Goal: Task Accomplishment & Management: Use online tool/utility

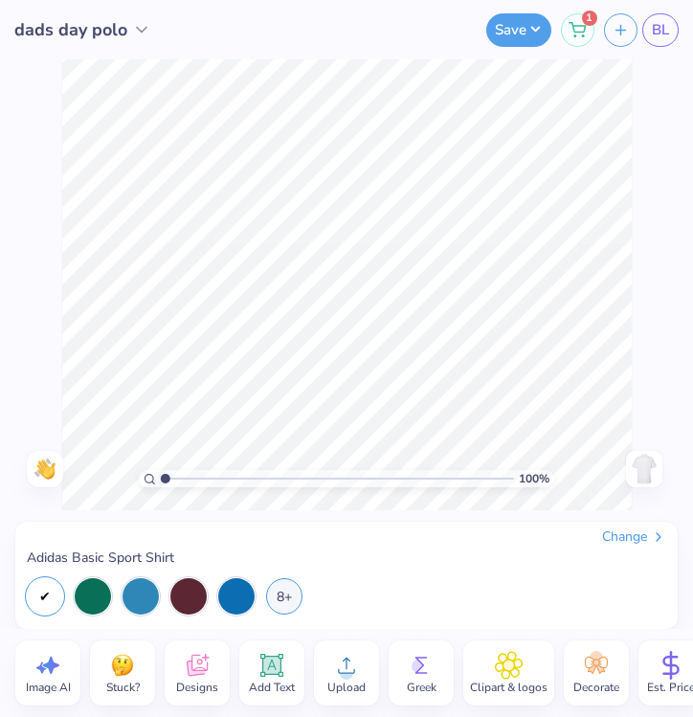
click at [670, 672] on icon at bounding box center [670, 665] width 29 height 29
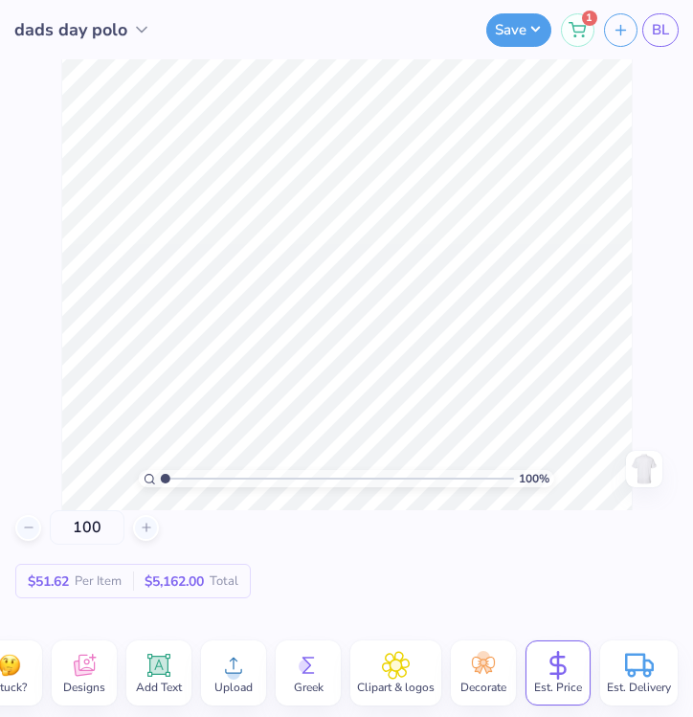
scroll to position [0, 115]
click at [675, 385] on div "100 % Need help? Chat with us. Back" at bounding box center [346, 284] width 693 height 451
click at [360, 660] on div "Clipart & logos" at bounding box center [395, 672] width 91 height 65
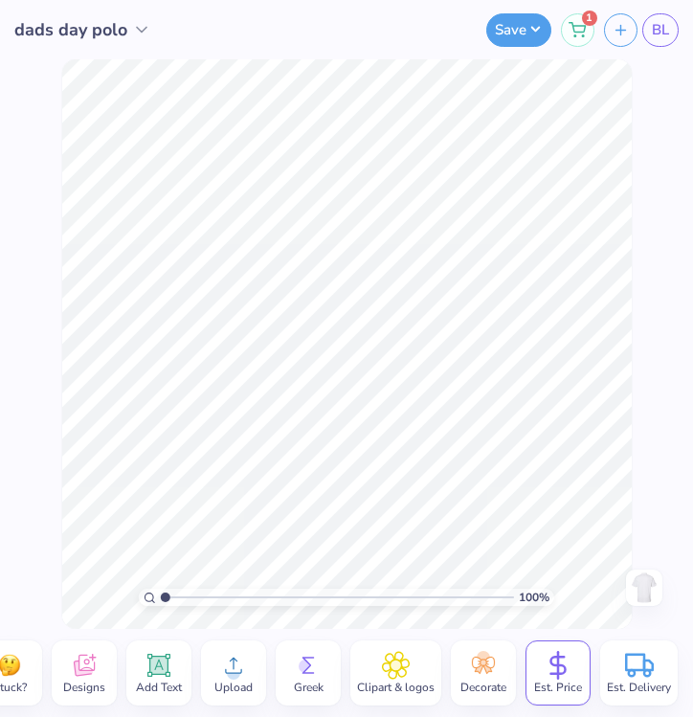
click at [322, 629] on div "100 $51.62 Per Item $5,162.00 Total" at bounding box center [346, 673] width 662 height 88
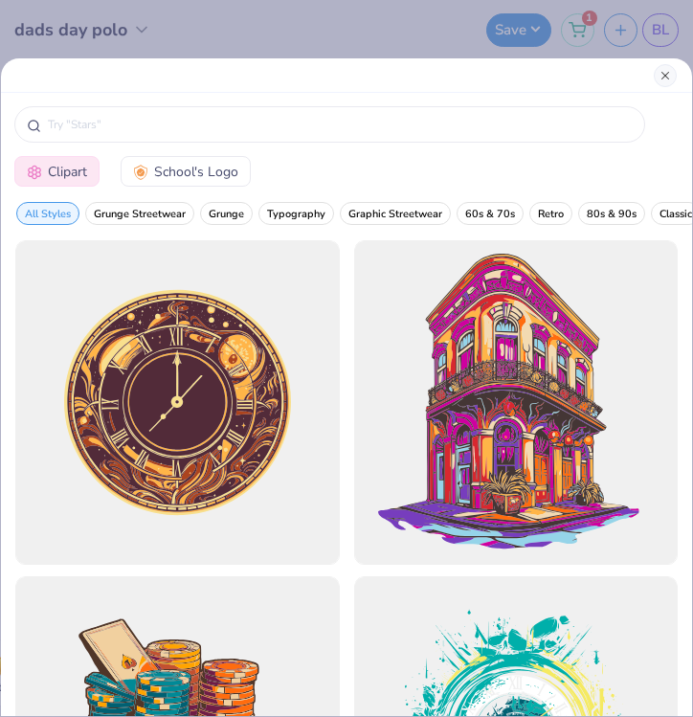
click at [661, 72] on button "Close" at bounding box center [664, 75] width 23 height 23
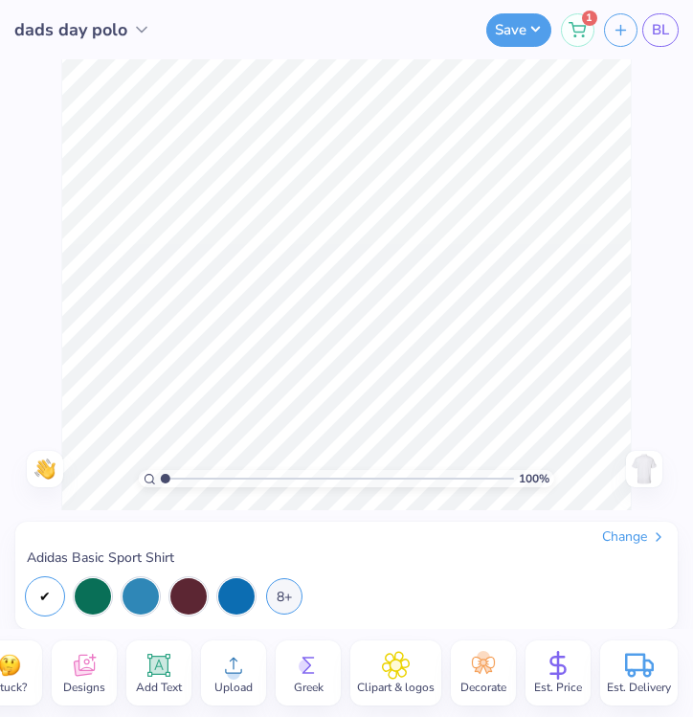
click at [630, 534] on div "Change" at bounding box center [634, 536] width 64 height 17
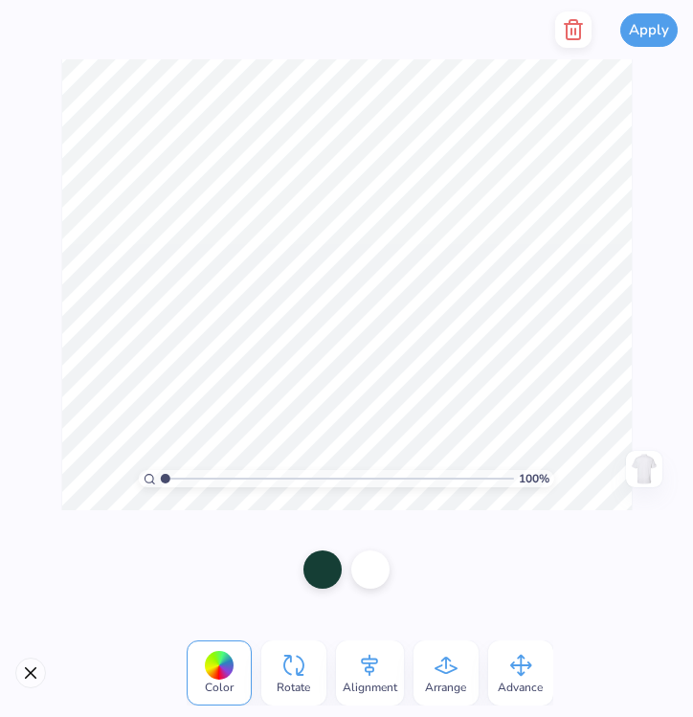
click at [27, 672] on button "Close" at bounding box center [30, 672] width 31 height 31
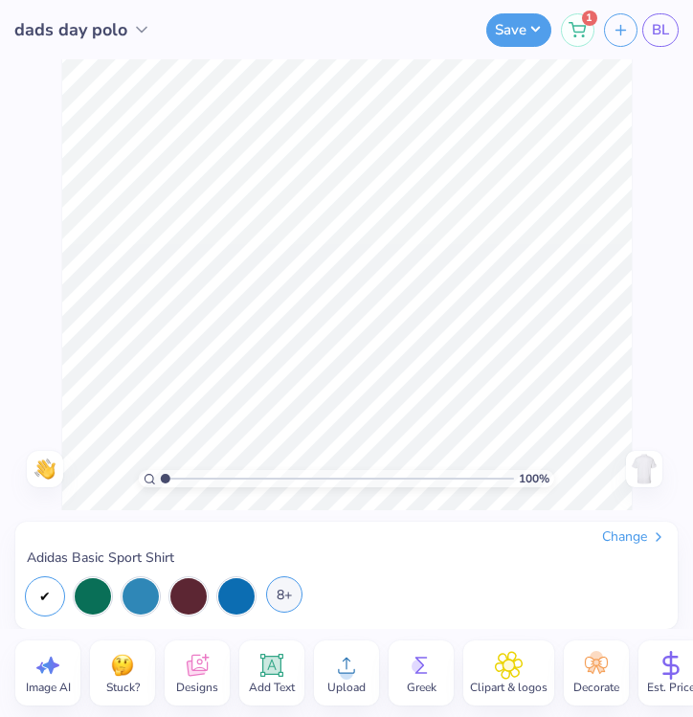
click at [288, 594] on div "8+" at bounding box center [284, 594] width 36 height 36
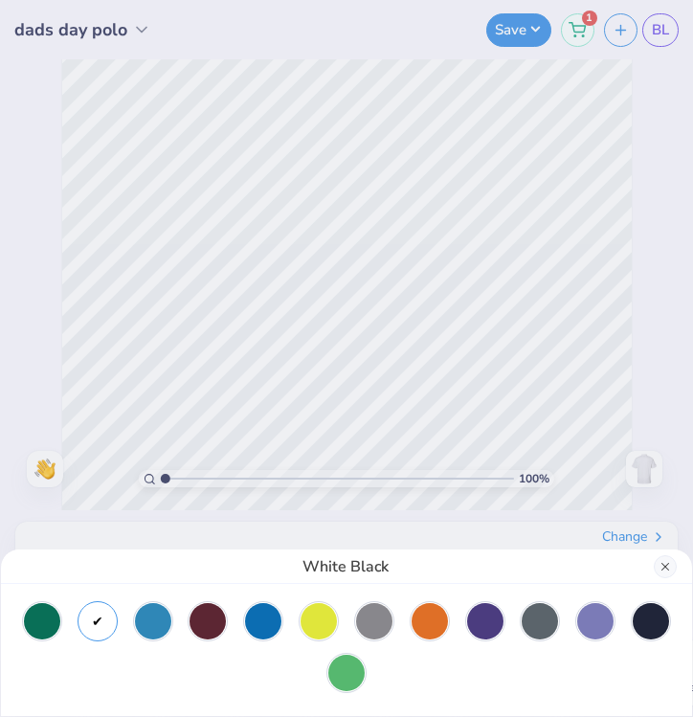
click at [658, 563] on button "Close" at bounding box center [664, 566] width 23 height 23
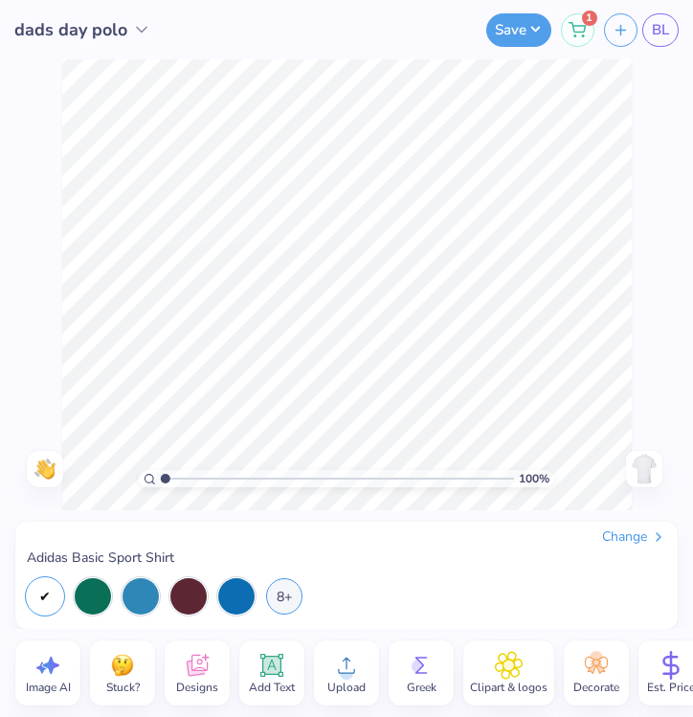
click at [498, 669] on icon at bounding box center [509, 665] width 28 height 29
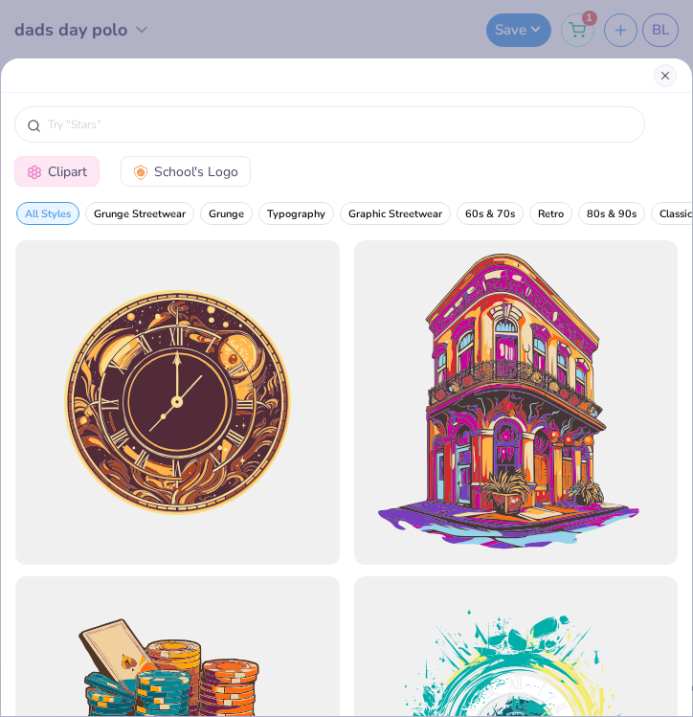
click at [660, 77] on button "Close" at bounding box center [664, 75] width 23 height 23
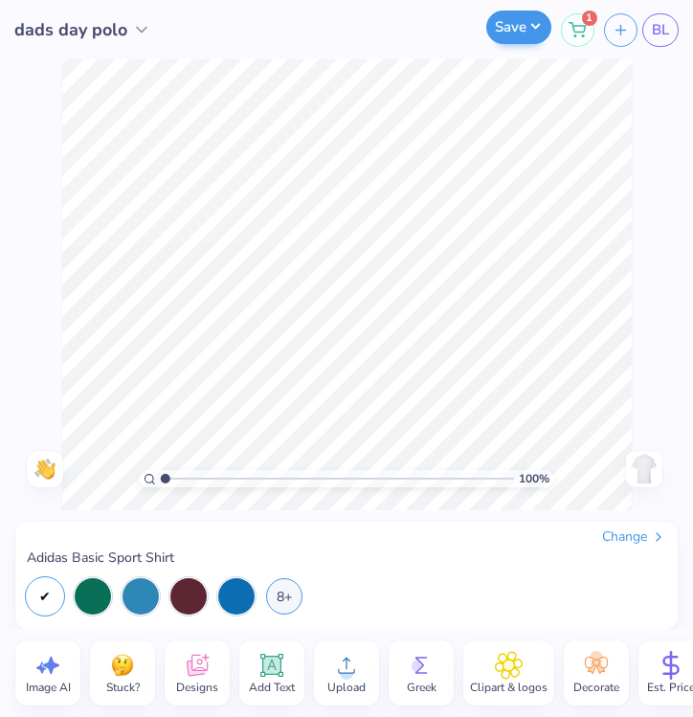
click at [542, 37] on button "Save" at bounding box center [518, 27] width 65 height 33
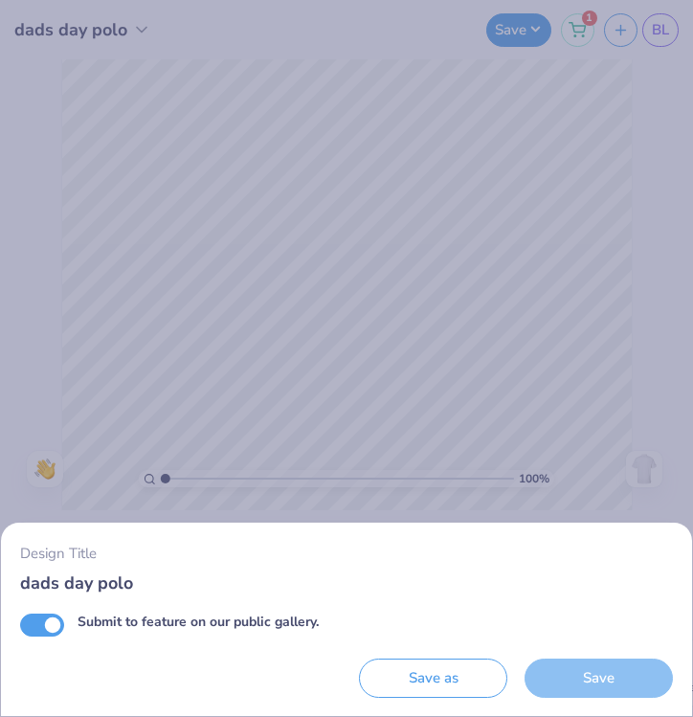
click at [616, 217] on div "Design Title dads day polo Submit to feature on our public gallery. Save as Save" at bounding box center [346, 358] width 693 height 717
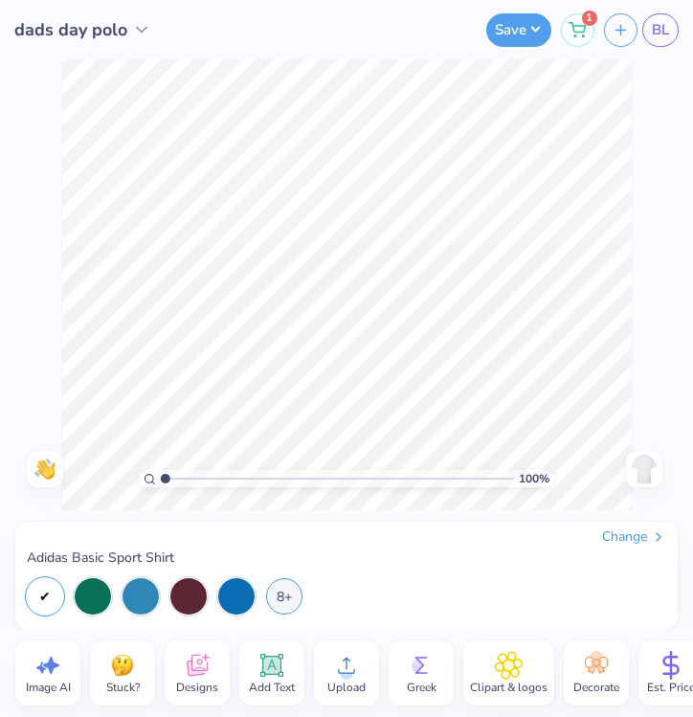
click at [645, 478] on img at bounding box center [644, 469] width 31 height 31
click at [645, 477] on img at bounding box center [644, 469] width 31 height 31
click at [619, 532] on div "Change" at bounding box center [634, 536] width 64 height 17
click at [629, 529] on div "Change" at bounding box center [634, 536] width 64 height 17
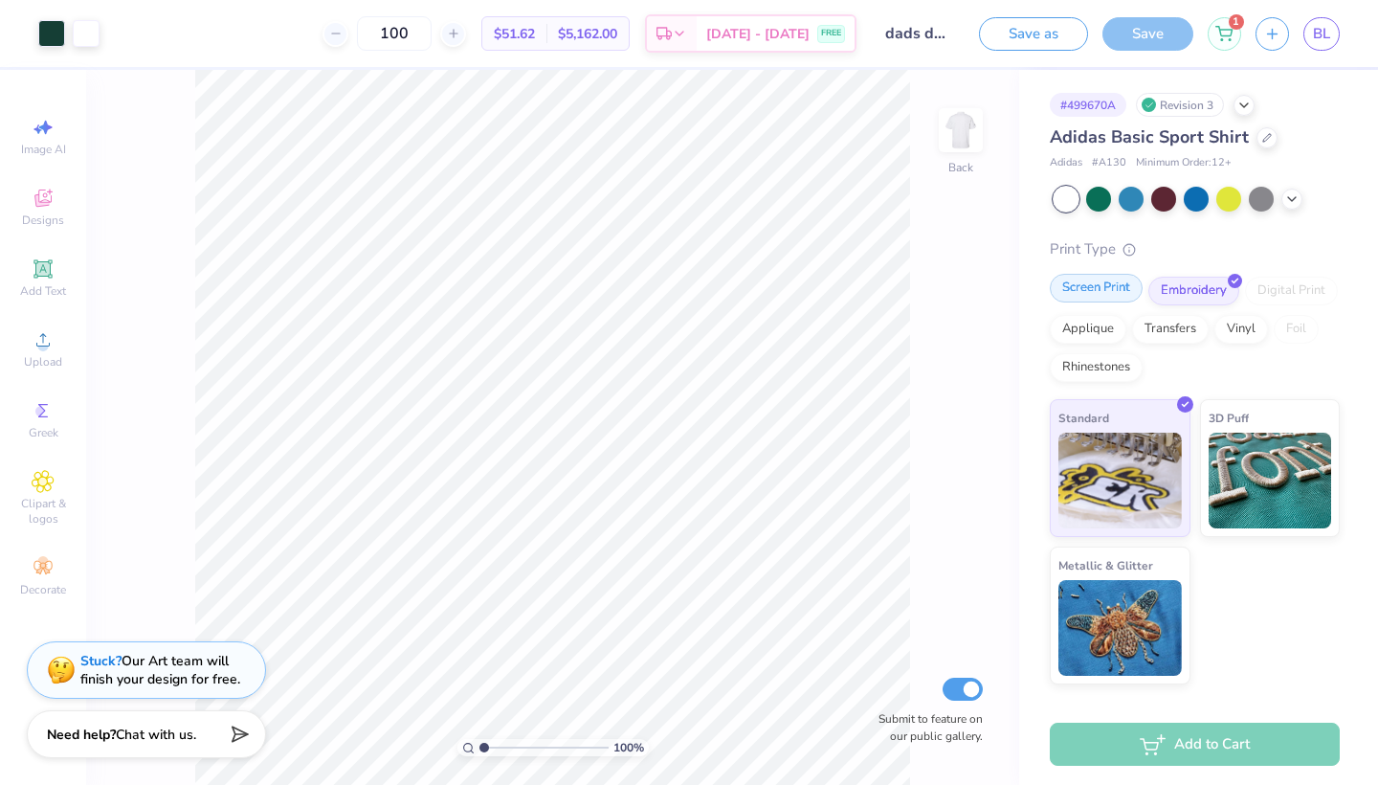
click at [1080, 297] on div "Screen Print" at bounding box center [1096, 288] width 93 height 29
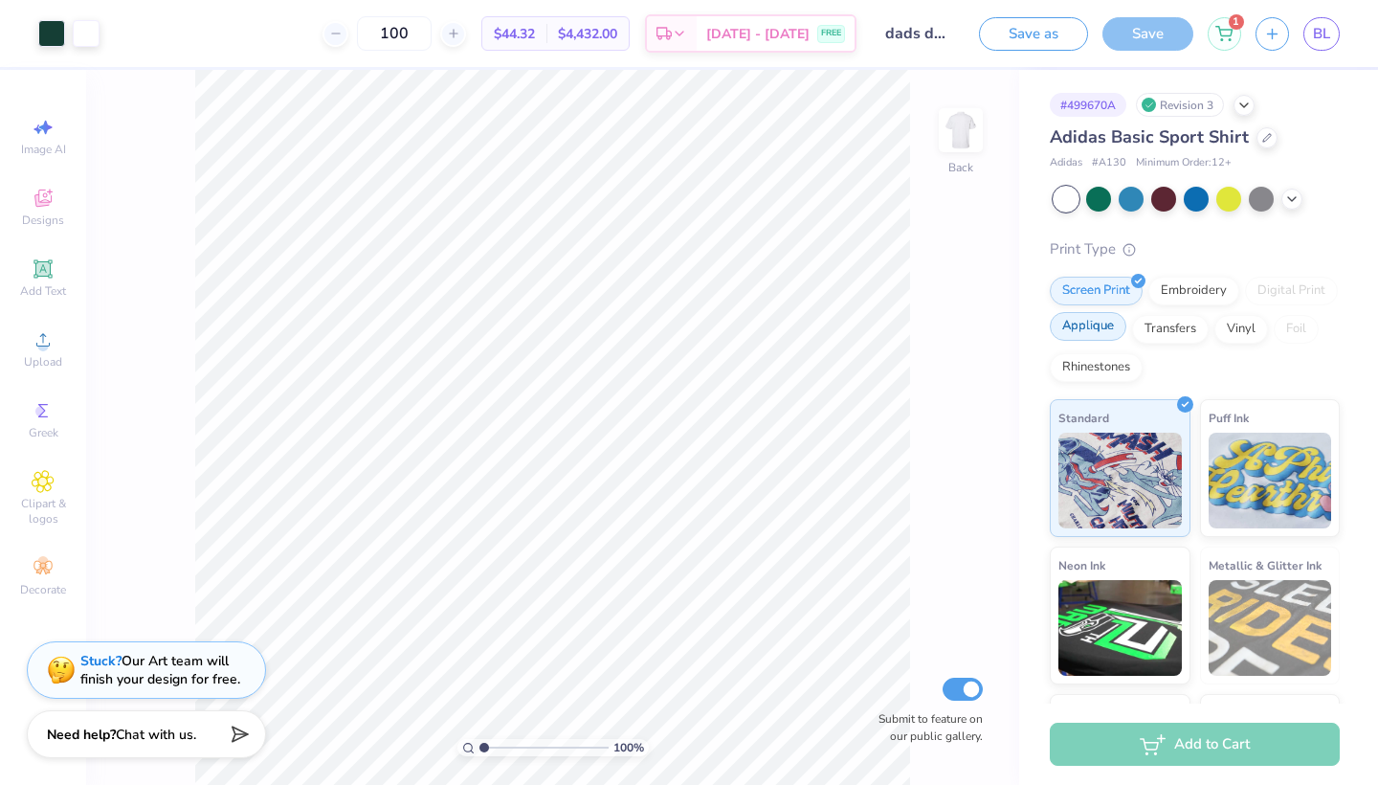
click at [1080, 322] on div "Applique" at bounding box center [1088, 326] width 77 height 29
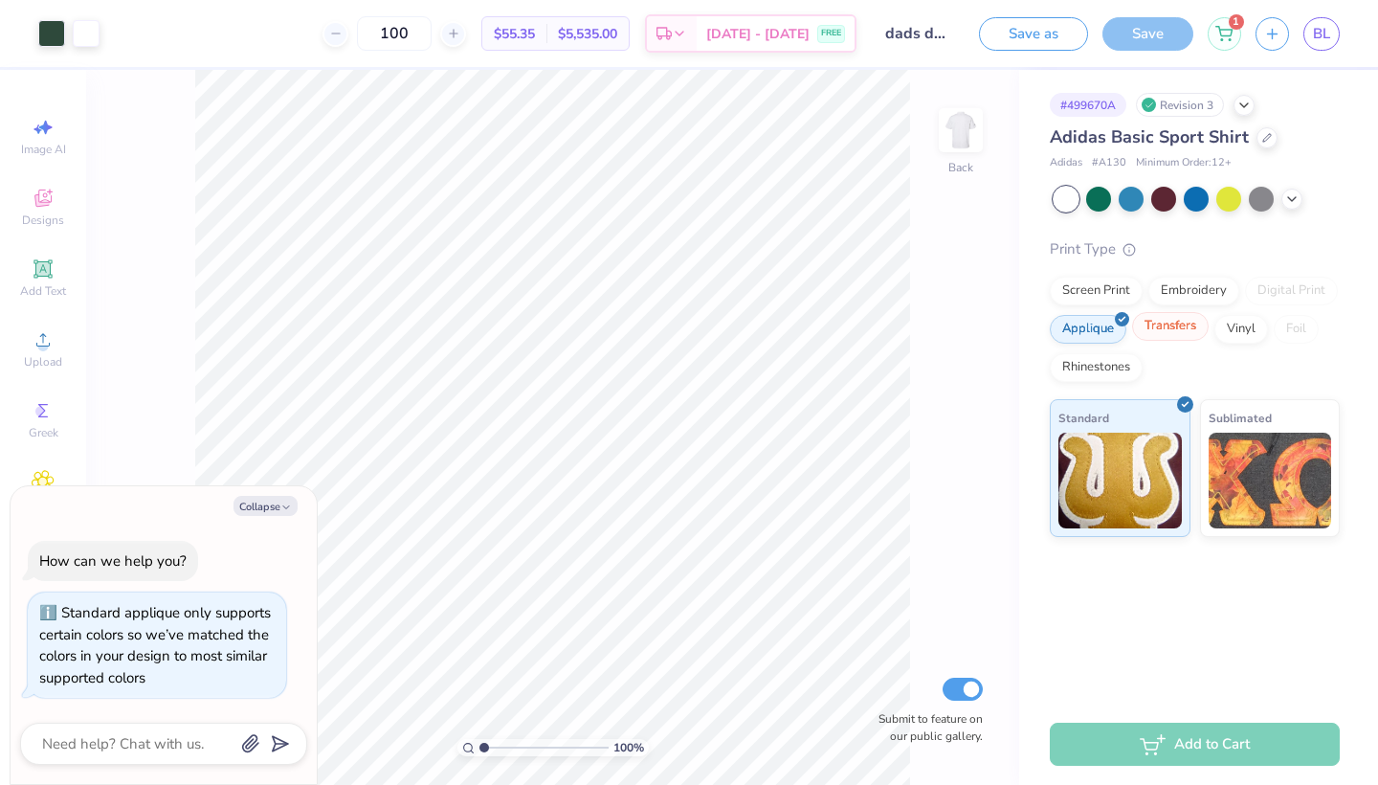
click at [1170, 331] on div "Transfers" at bounding box center [1170, 326] width 77 height 29
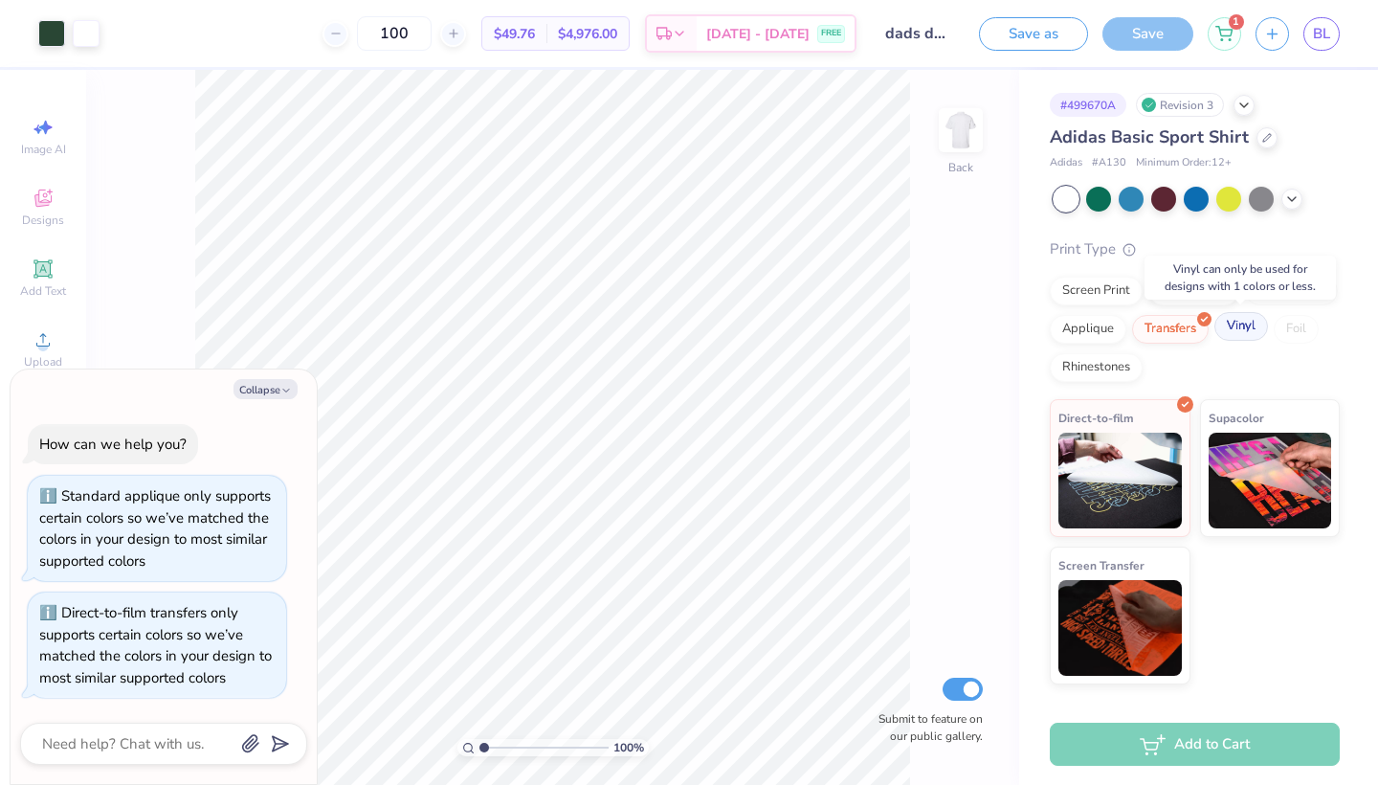
click at [1223, 323] on div "Vinyl" at bounding box center [1241, 326] width 54 height 29
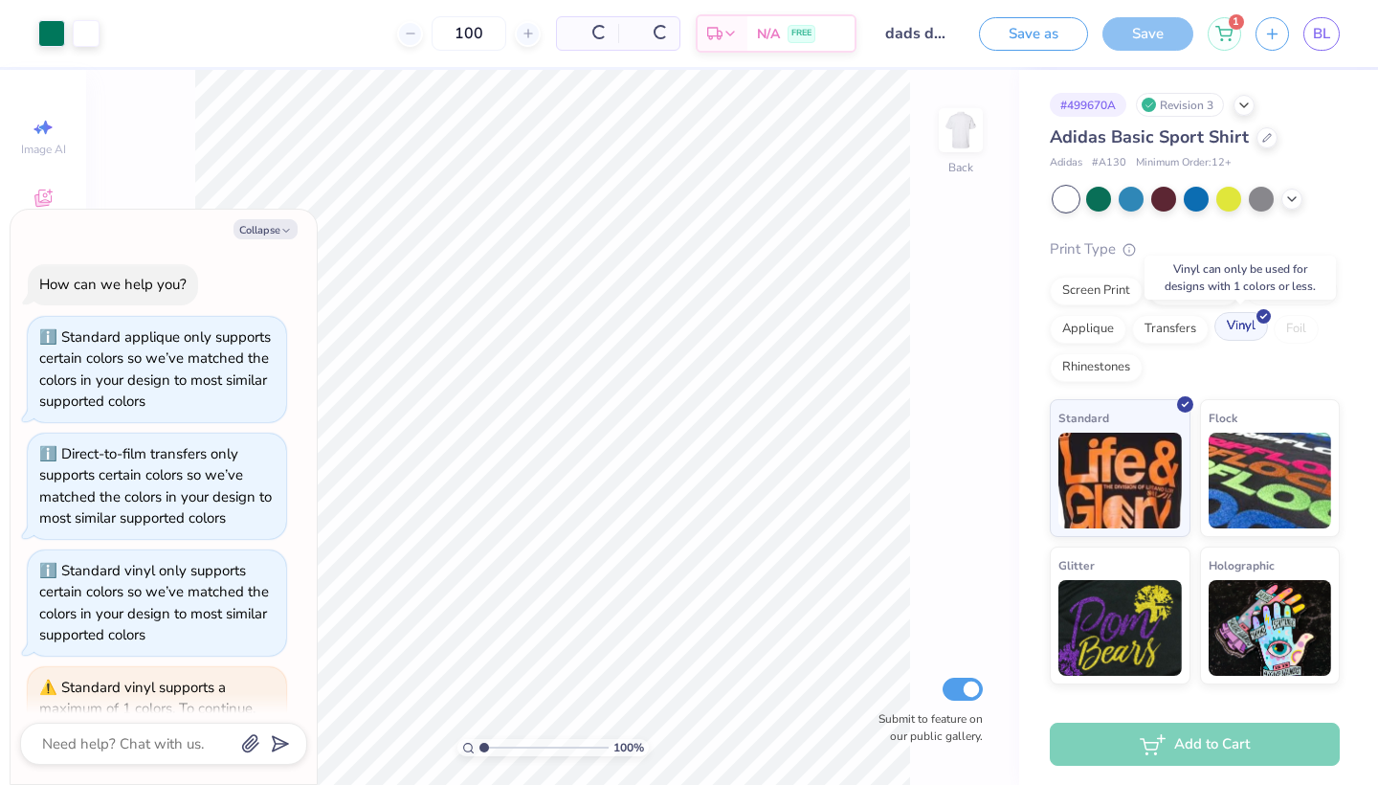
scroll to position [139, 0]
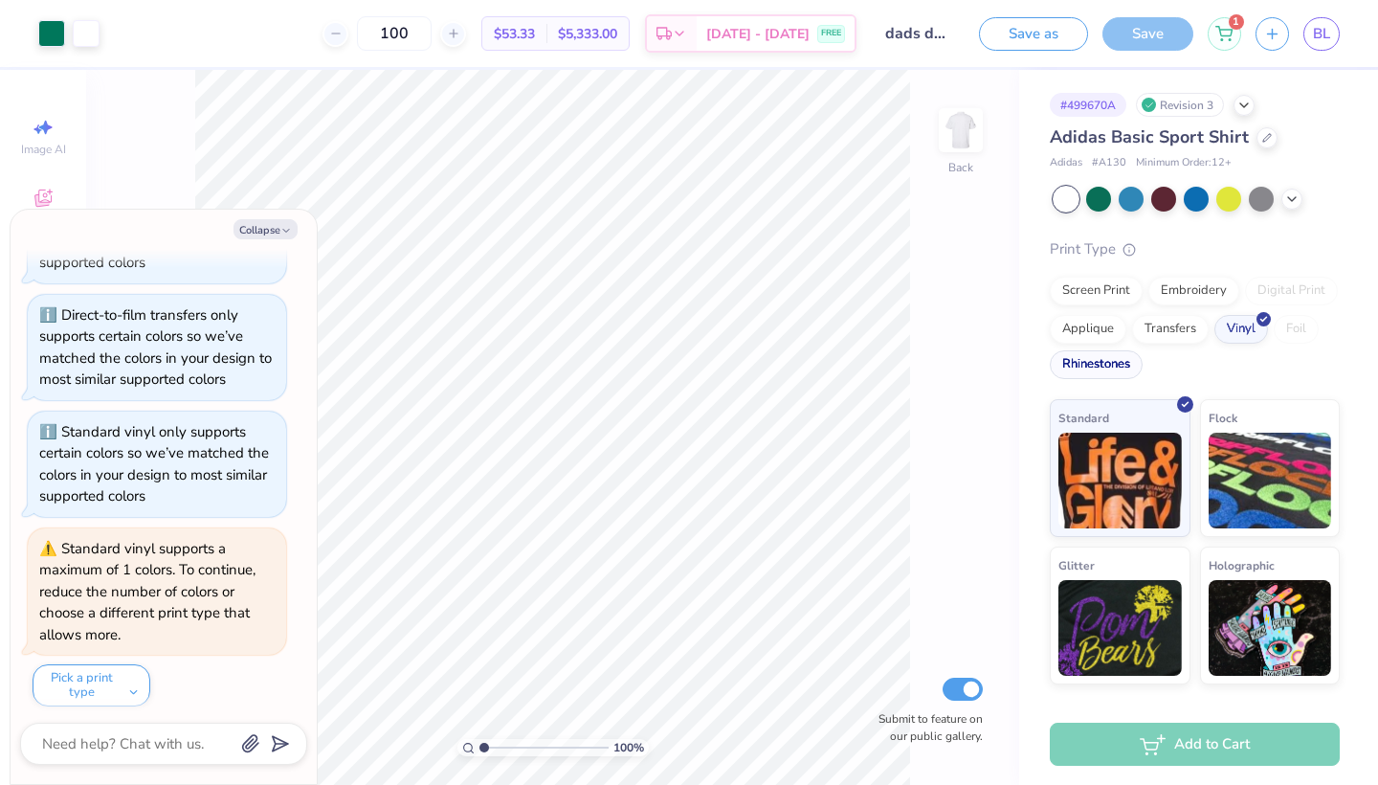
click at [1087, 365] on div "Rhinestones" at bounding box center [1096, 364] width 93 height 29
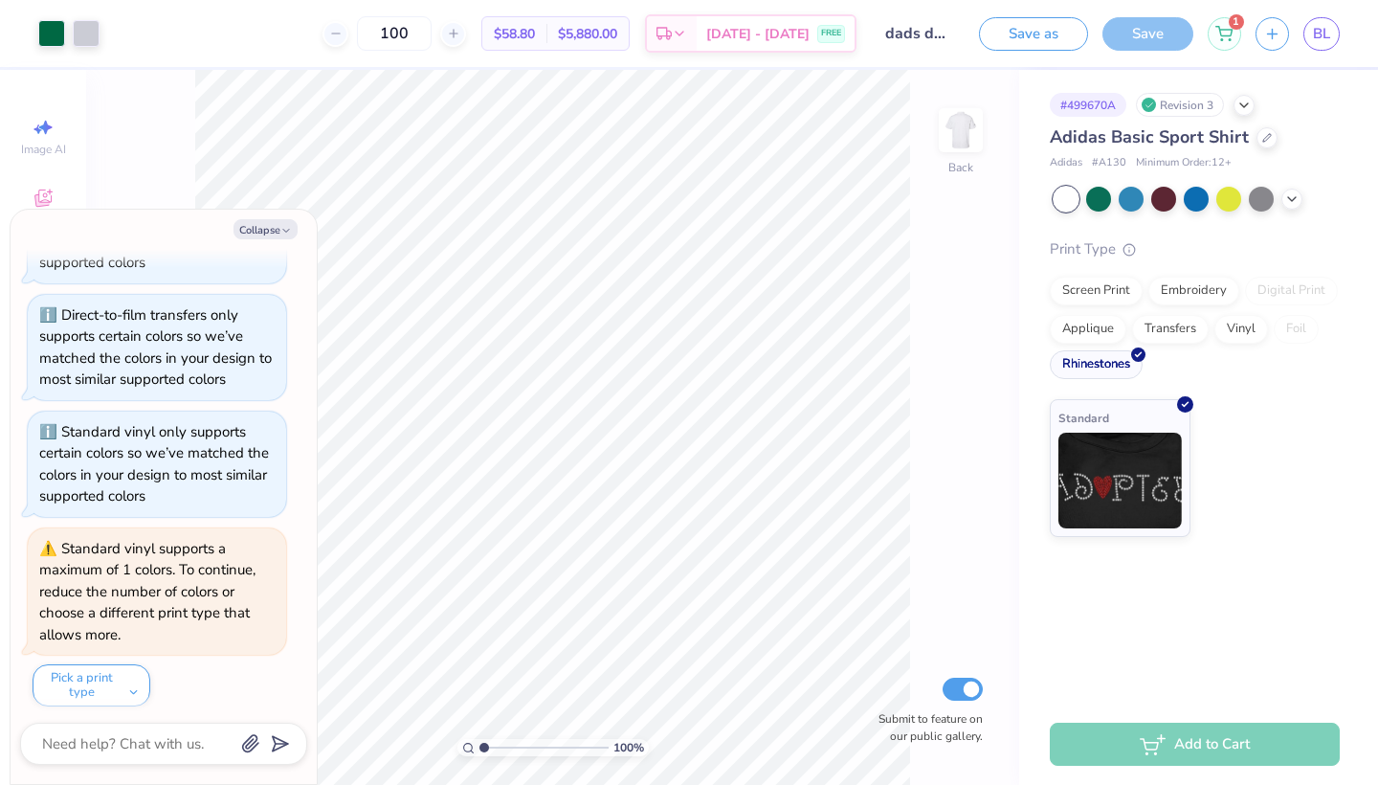
scroll to position [254, 0]
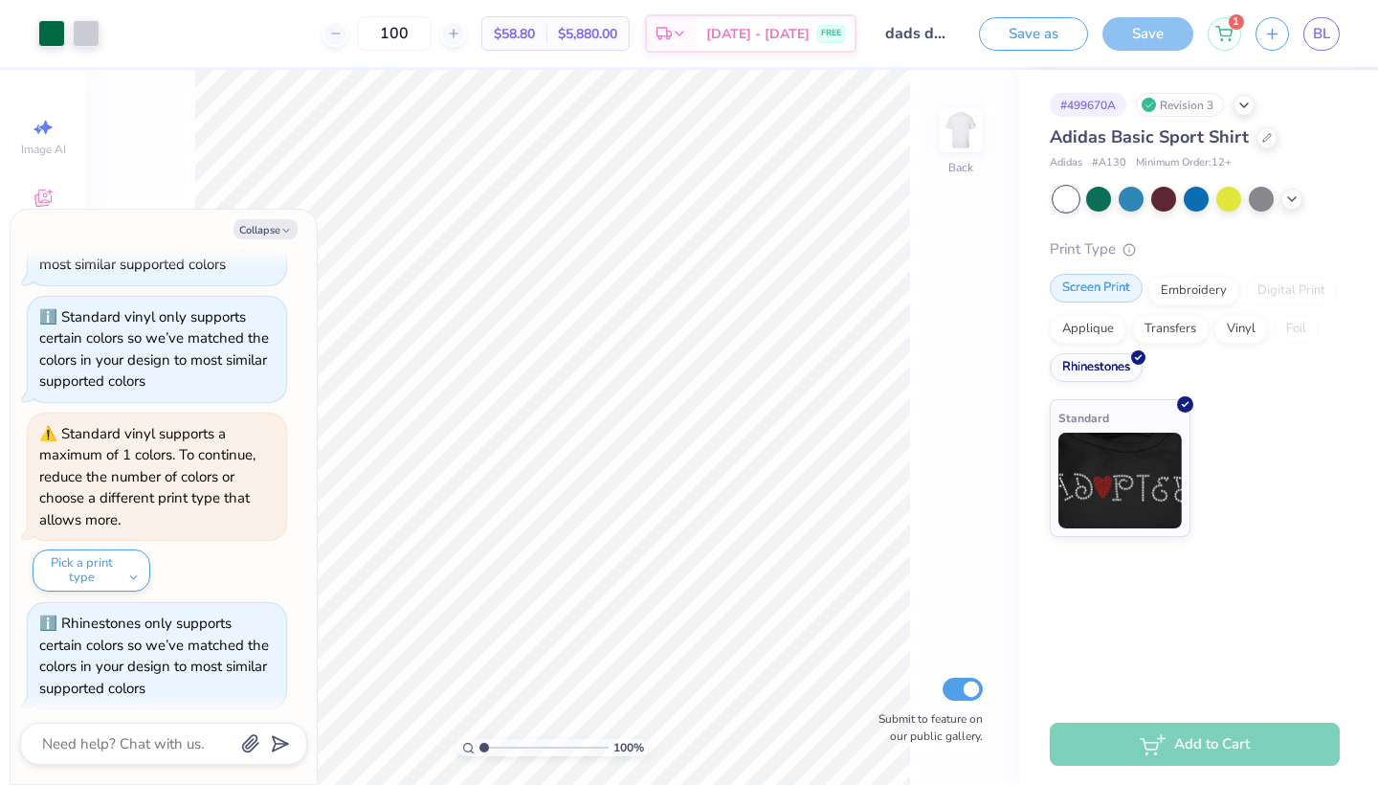
click at [1076, 298] on div "Screen Print" at bounding box center [1096, 288] width 93 height 29
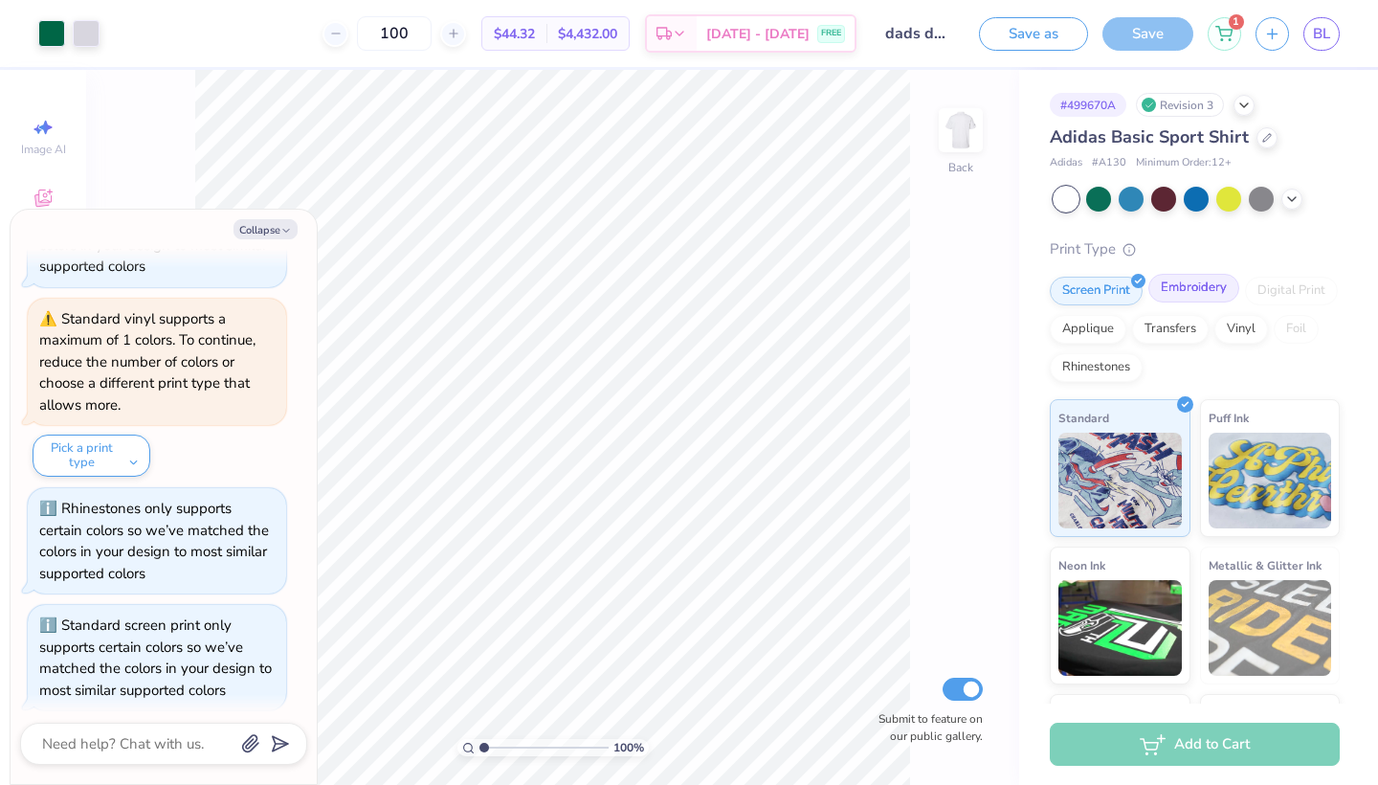
click at [1189, 294] on div "Embroidery" at bounding box center [1193, 288] width 91 height 29
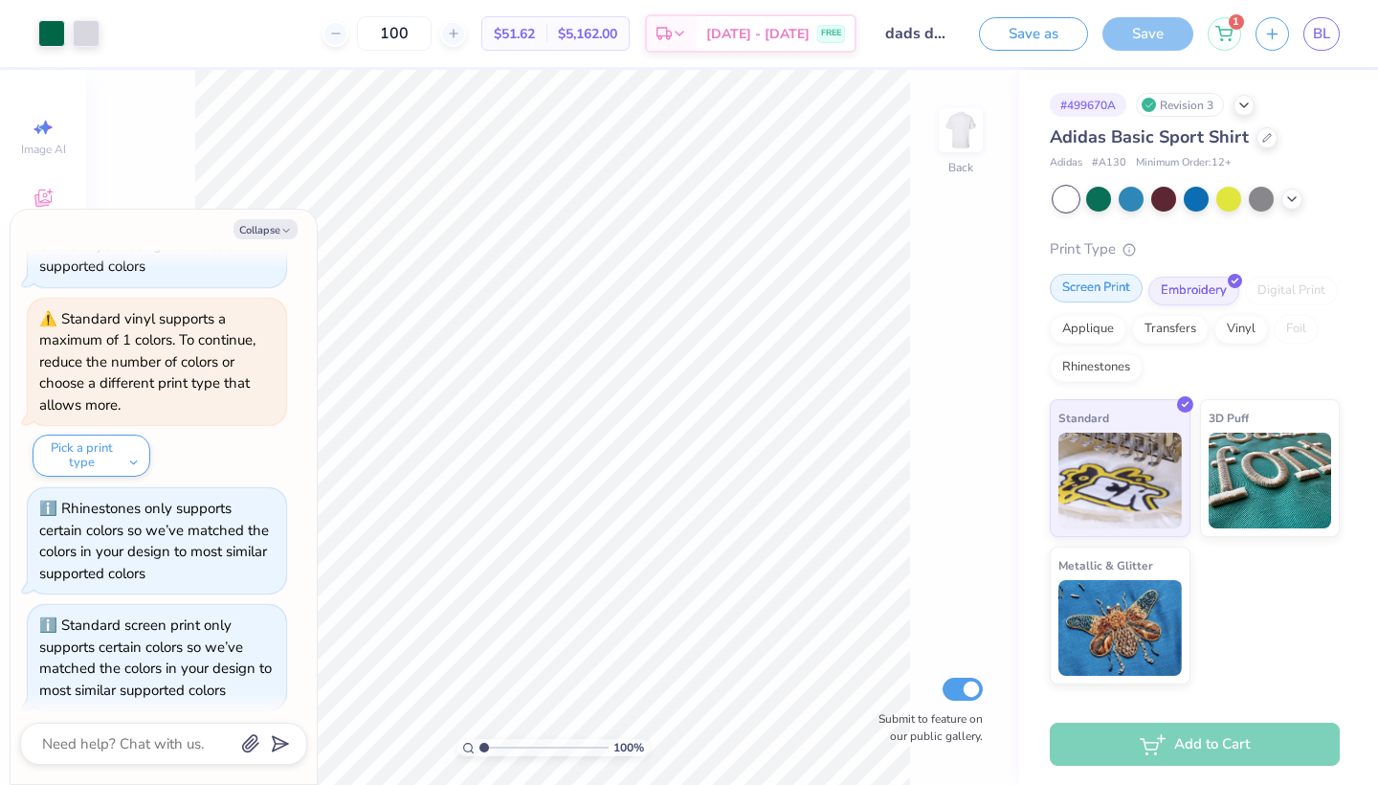
click at [1086, 298] on div "Screen Print" at bounding box center [1096, 288] width 93 height 29
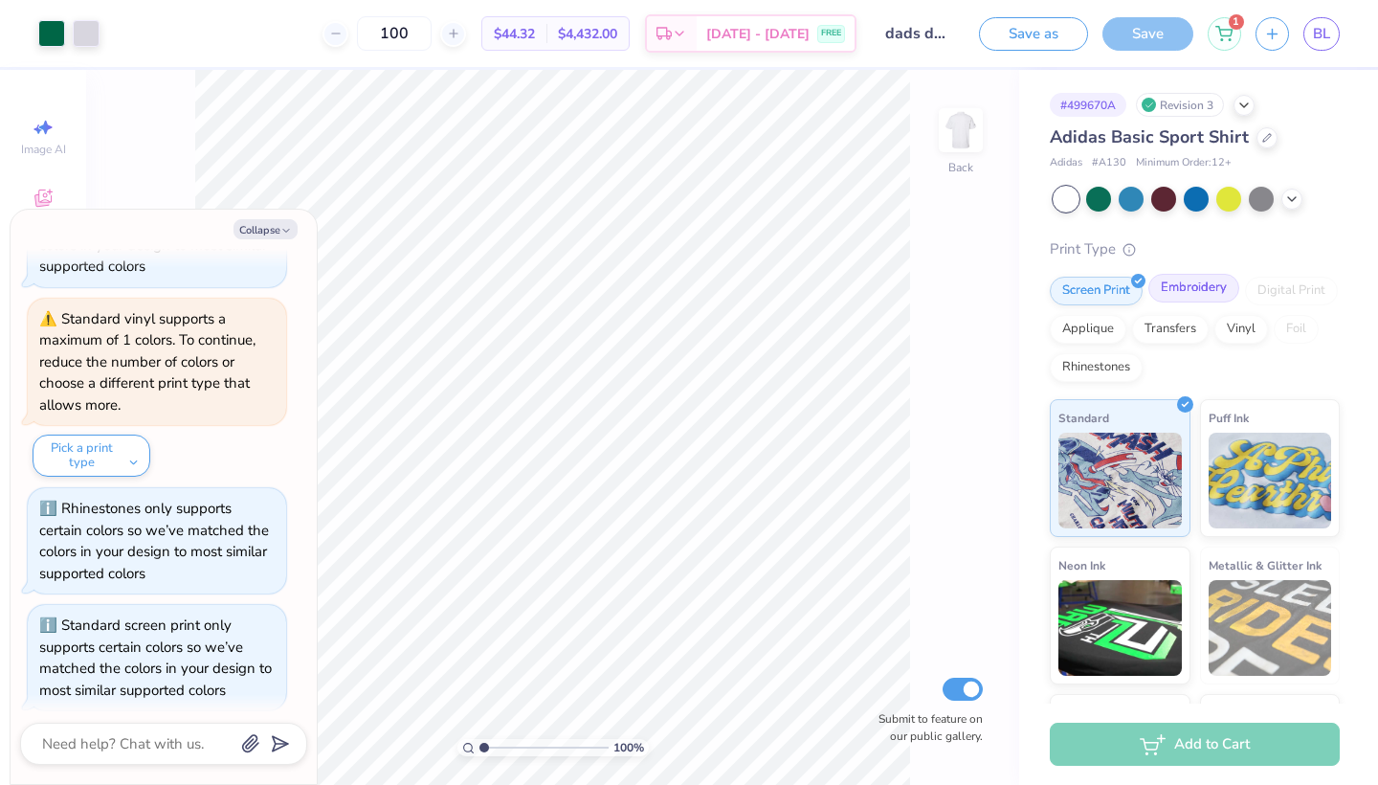
click at [1177, 285] on div "Embroidery" at bounding box center [1193, 288] width 91 height 29
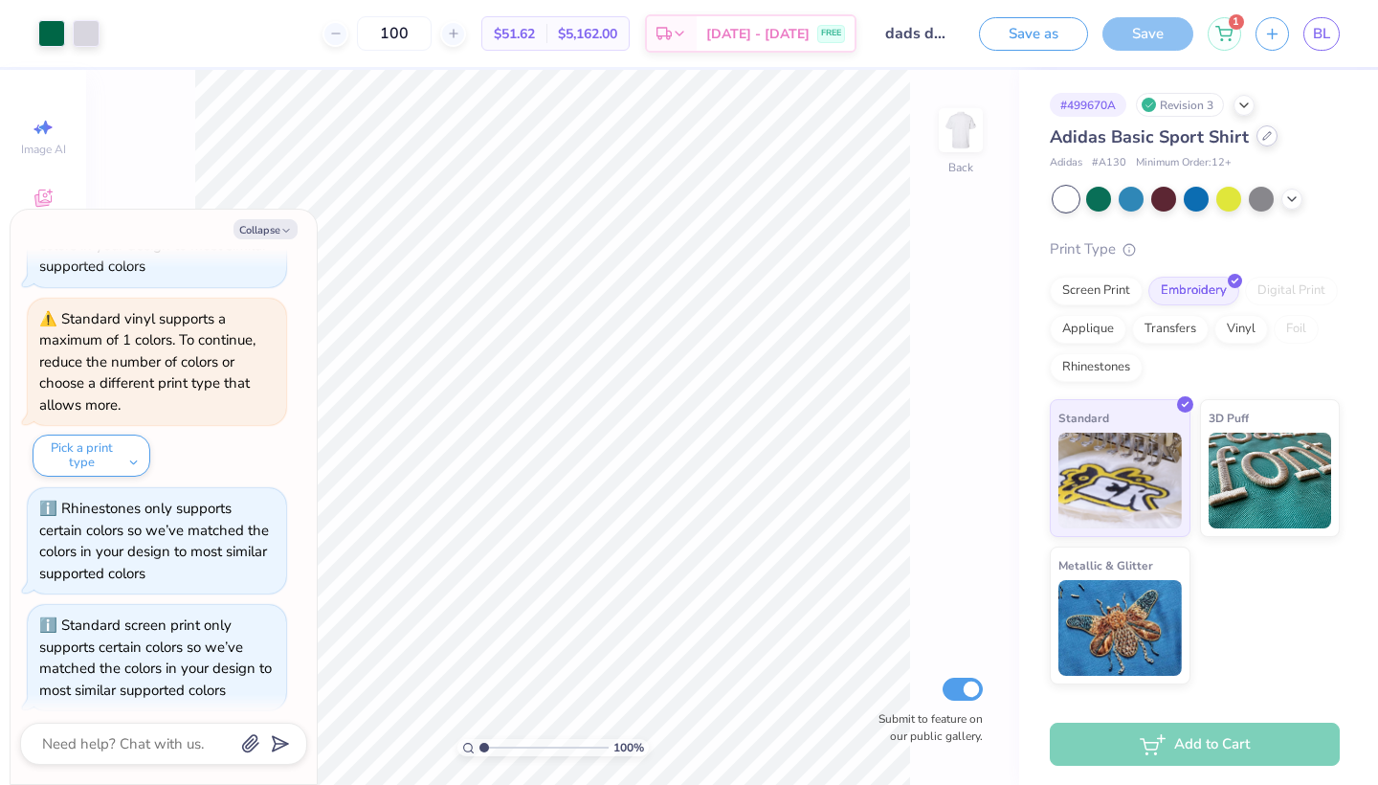
click at [1263, 136] on icon at bounding box center [1267, 136] width 10 height 10
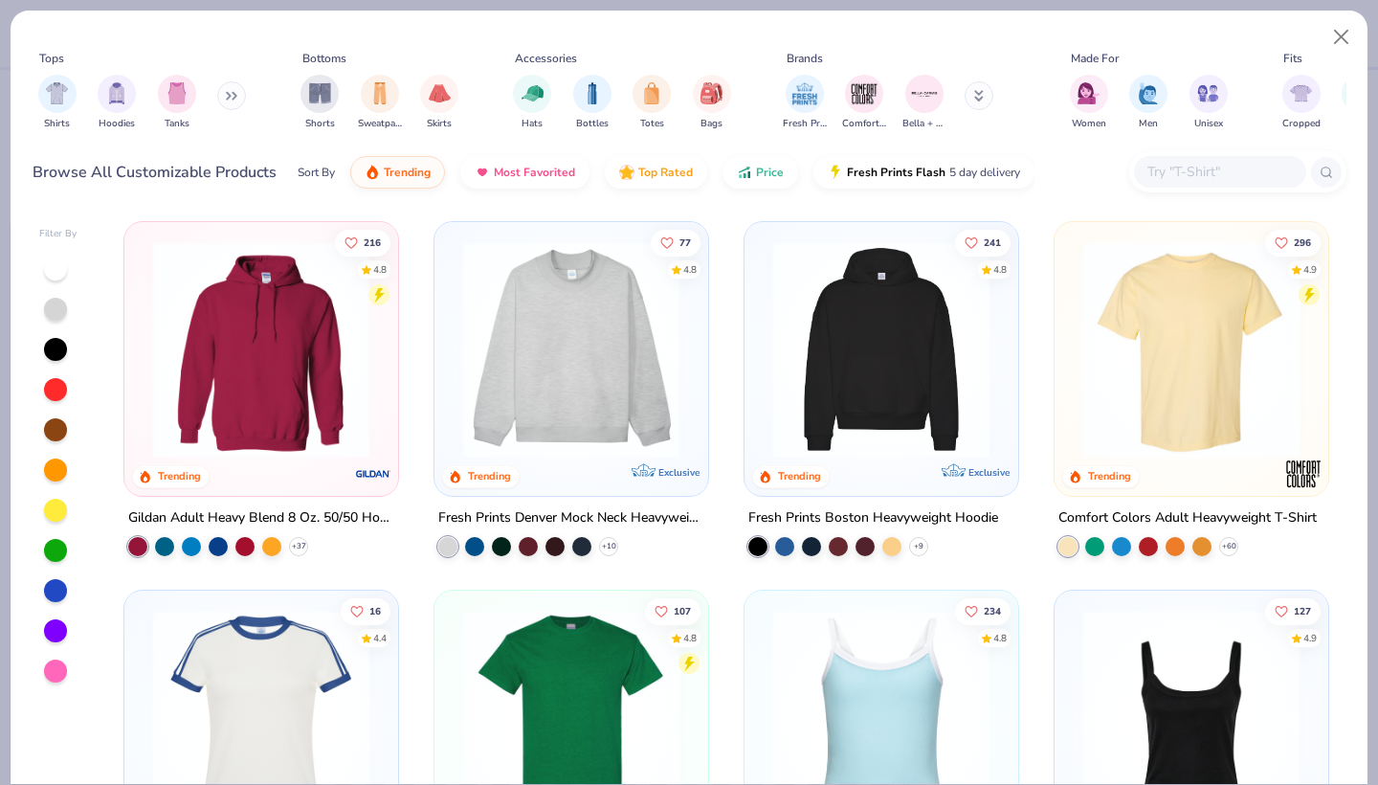
click at [235, 106] on button at bounding box center [231, 95] width 29 height 29
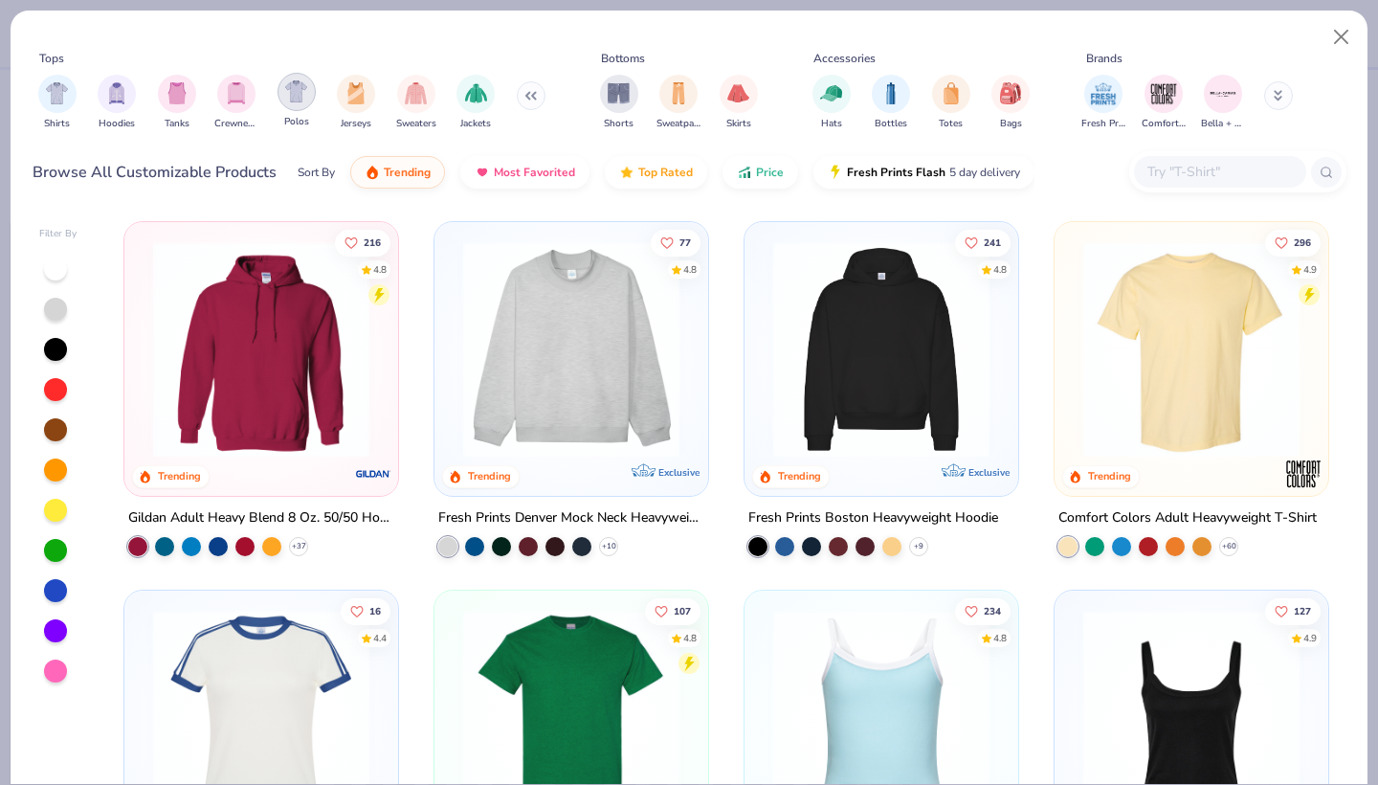
click at [303, 101] on img "filter for Polos" at bounding box center [296, 91] width 22 height 22
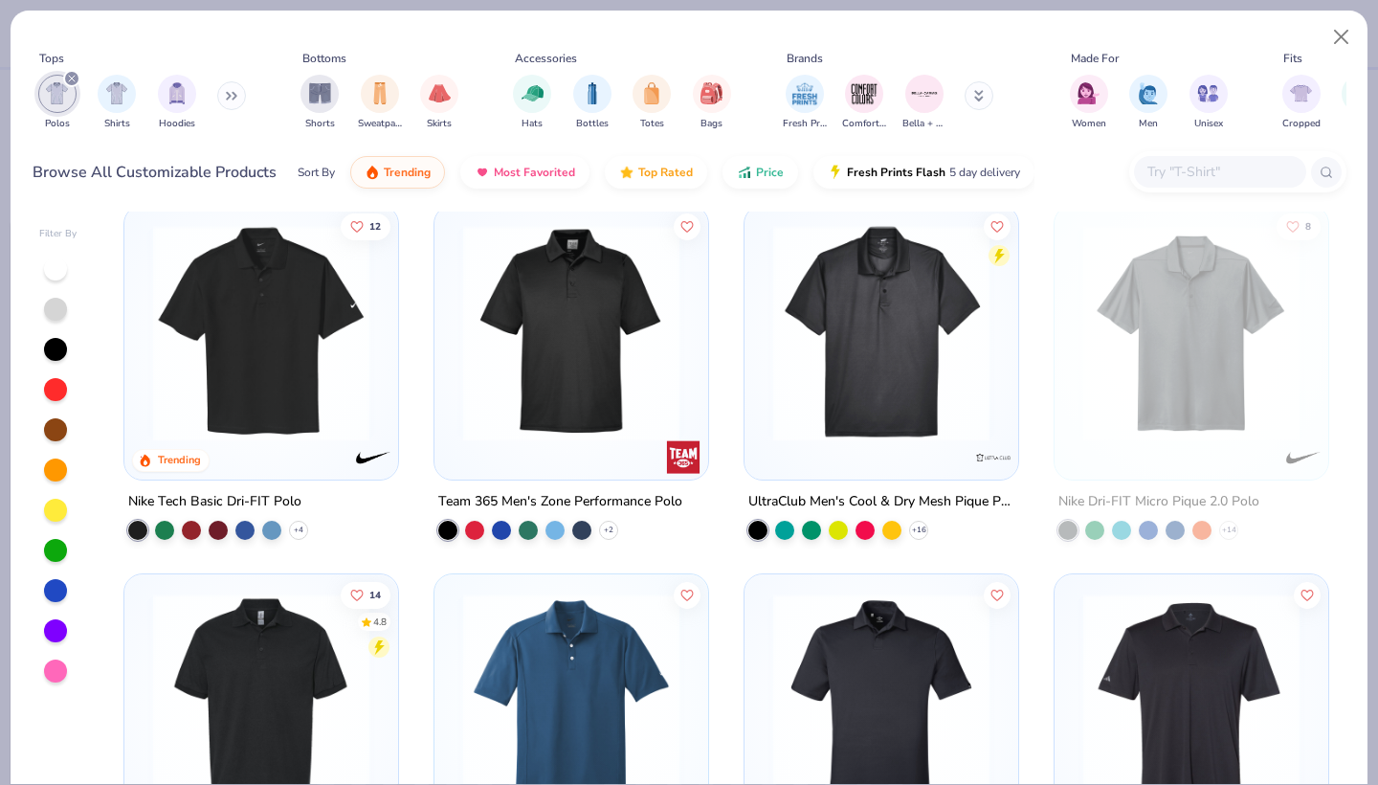
scroll to position [20, 0]
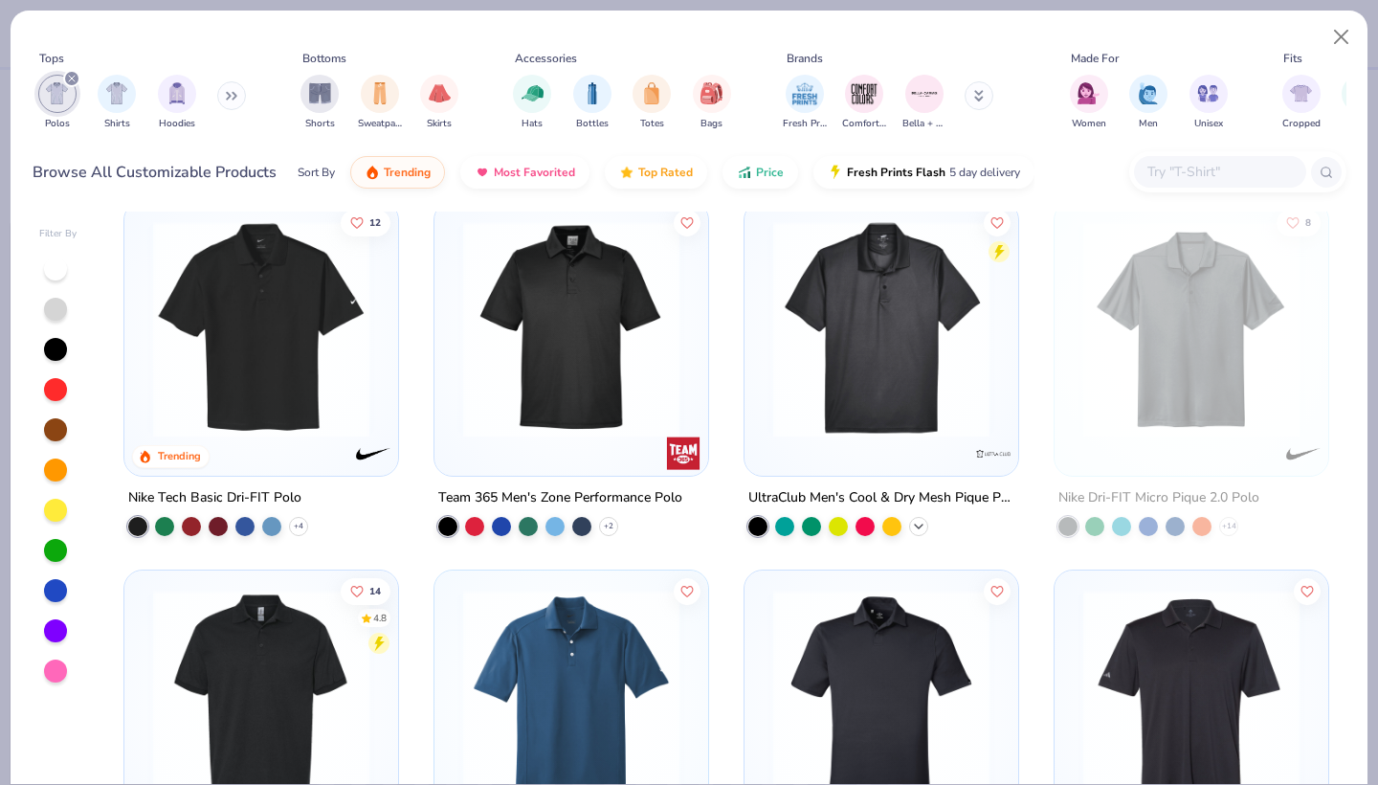
click at [917, 519] on icon at bounding box center [918, 526] width 15 height 15
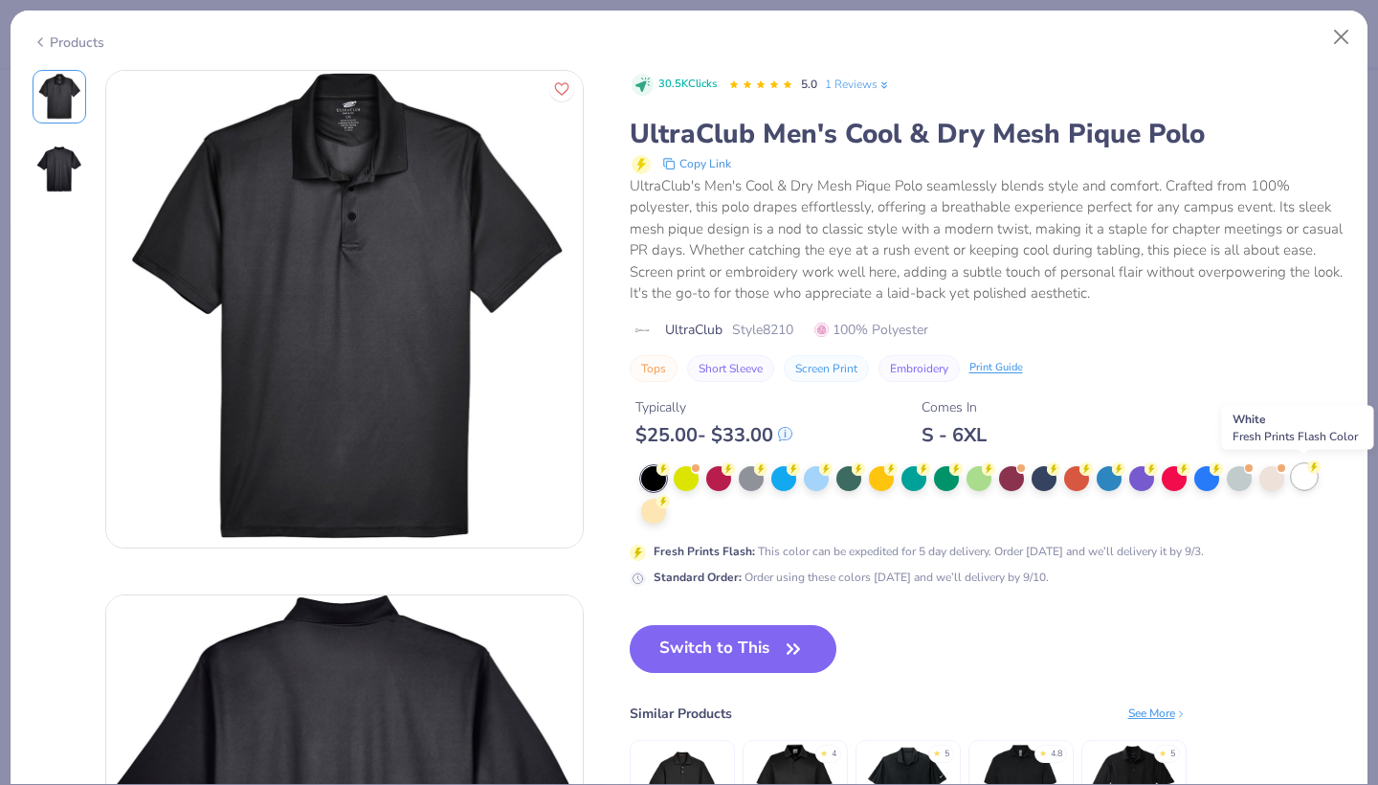
click at [1298, 475] on div at bounding box center [1304, 476] width 25 height 25
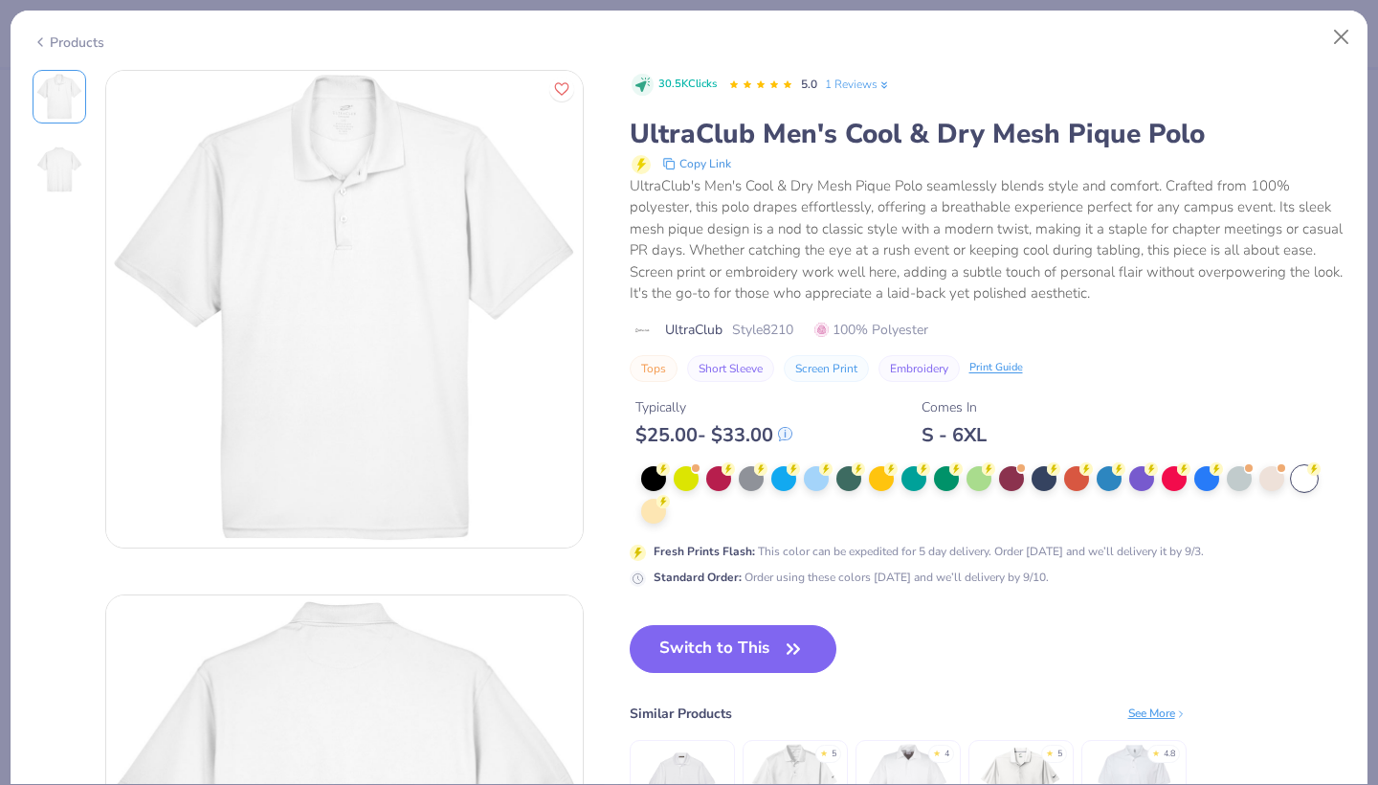
click at [68, 171] on img at bounding box center [59, 169] width 46 height 46
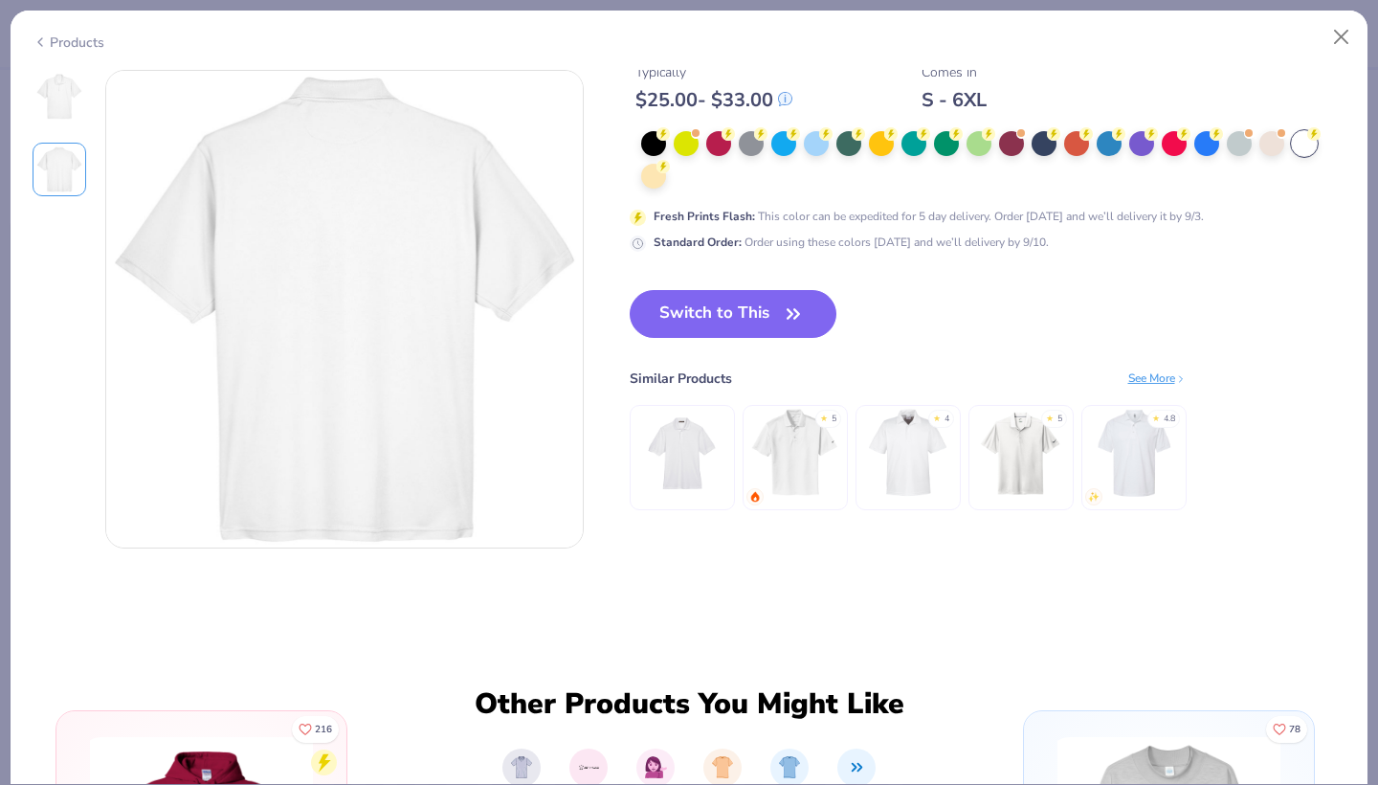
click at [50, 93] on img at bounding box center [59, 97] width 46 height 46
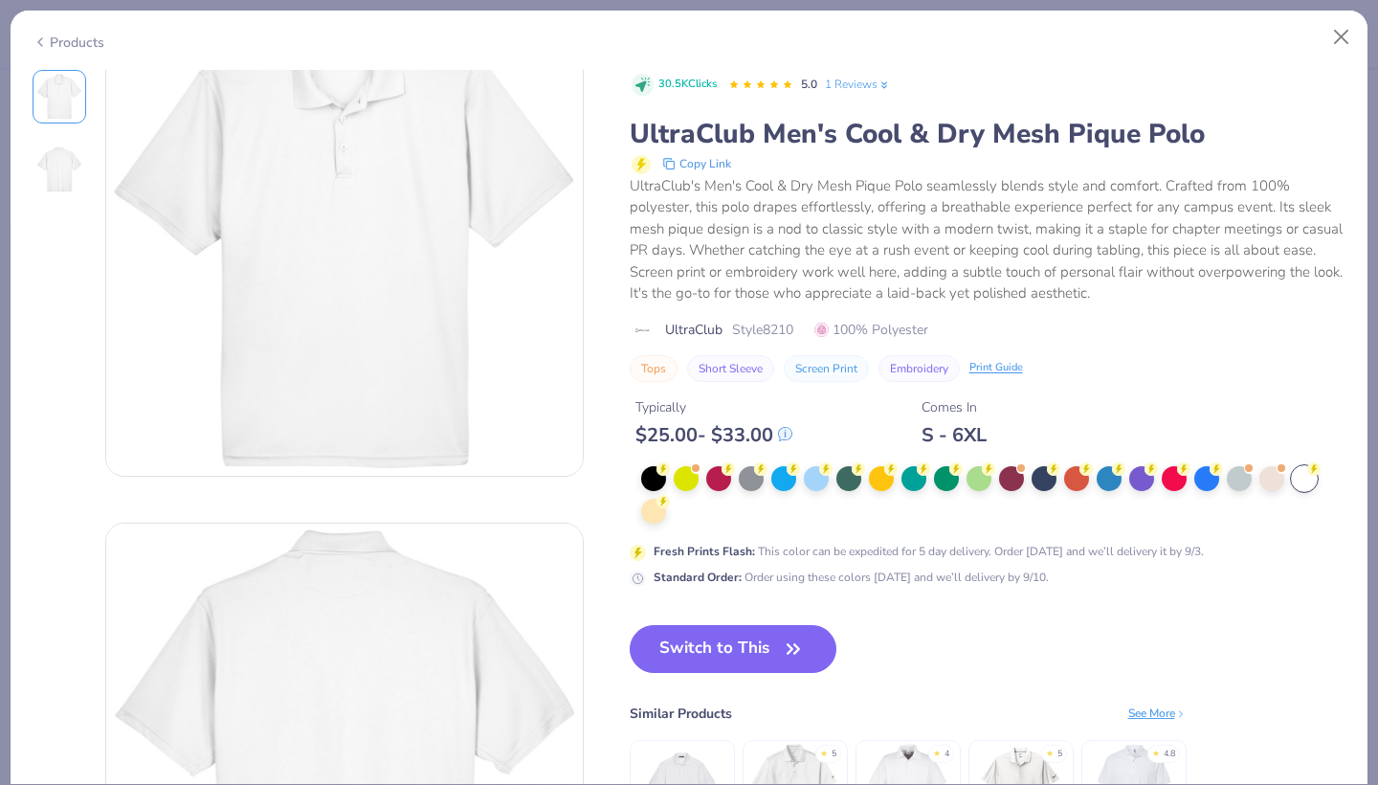
scroll to position [0, 0]
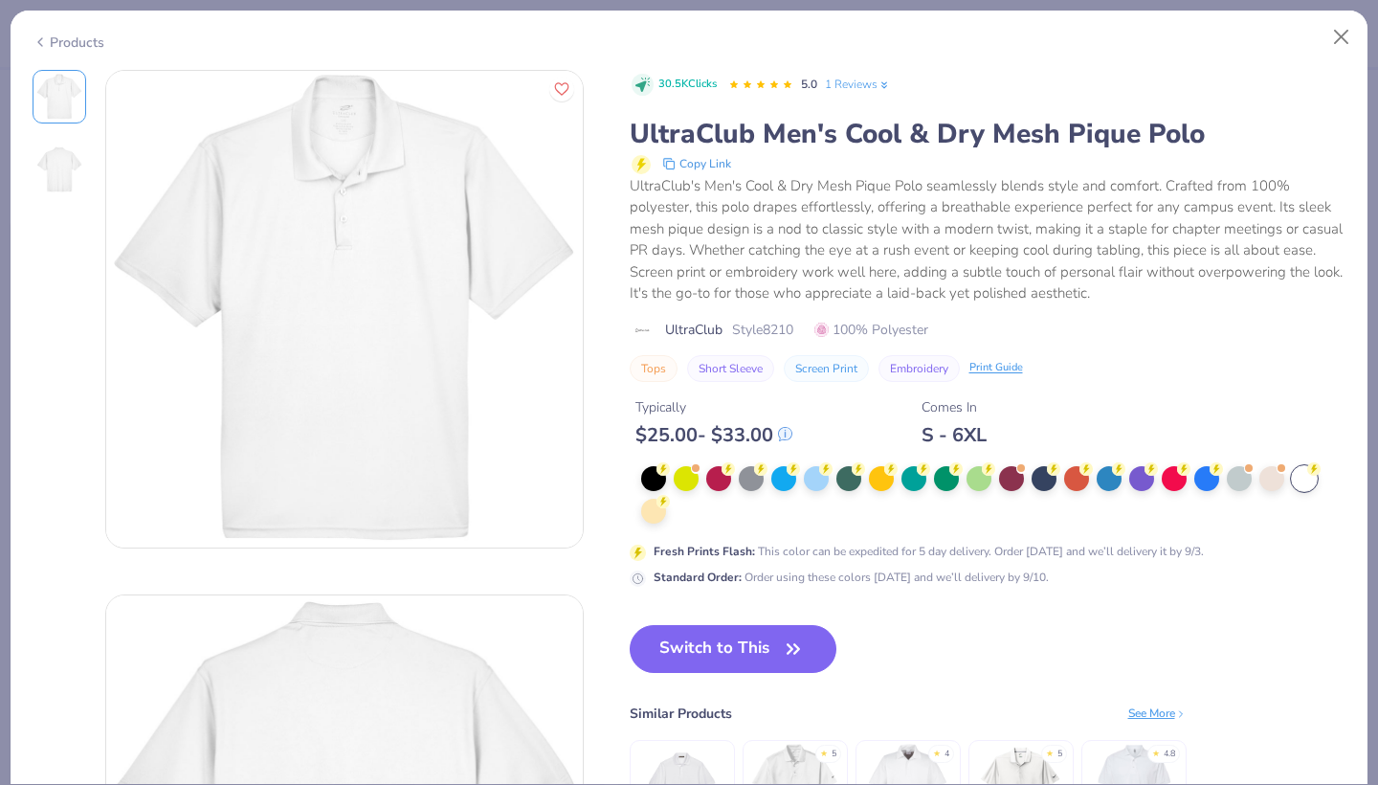
click at [43, 37] on icon at bounding box center [40, 42] width 15 height 23
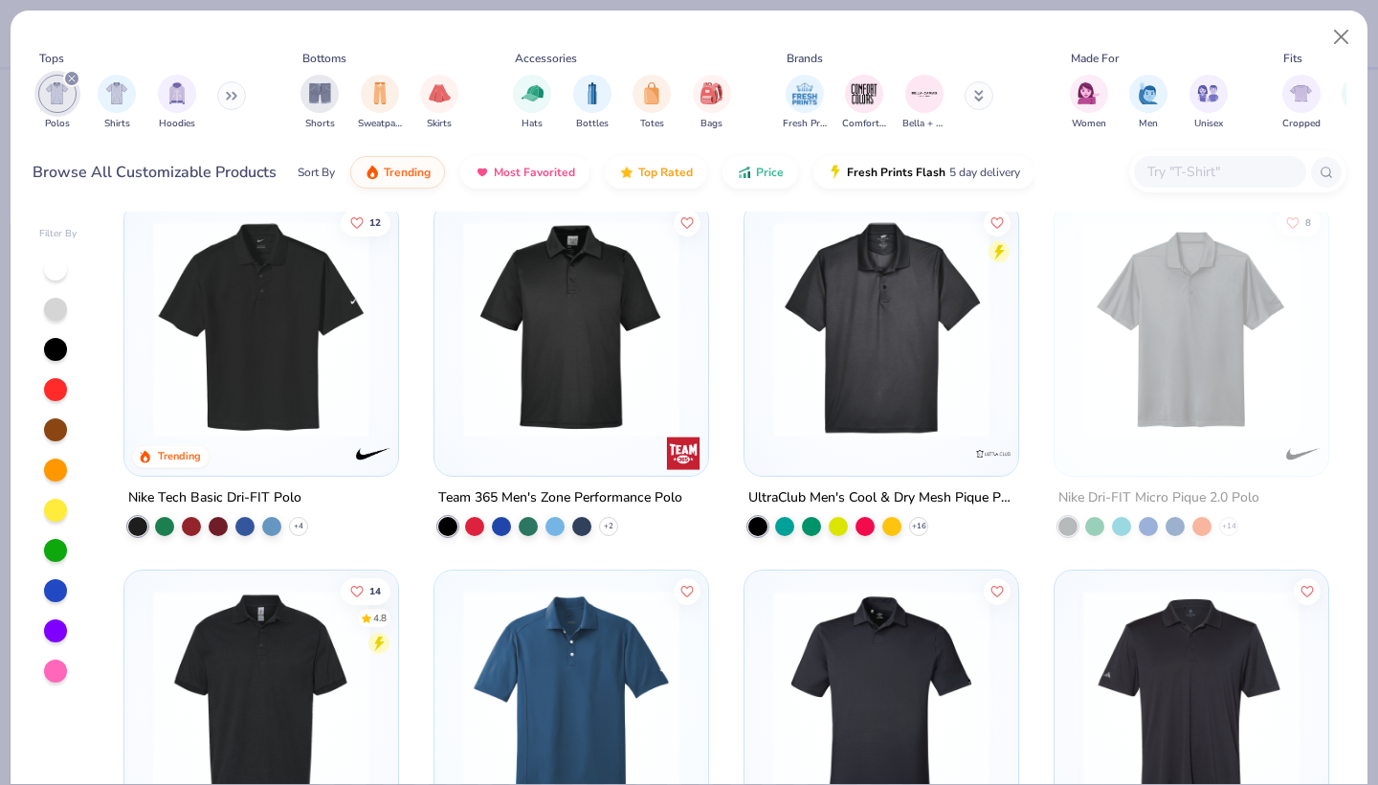
click at [223, 371] on img at bounding box center [261, 329] width 235 height 216
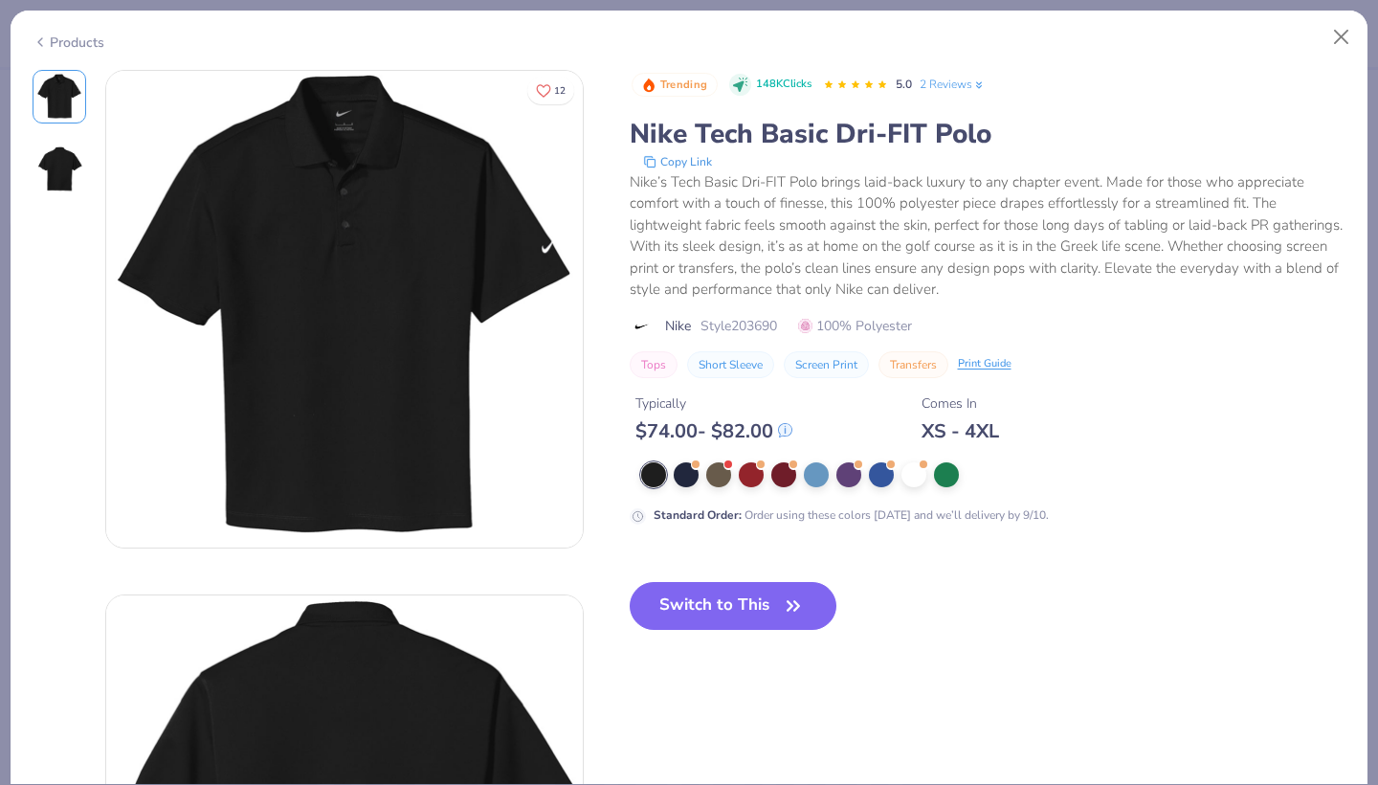
click at [47, 48] on icon at bounding box center [40, 42] width 15 height 23
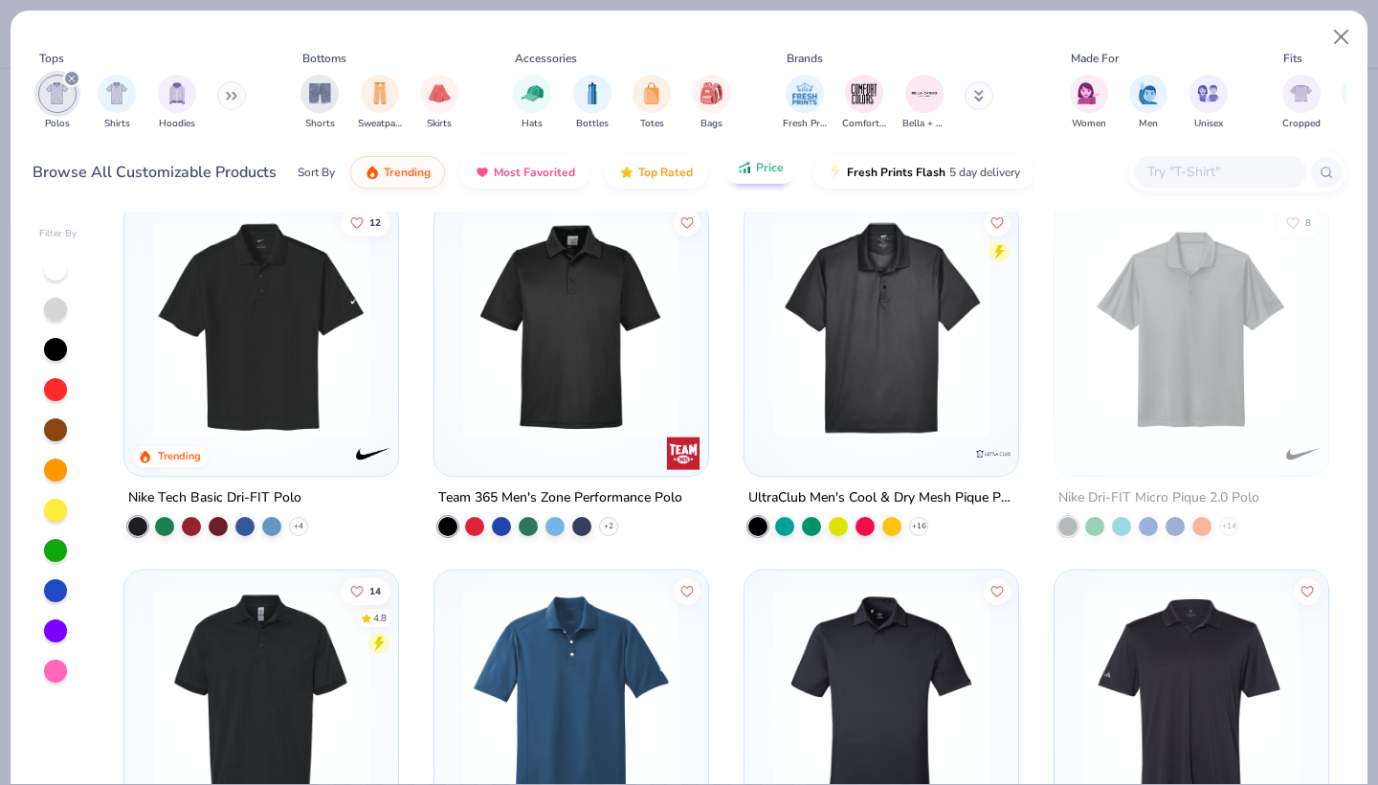
click at [752, 167] on button "Price" at bounding box center [760, 167] width 76 height 33
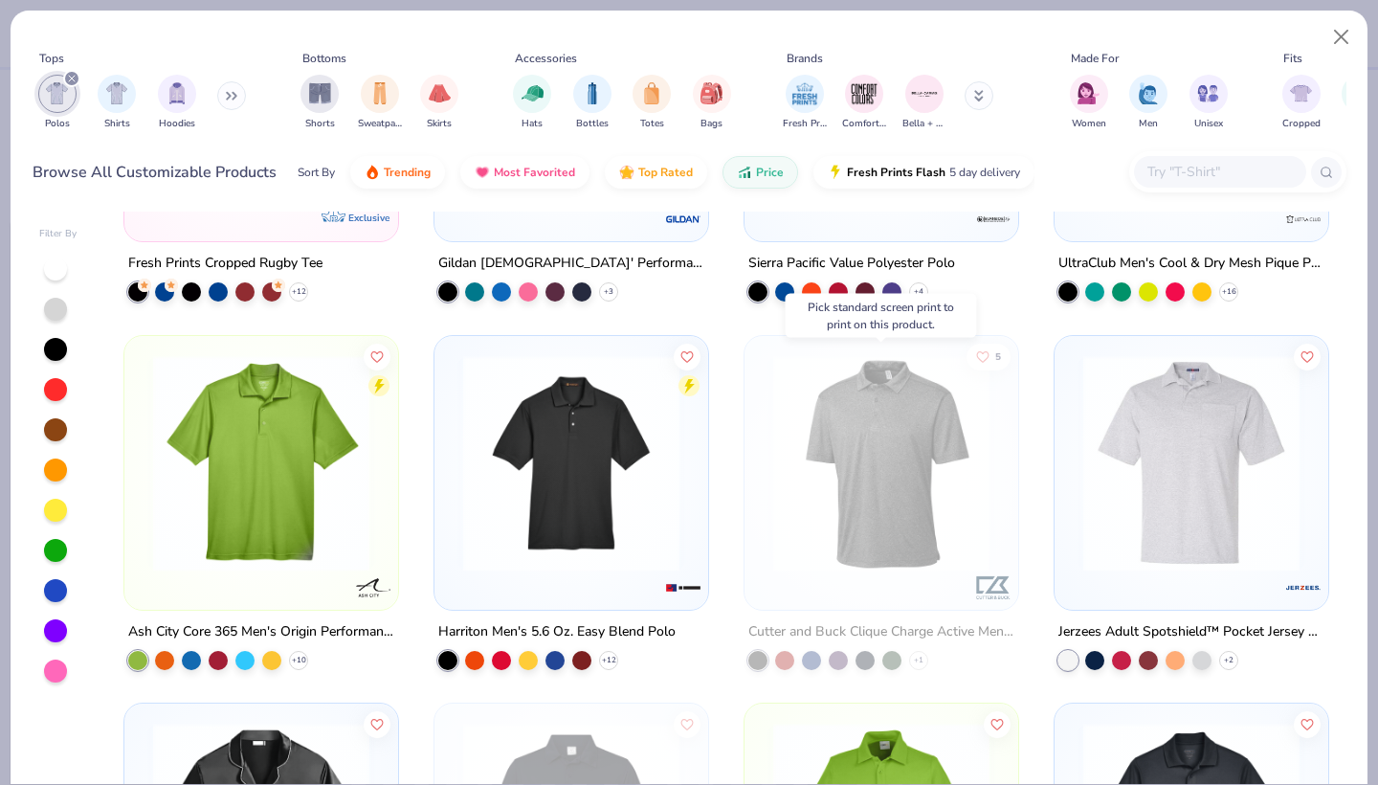
scroll to position [608, 0]
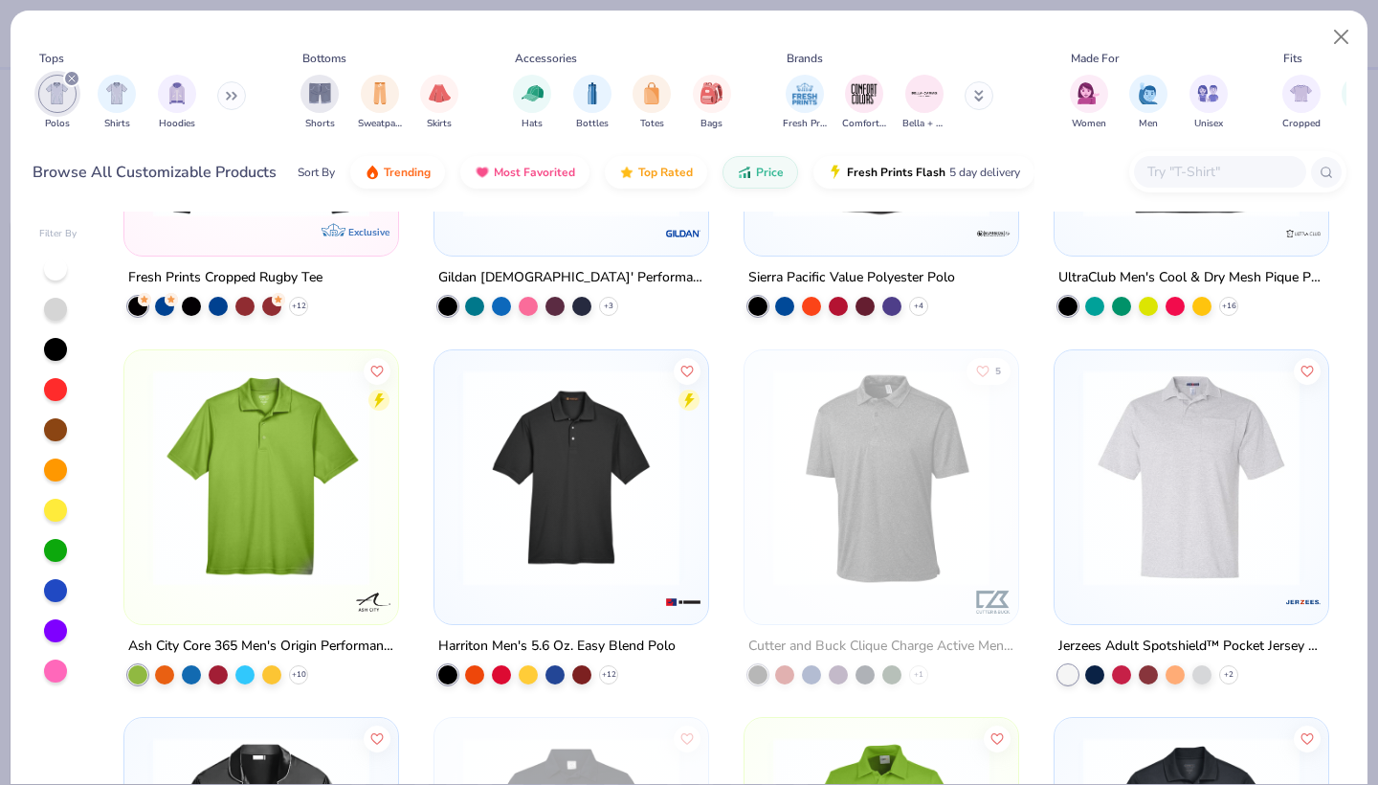
click at [784, 442] on div "14 4.8 Gildan Adult 6 Oz. 50/50 Jersey Polo + 13 Jerzees Adult 5.6 Oz. Spotshie…" at bounding box center [726, 497] width 1240 height 572
click at [845, 454] on img at bounding box center [880, 476] width 235 height 216
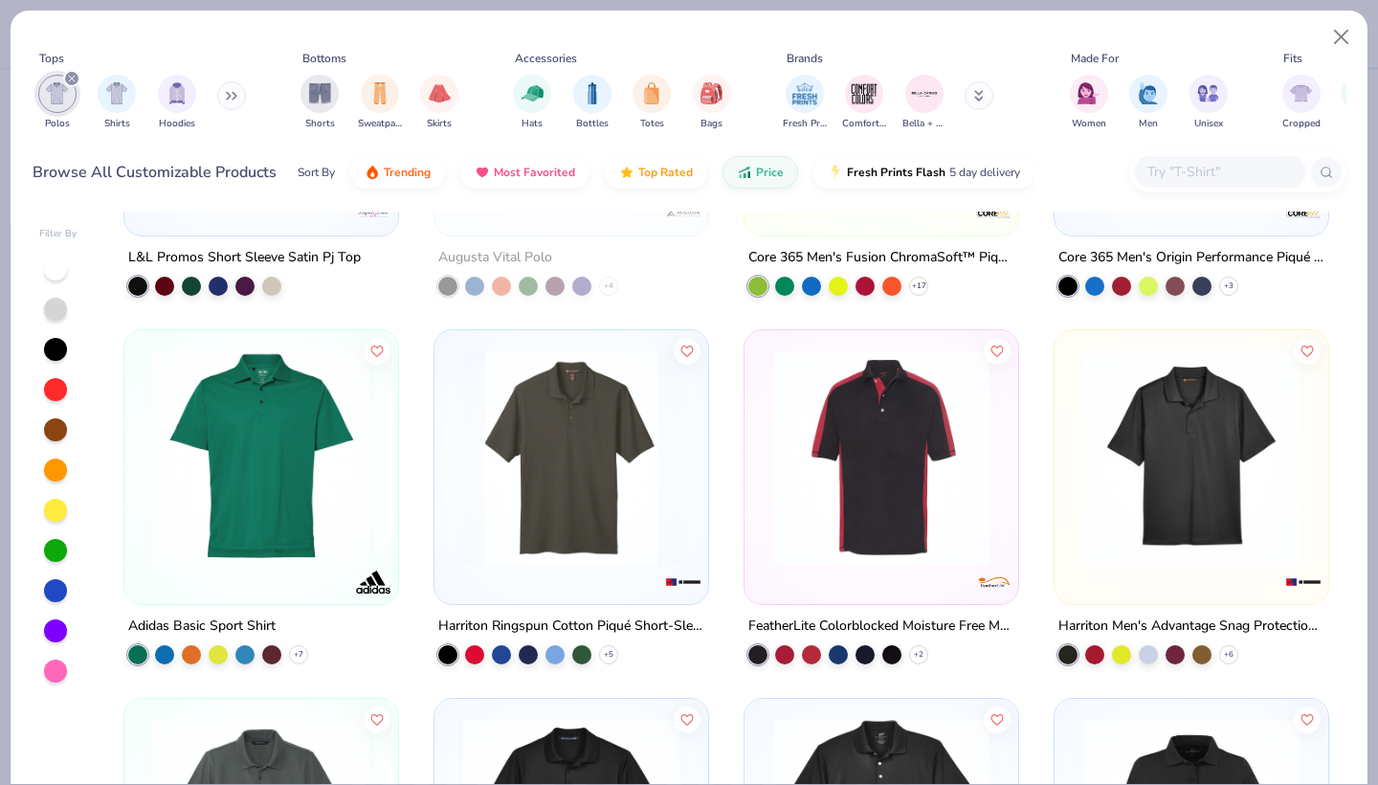
scroll to position [1362, 0]
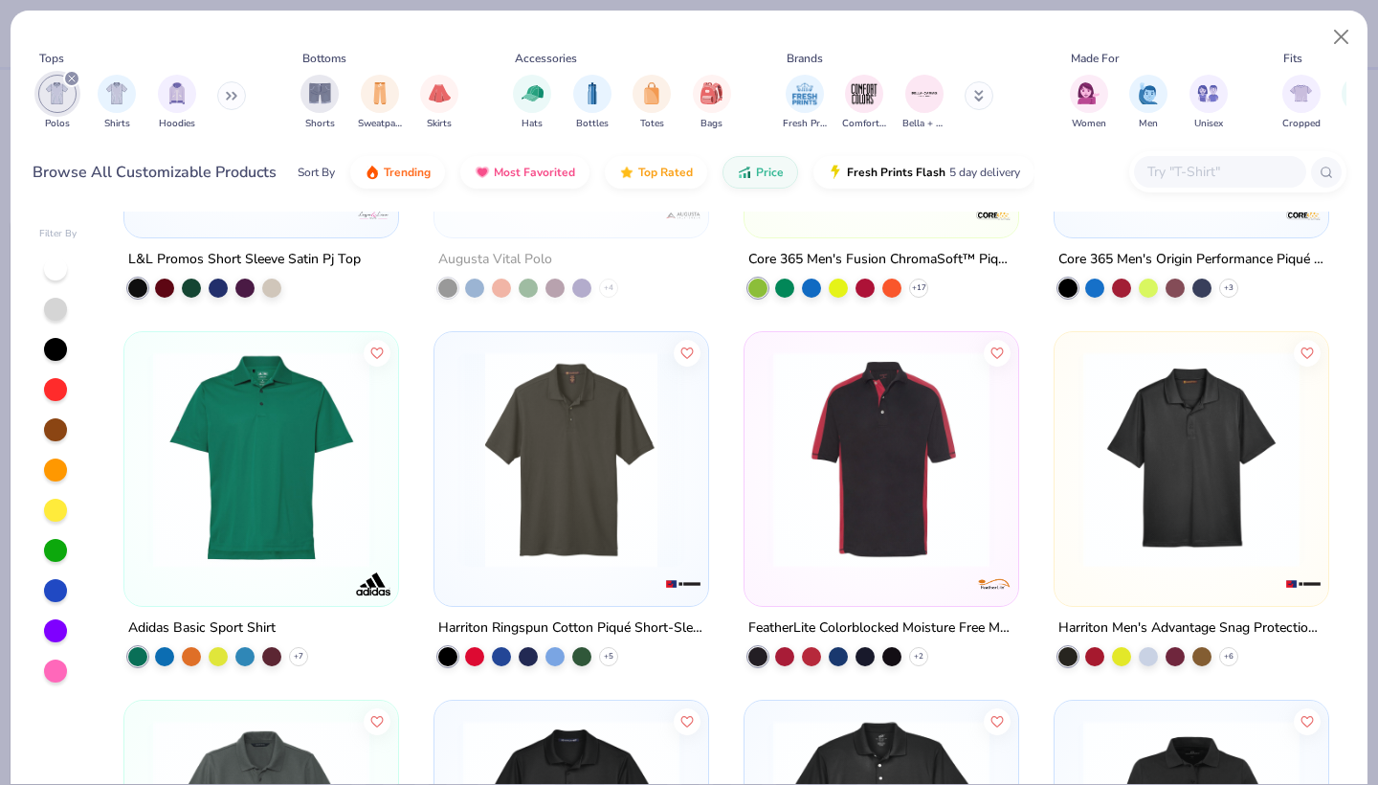
click at [200, 569] on div at bounding box center [261, 464] width 254 height 245
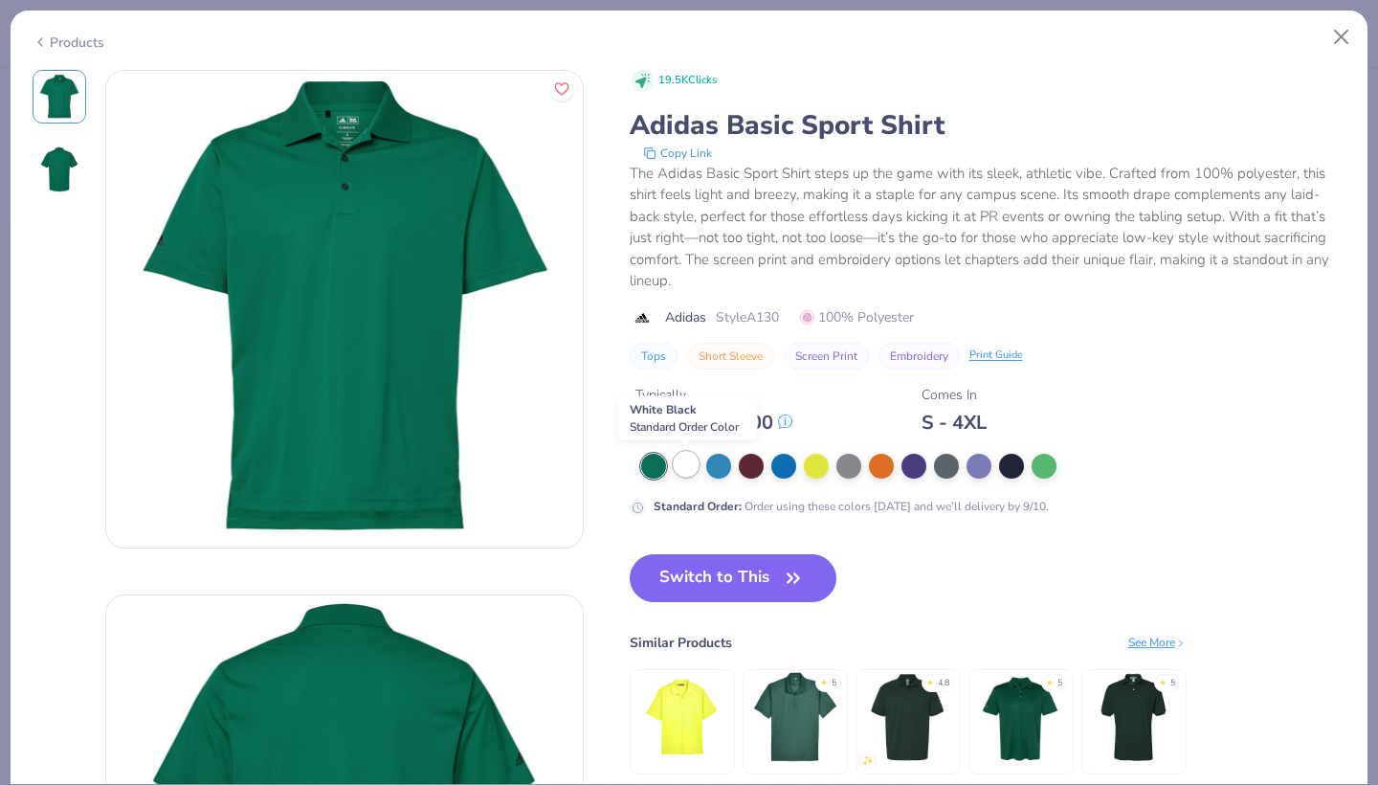
click at [682, 465] on div at bounding box center [686, 464] width 25 height 25
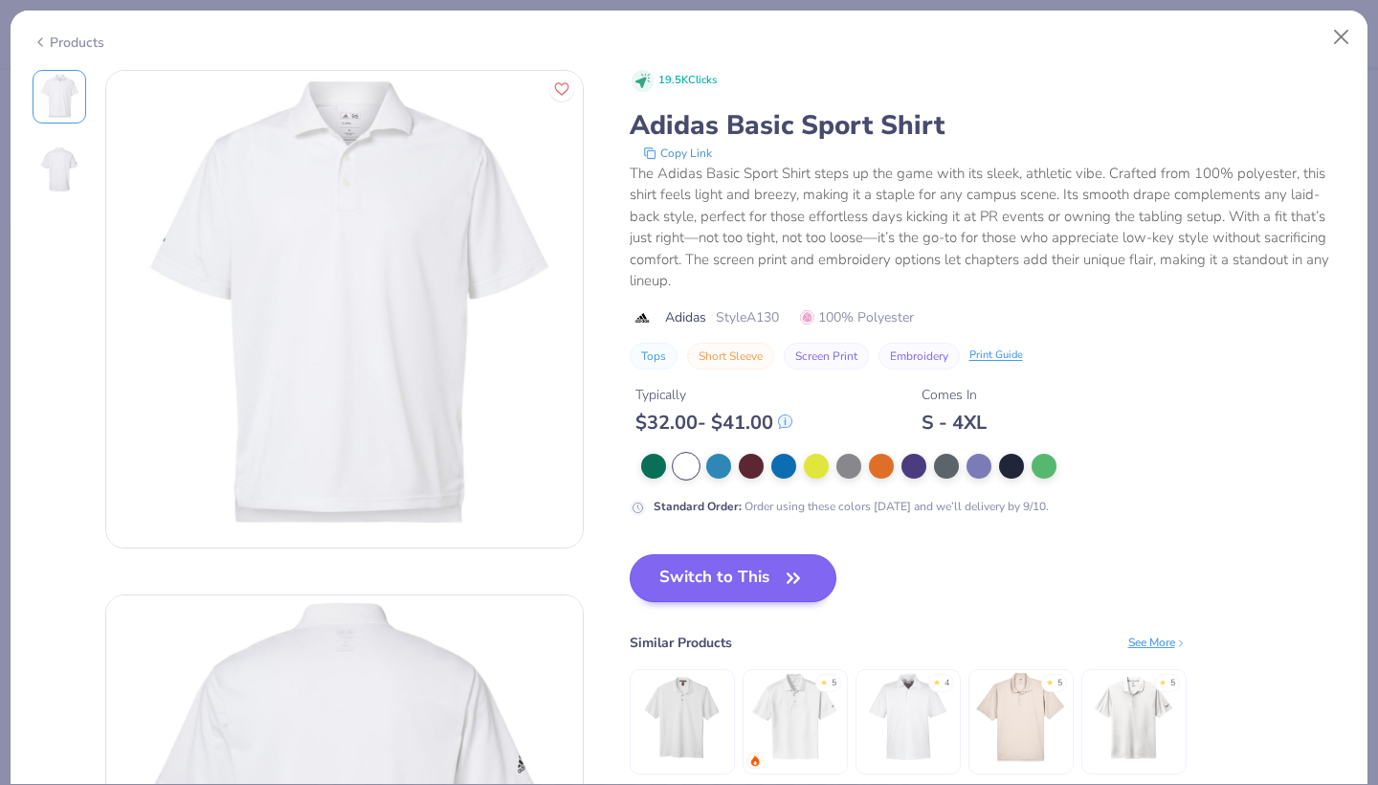
click at [689, 561] on button "Switch to This" at bounding box center [734, 578] width 208 height 48
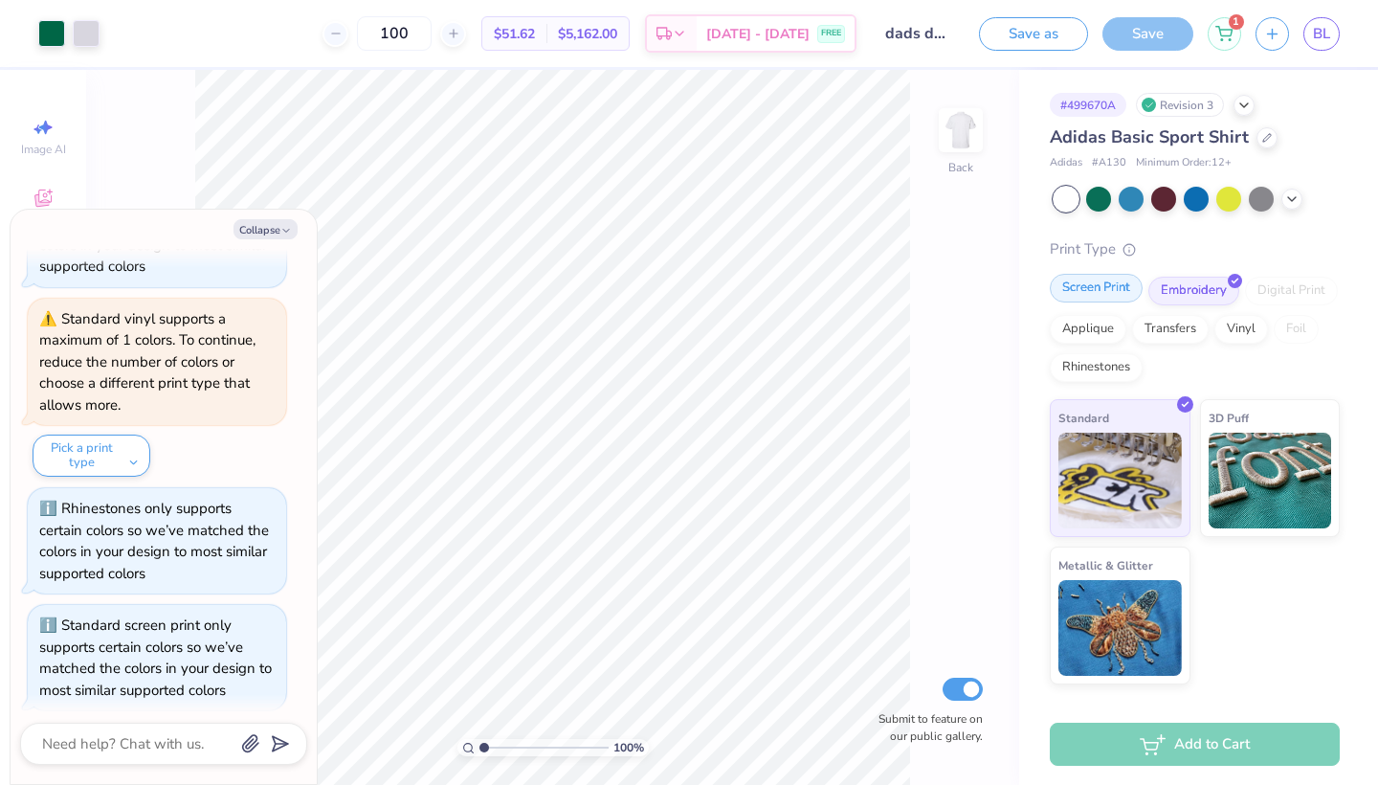
click at [1091, 282] on div "Screen Print" at bounding box center [1096, 288] width 93 height 29
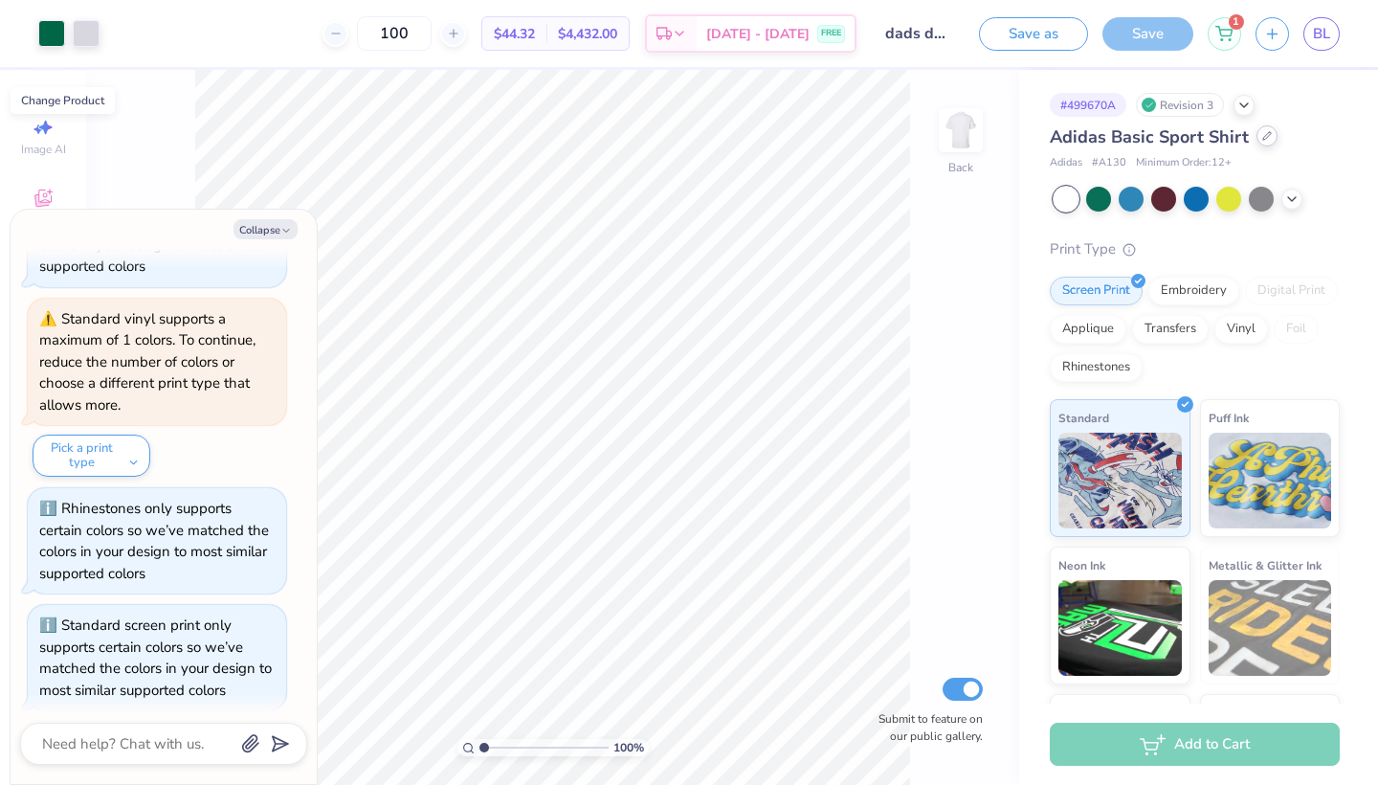
click at [1265, 136] on icon at bounding box center [1267, 136] width 8 height 8
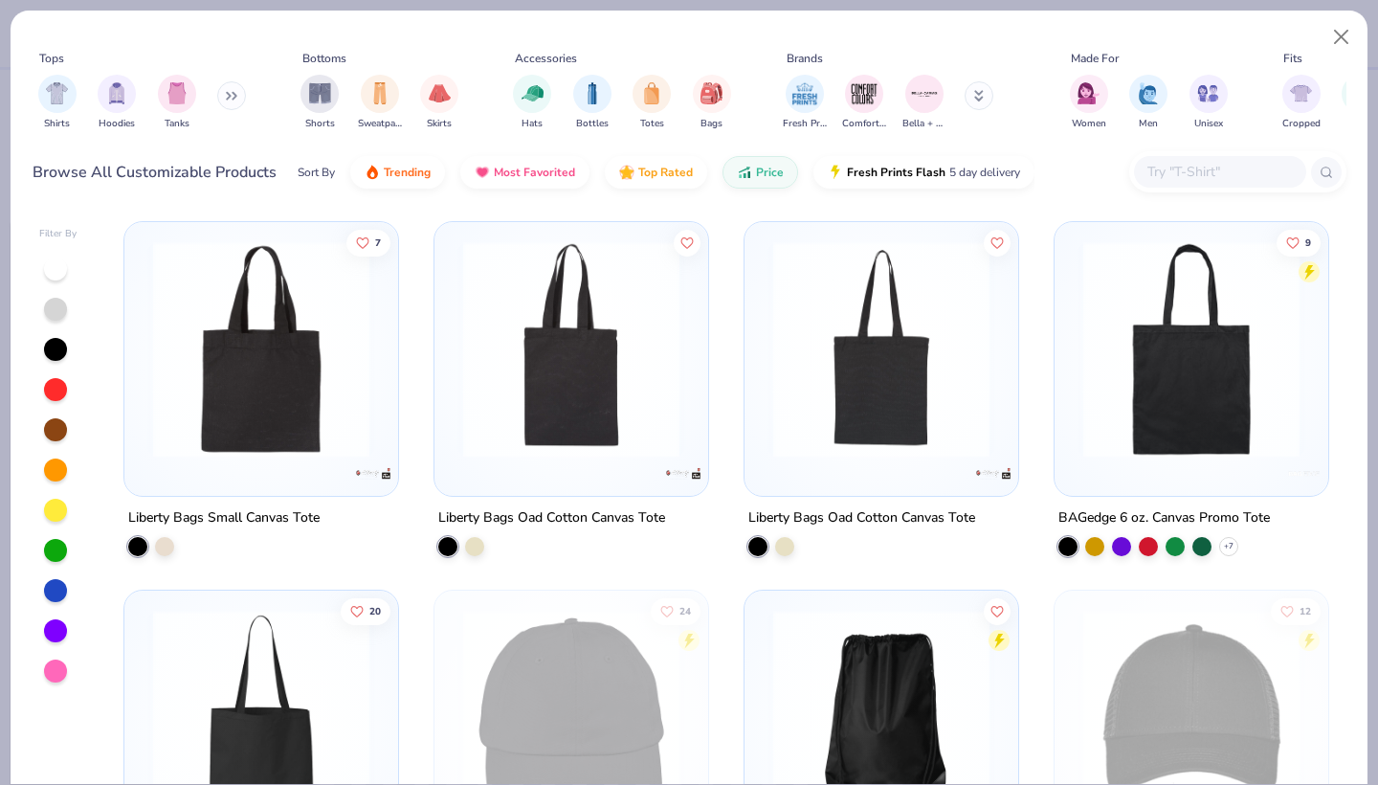
click at [223, 94] on button at bounding box center [231, 95] width 29 height 29
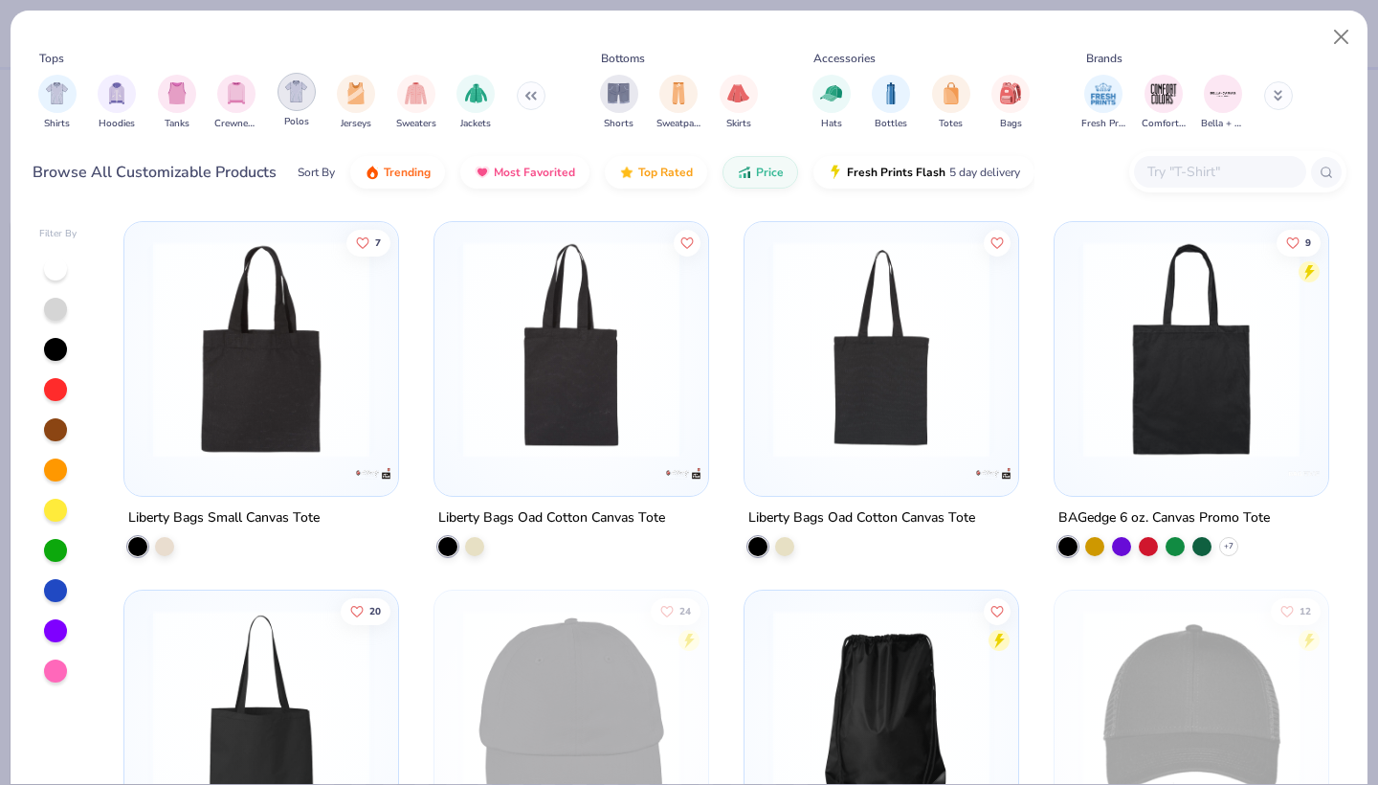
click at [303, 100] on img "filter for Polos" at bounding box center [296, 91] width 22 height 22
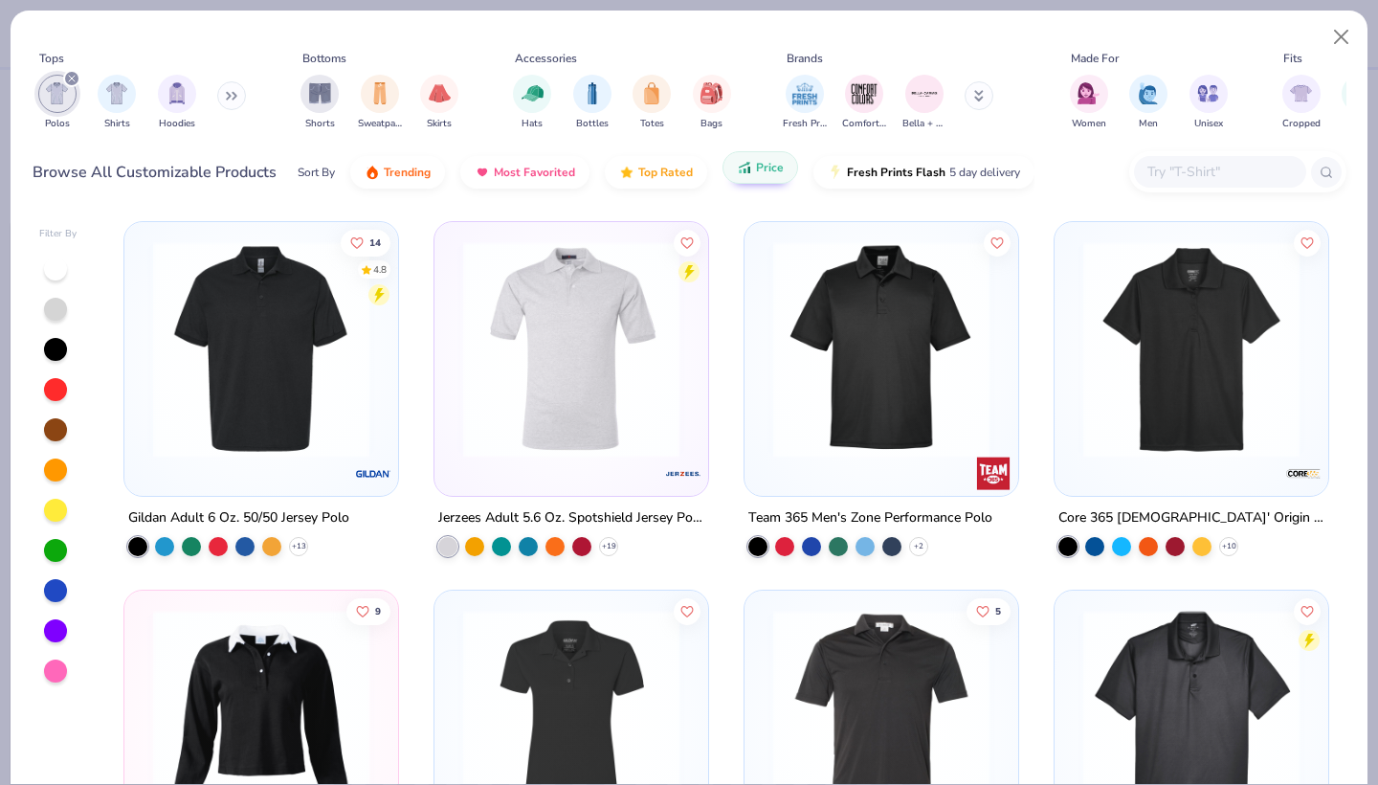
click at [748, 176] on button "Price" at bounding box center [760, 167] width 76 height 33
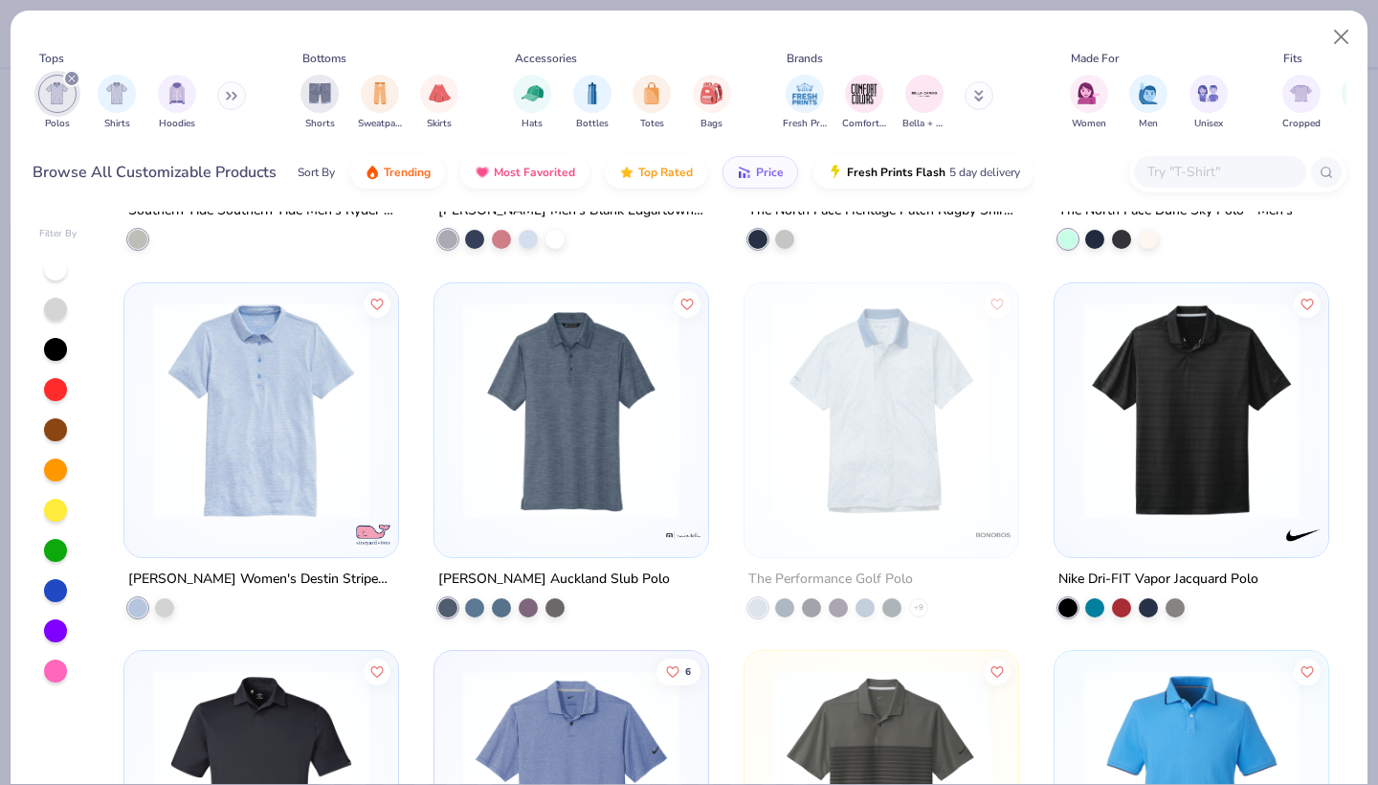
scroll to position [678, 0]
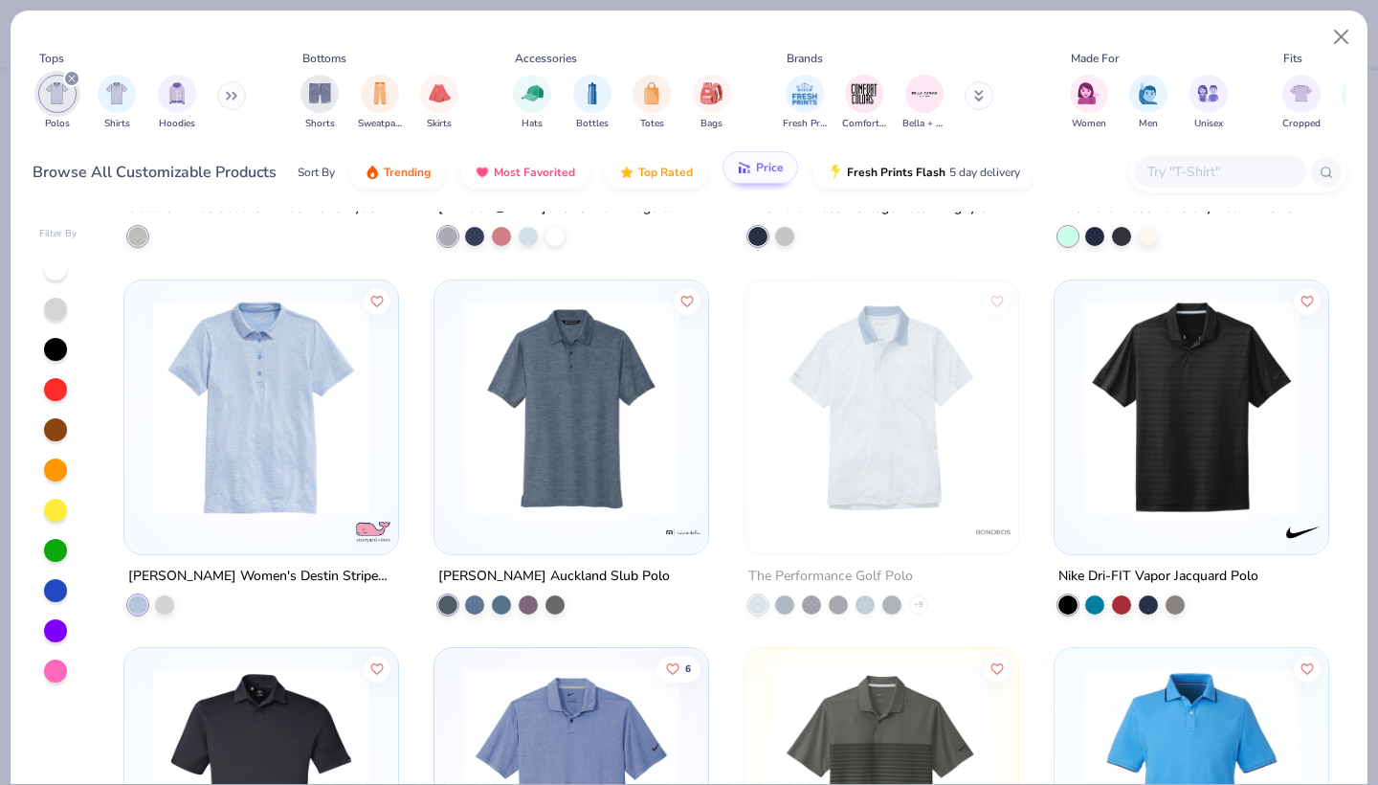
click at [738, 175] on icon "button" at bounding box center [744, 167] width 15 height 17
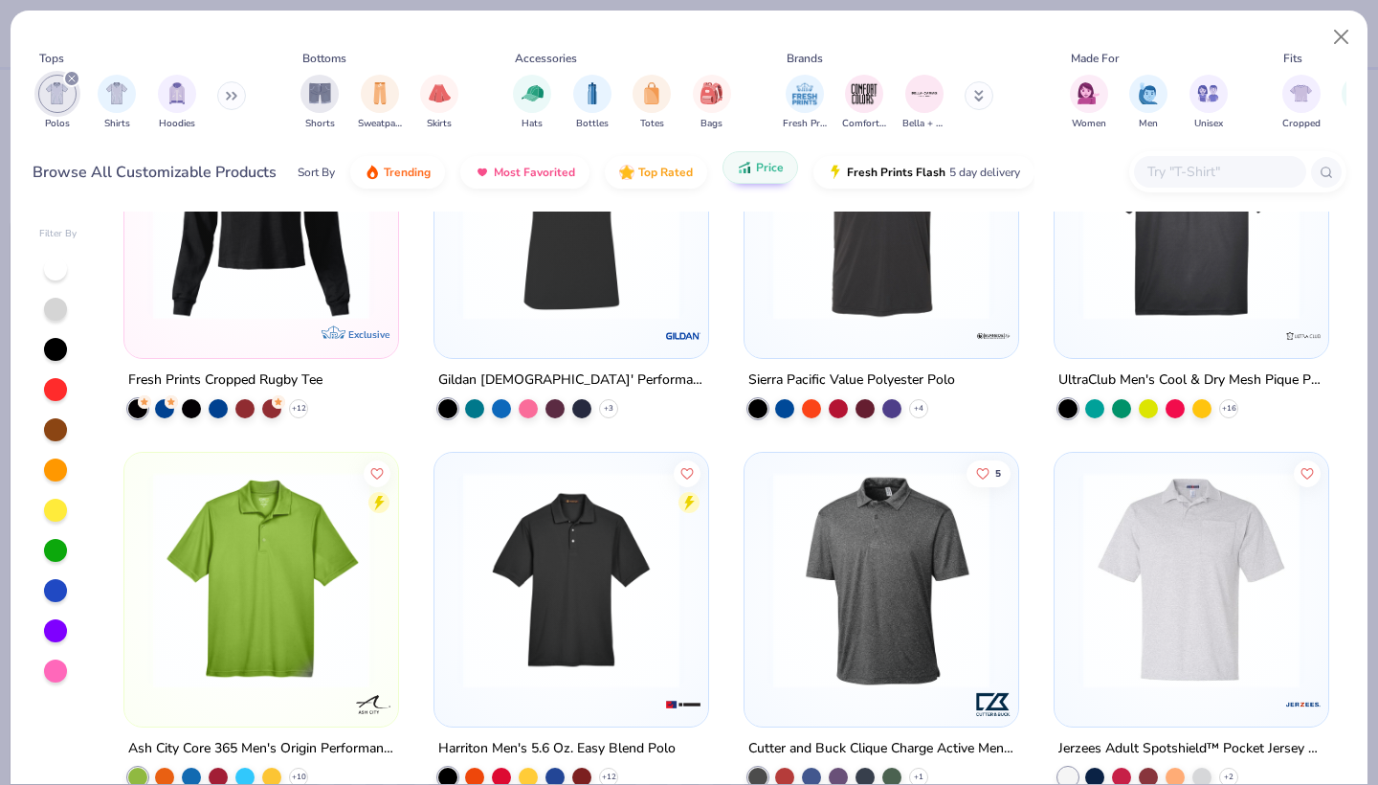
scroll to position [503, 0]
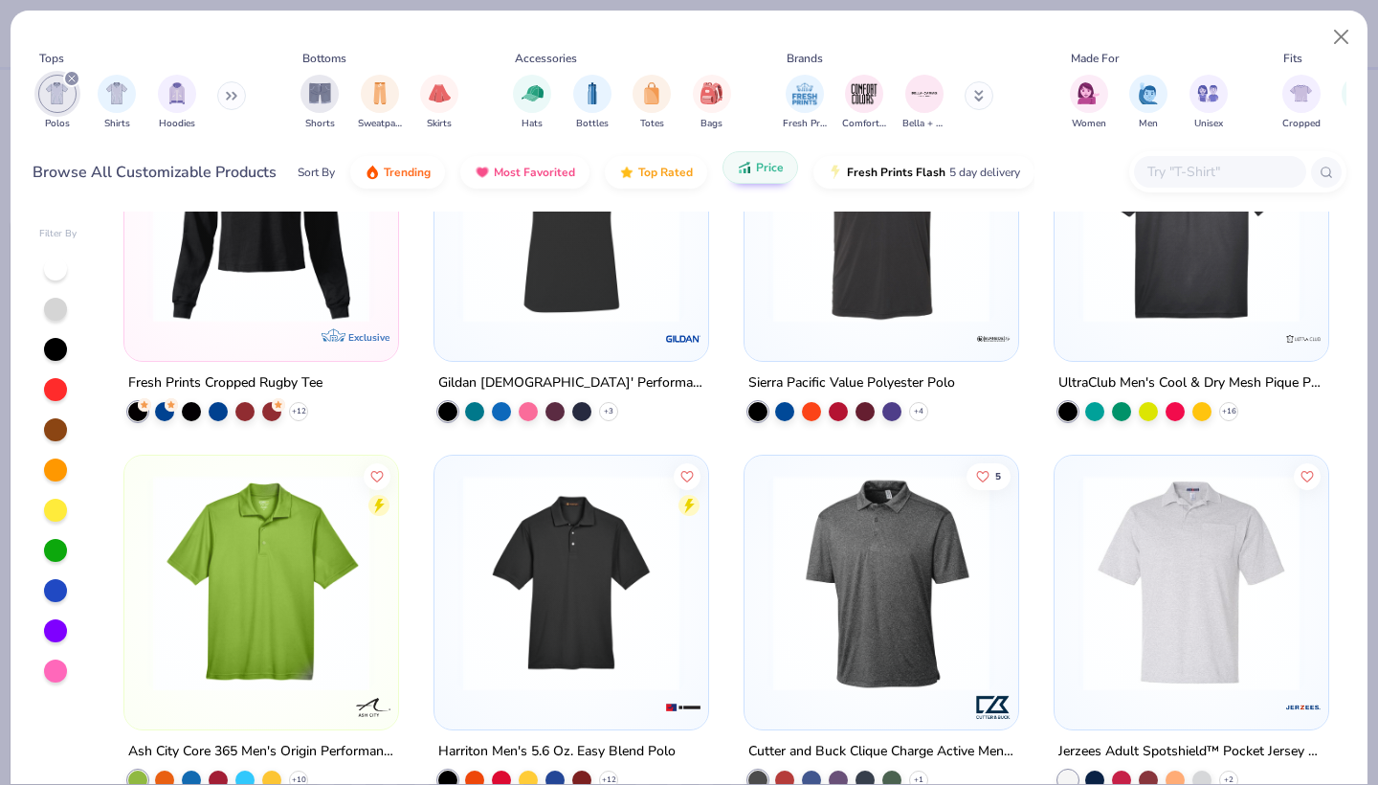
click at [818, 573] on img at bounding box center [880, 582] width 235 height 216
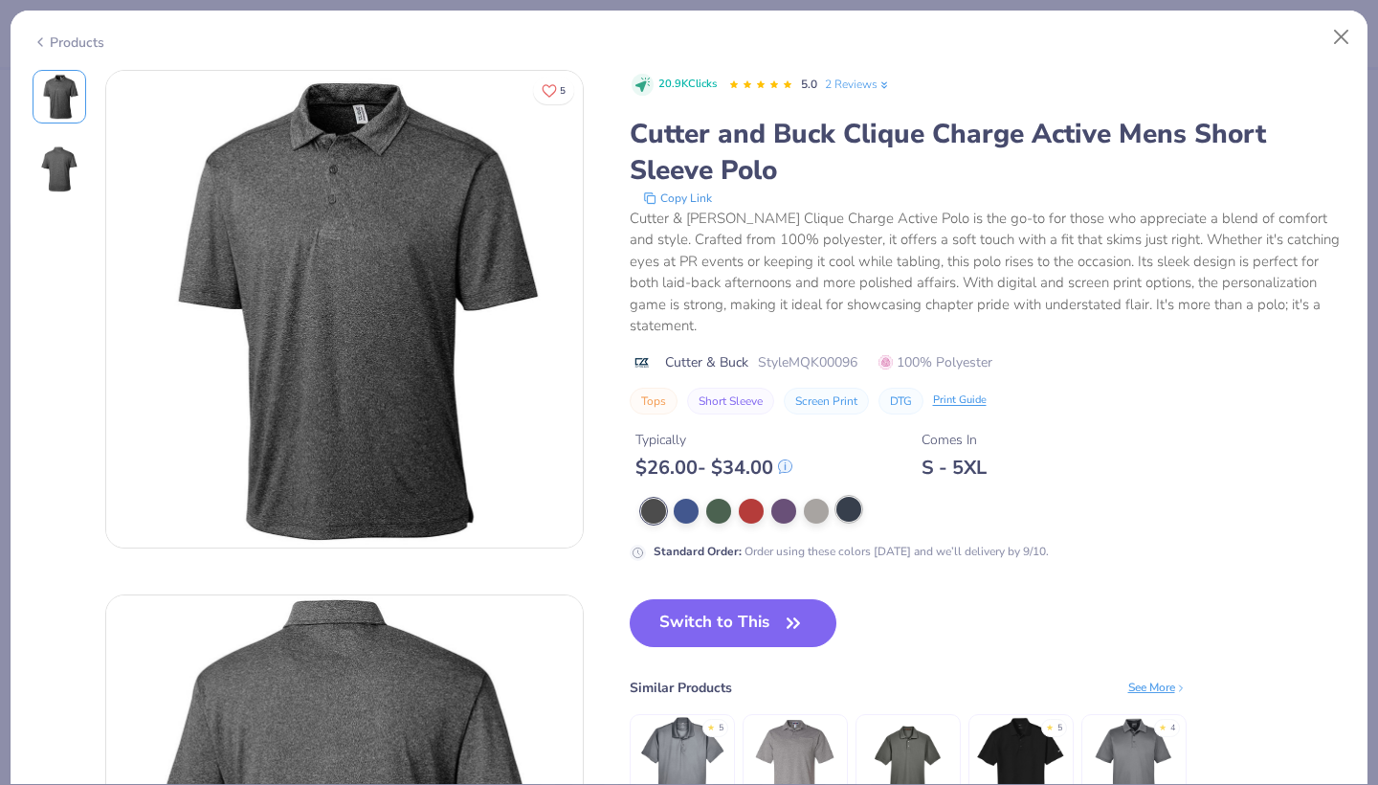
click at [843, 497] on div at bounding box center [848, 509] width 25 height 25
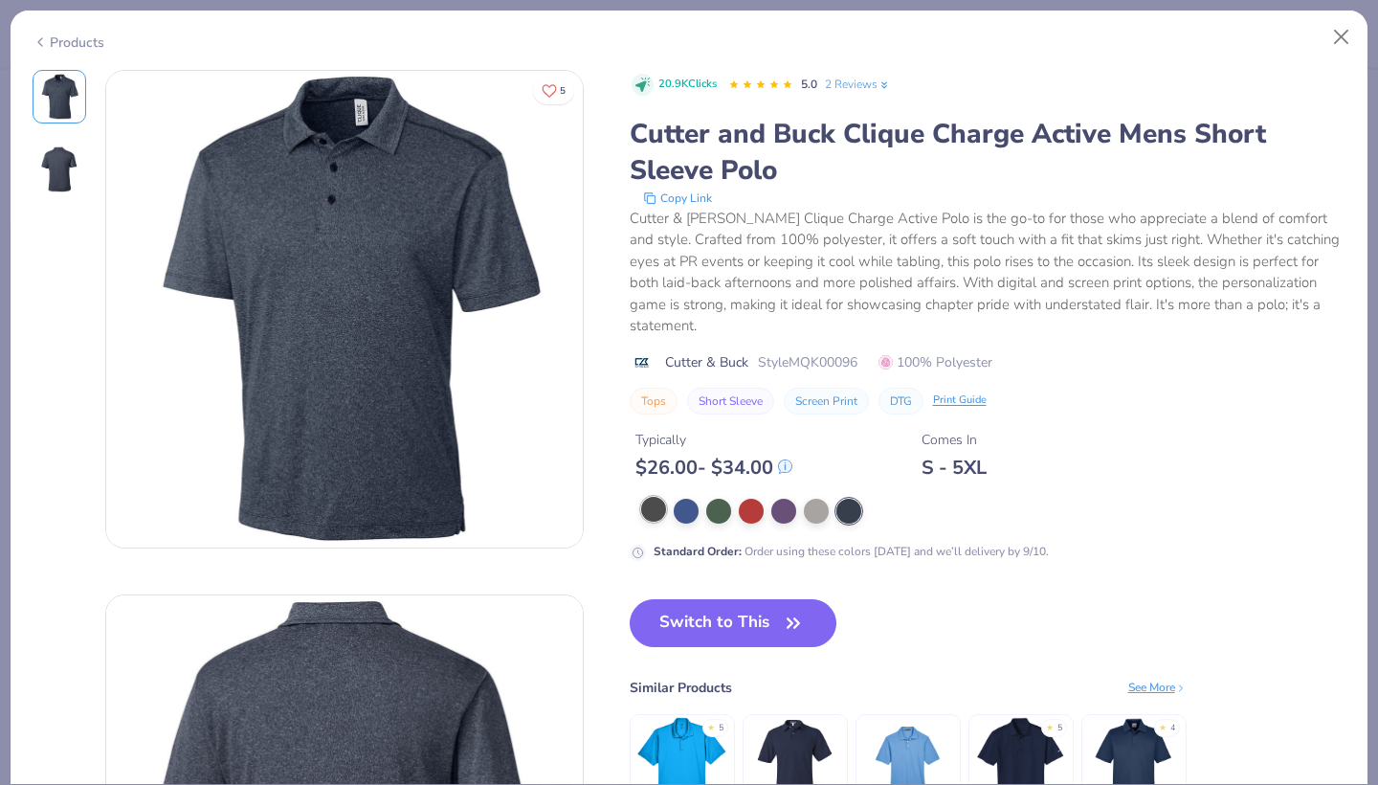
click at [665, 497] on div at bounding box center [653, 509] width 25 height 25
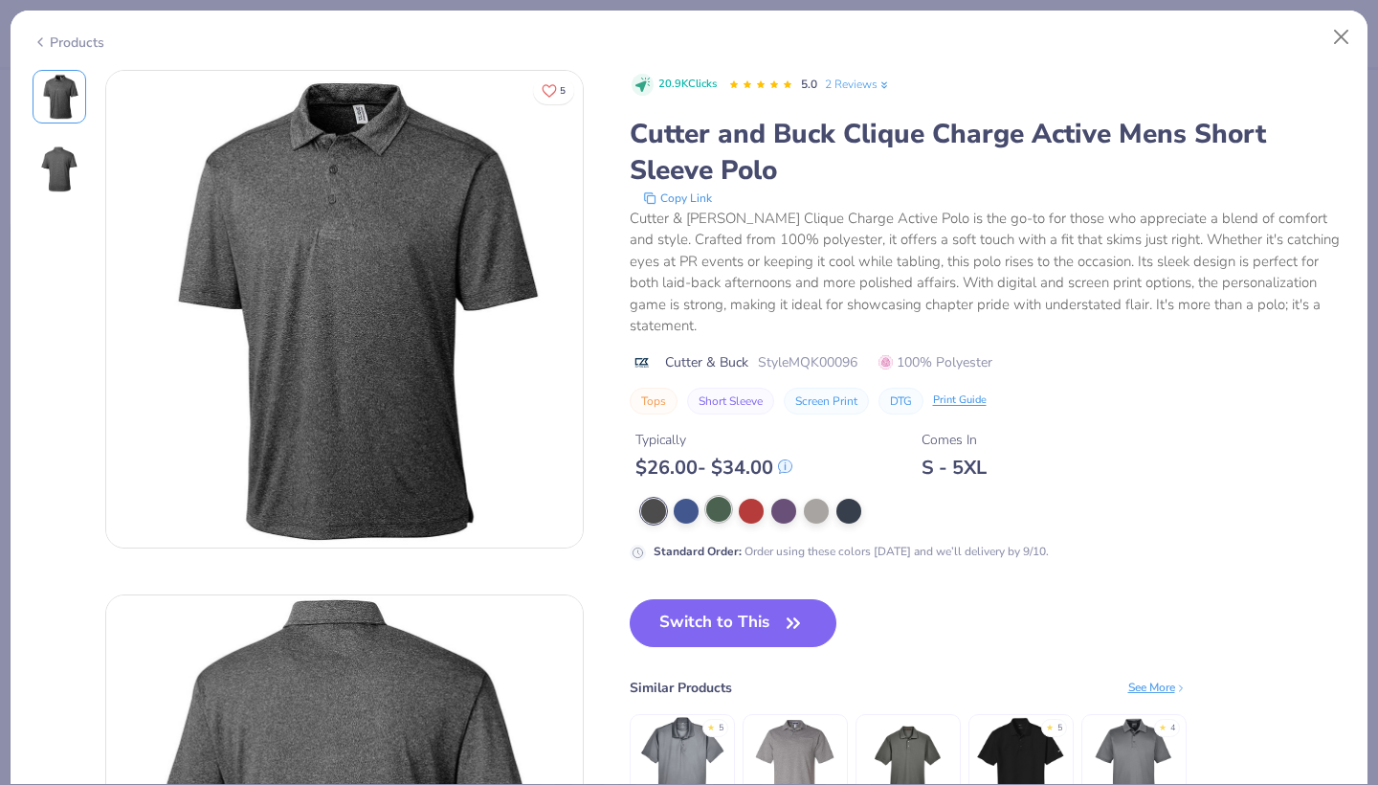
click at [718, 497] on div at bounding box center [718, 509] width 25 height 25
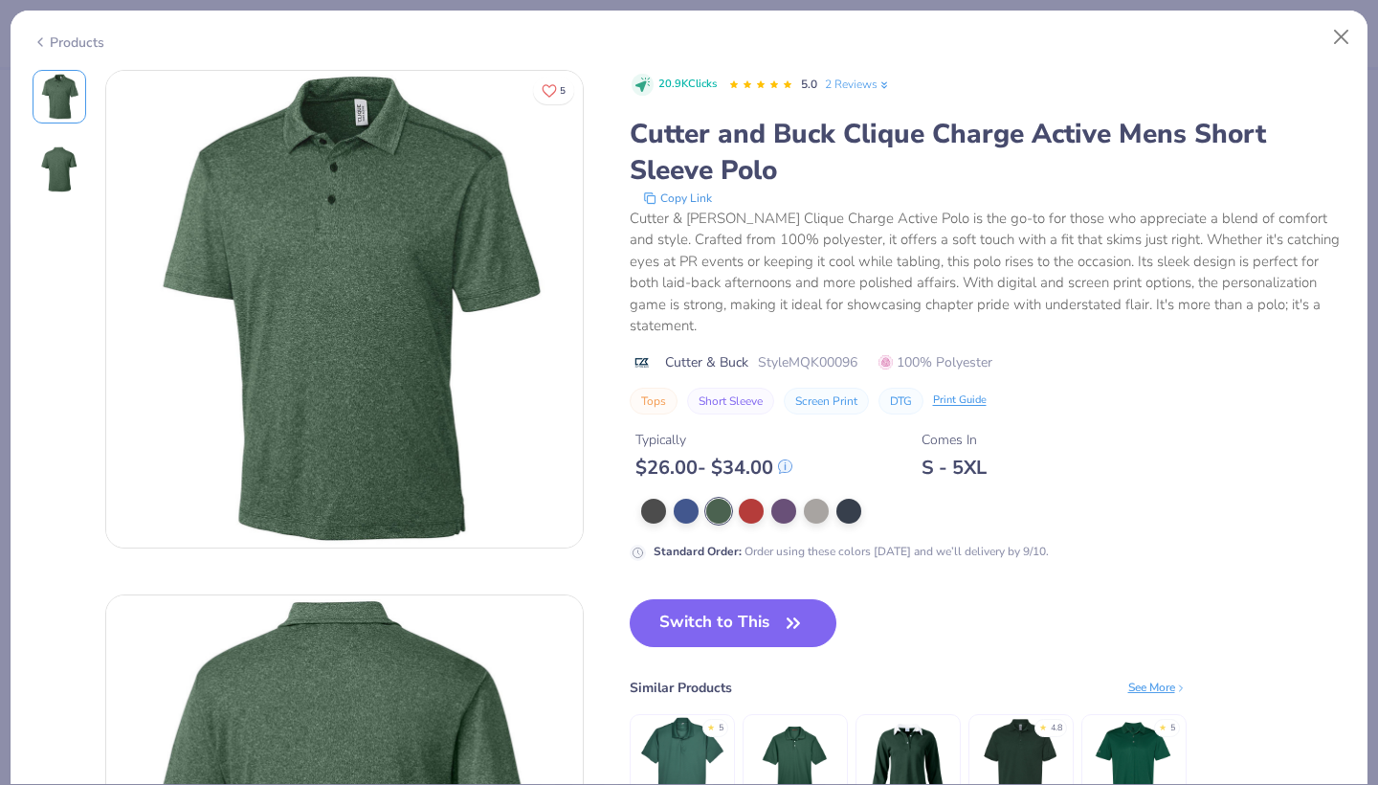
click at [51, 43] on div "Products" at bounding box center [69, 43] width 72 height 20
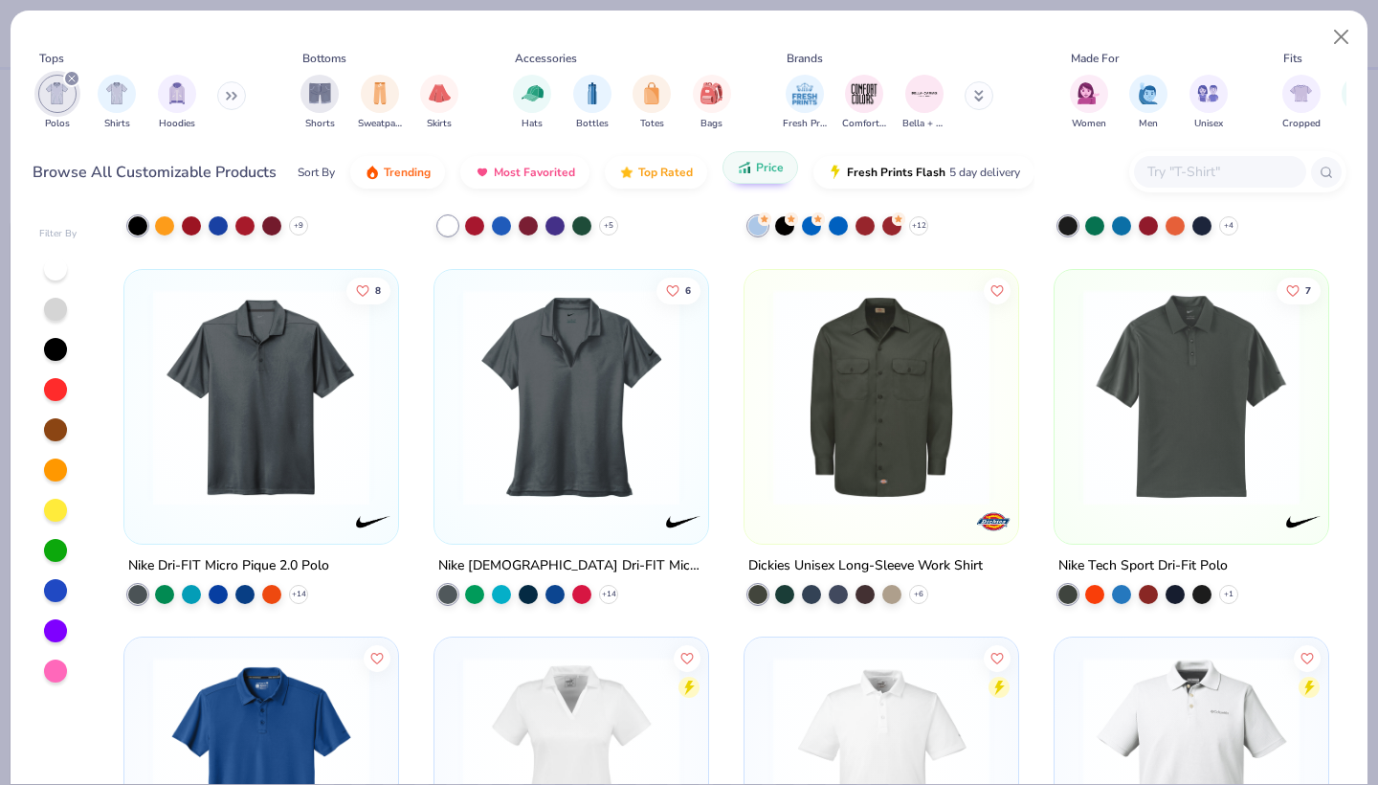
scroll to position [3648, 0]
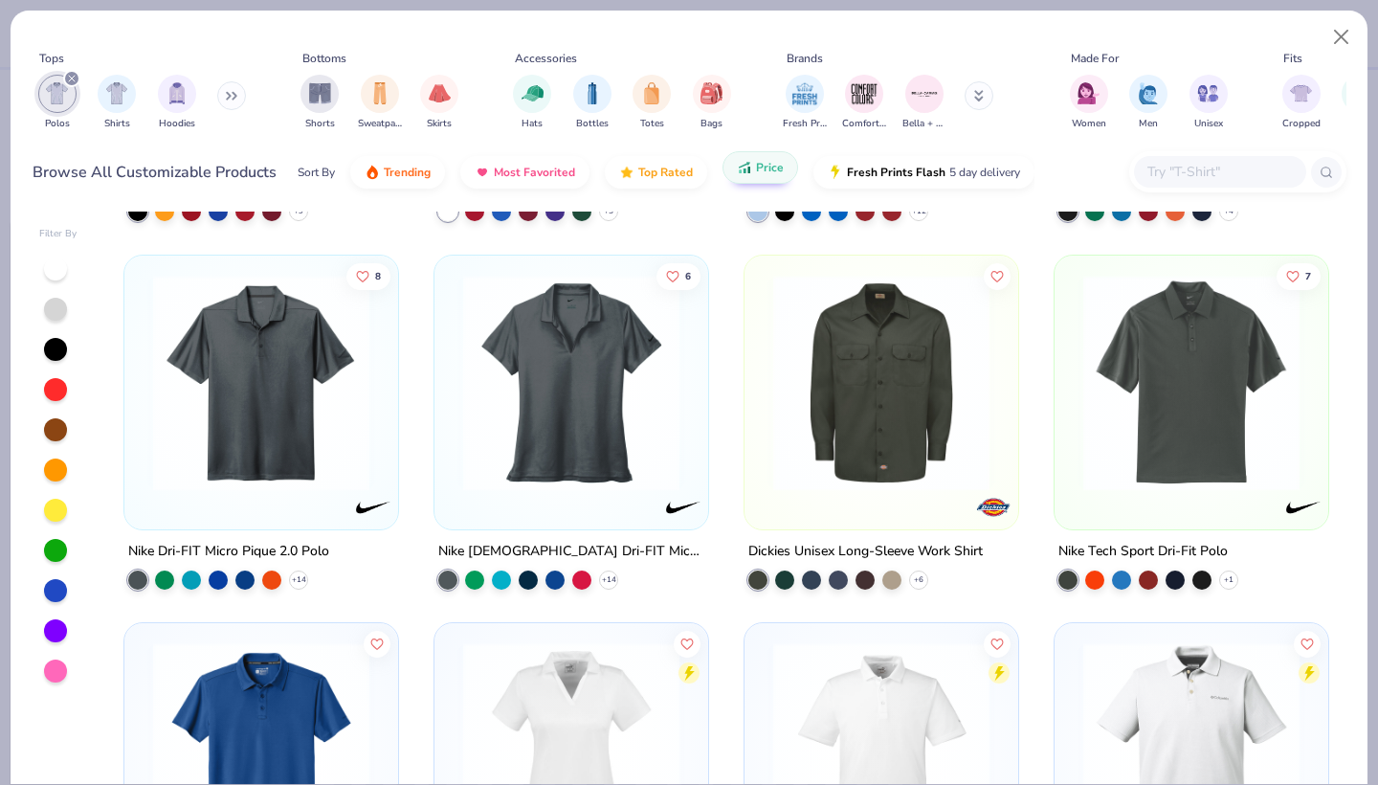
click at [51, 267] on div at bounding box center [55, 268] width 23 height 23
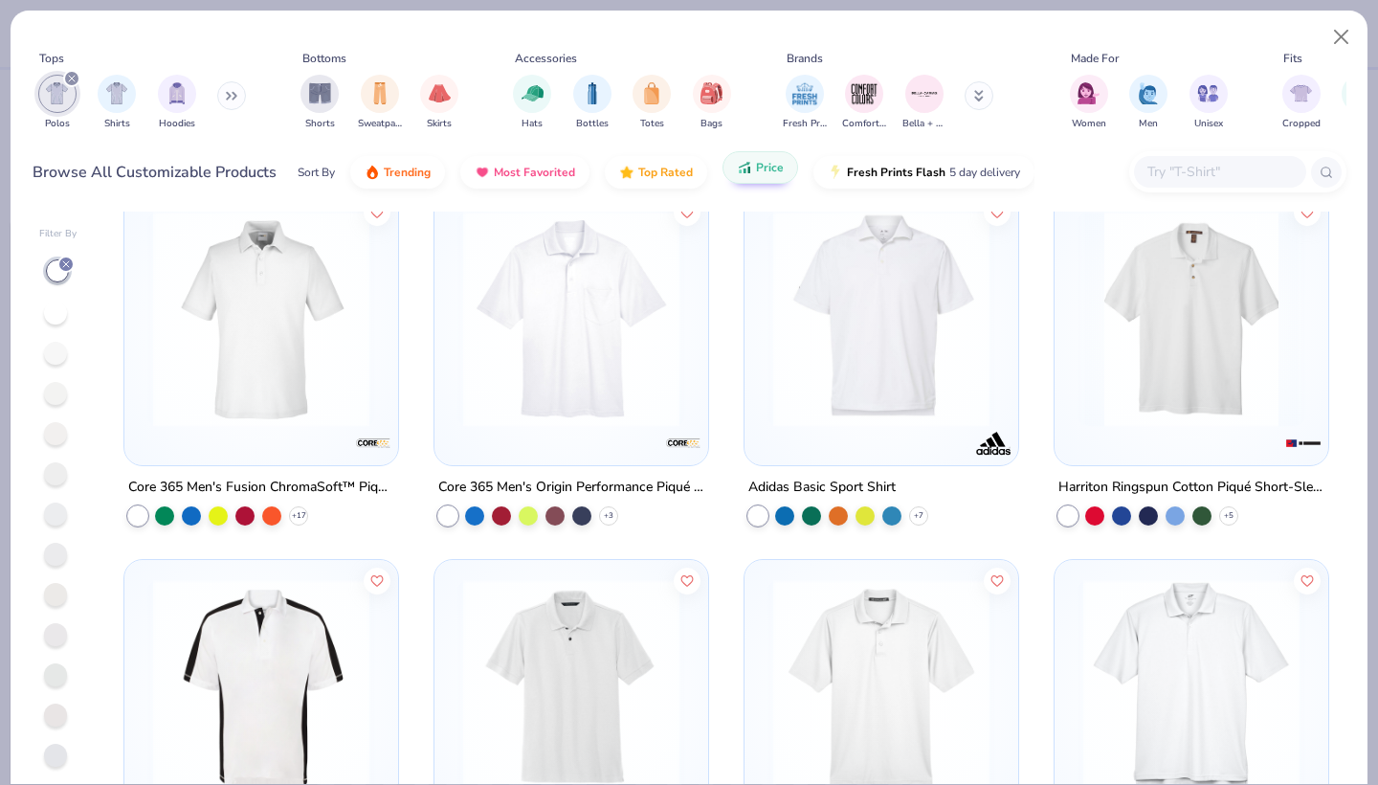
scroll to position [1120, 0]
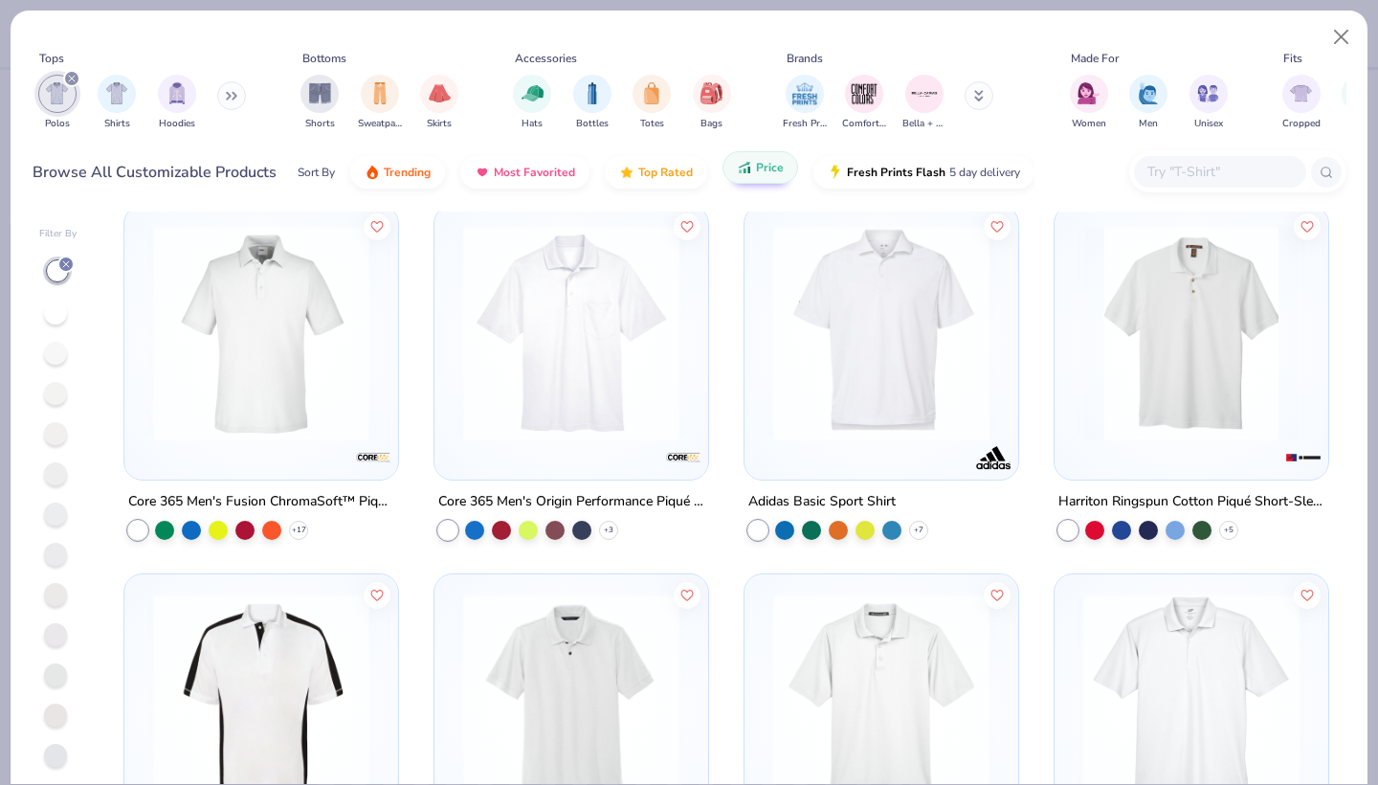
click at [873, 375] on img at bounding box center [880, 333] width 235 height 216
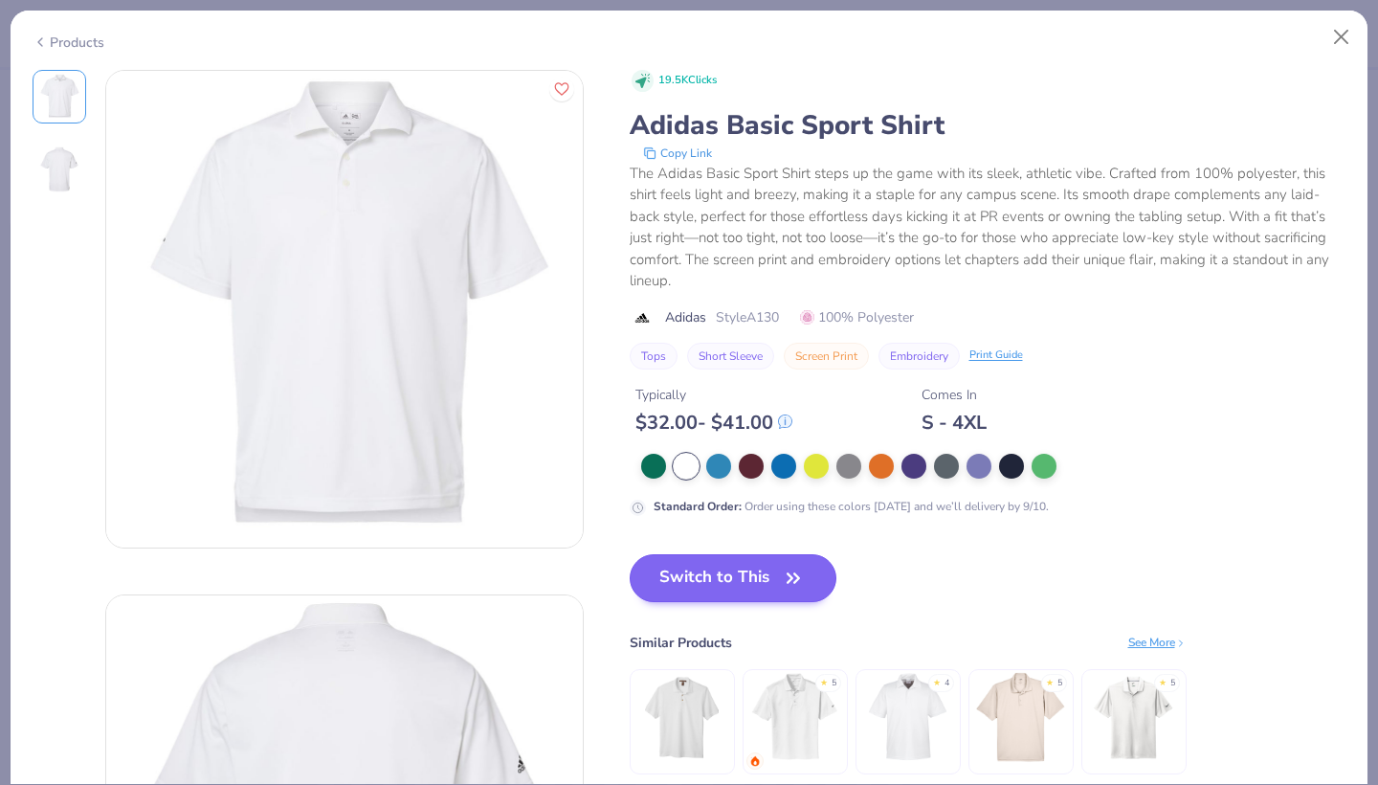
click at [704, 572] on button "Switch to This" at bounding box center [734, 578] width 208 height 48
type textarea "x"
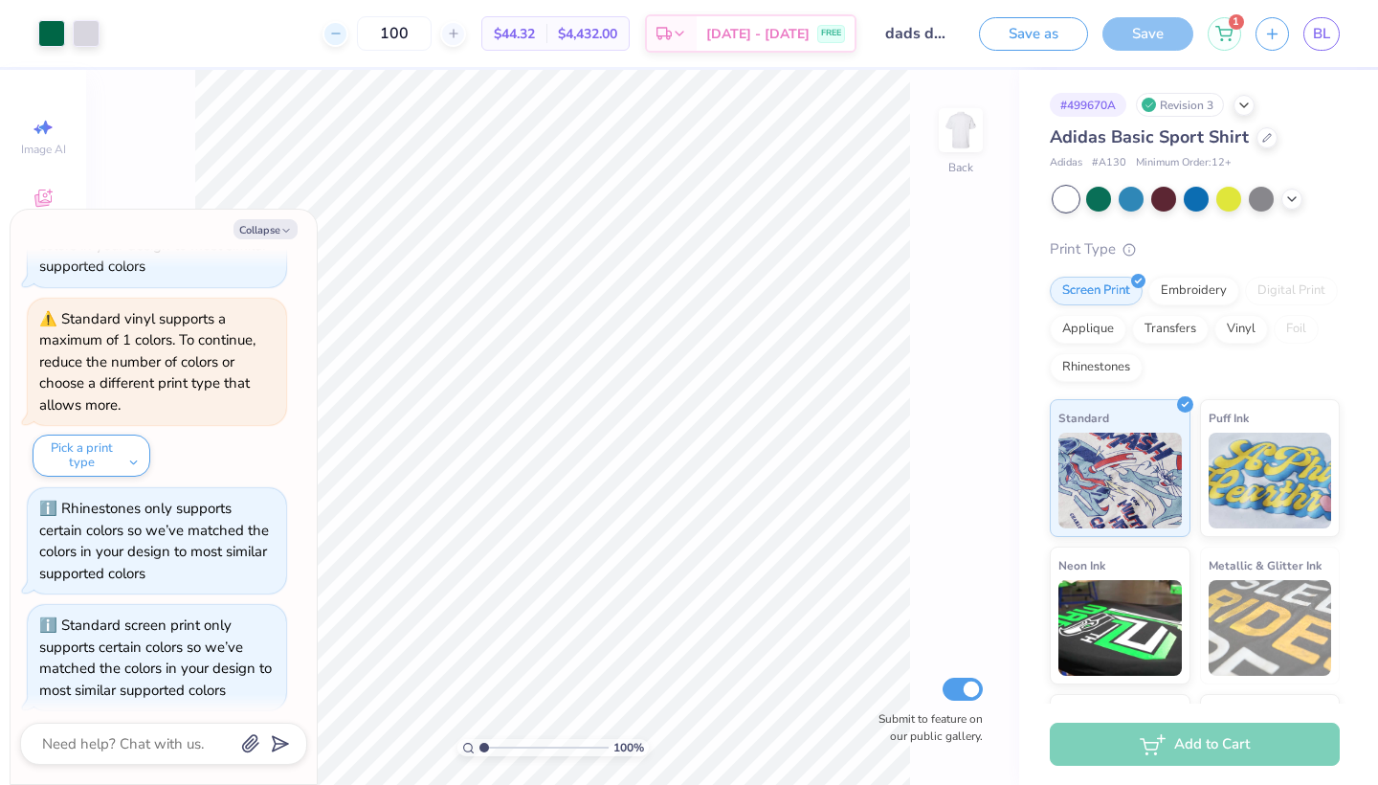
click at [343, 35] on icon at bounding box center [335, 33] width 13 height 13
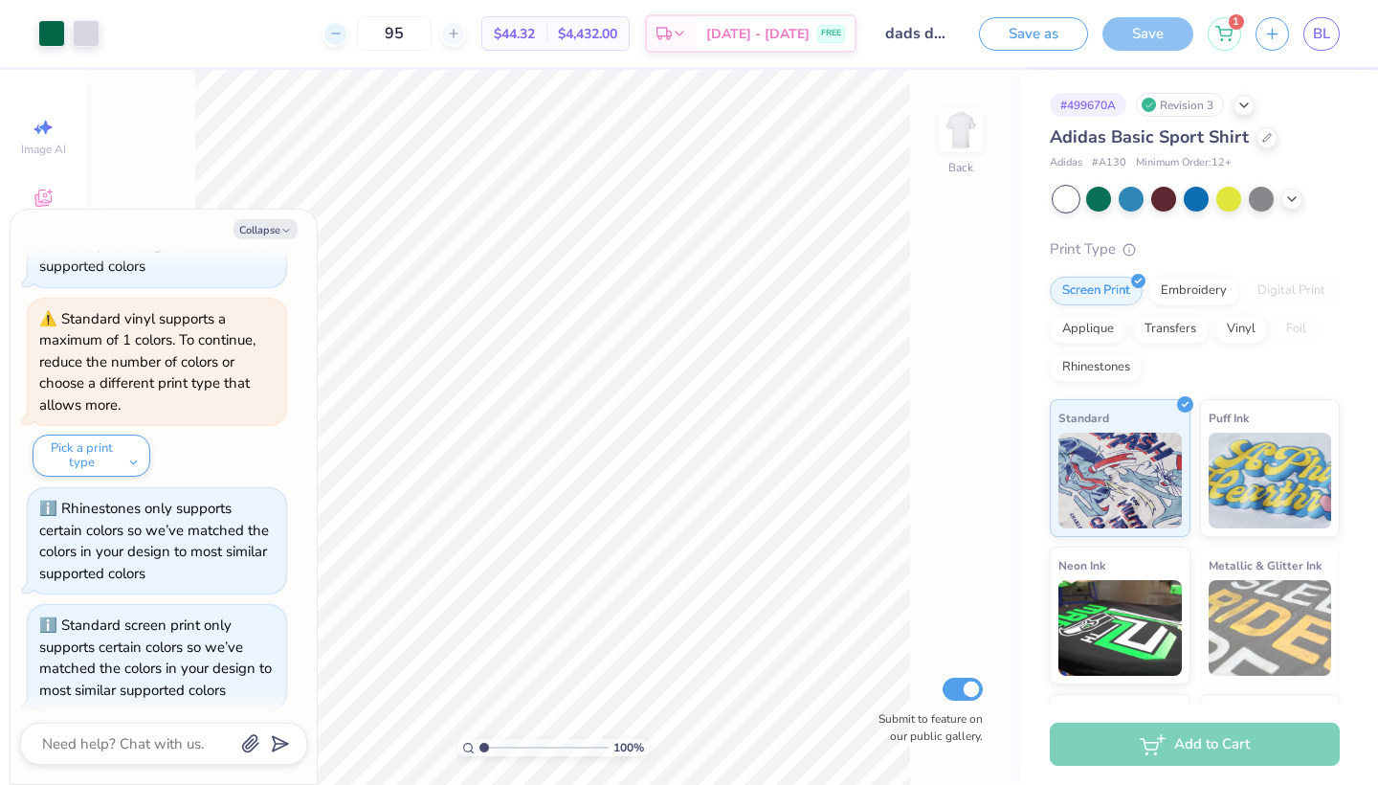
click at [343, 35] on icon at bounding box center [335, 33] width 13 height 13
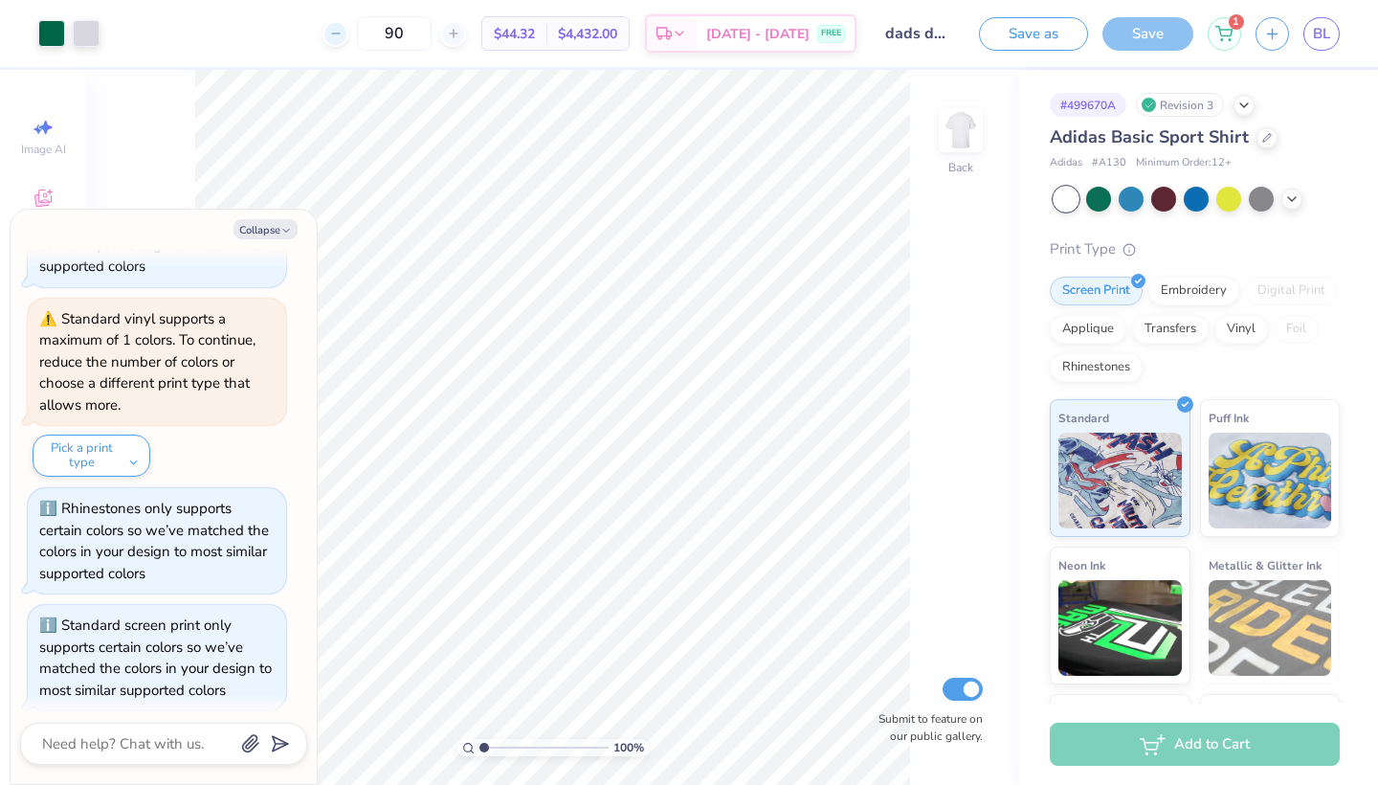
click at [343, 35] on icon at bounding box center [335, 33] width 13 height 13
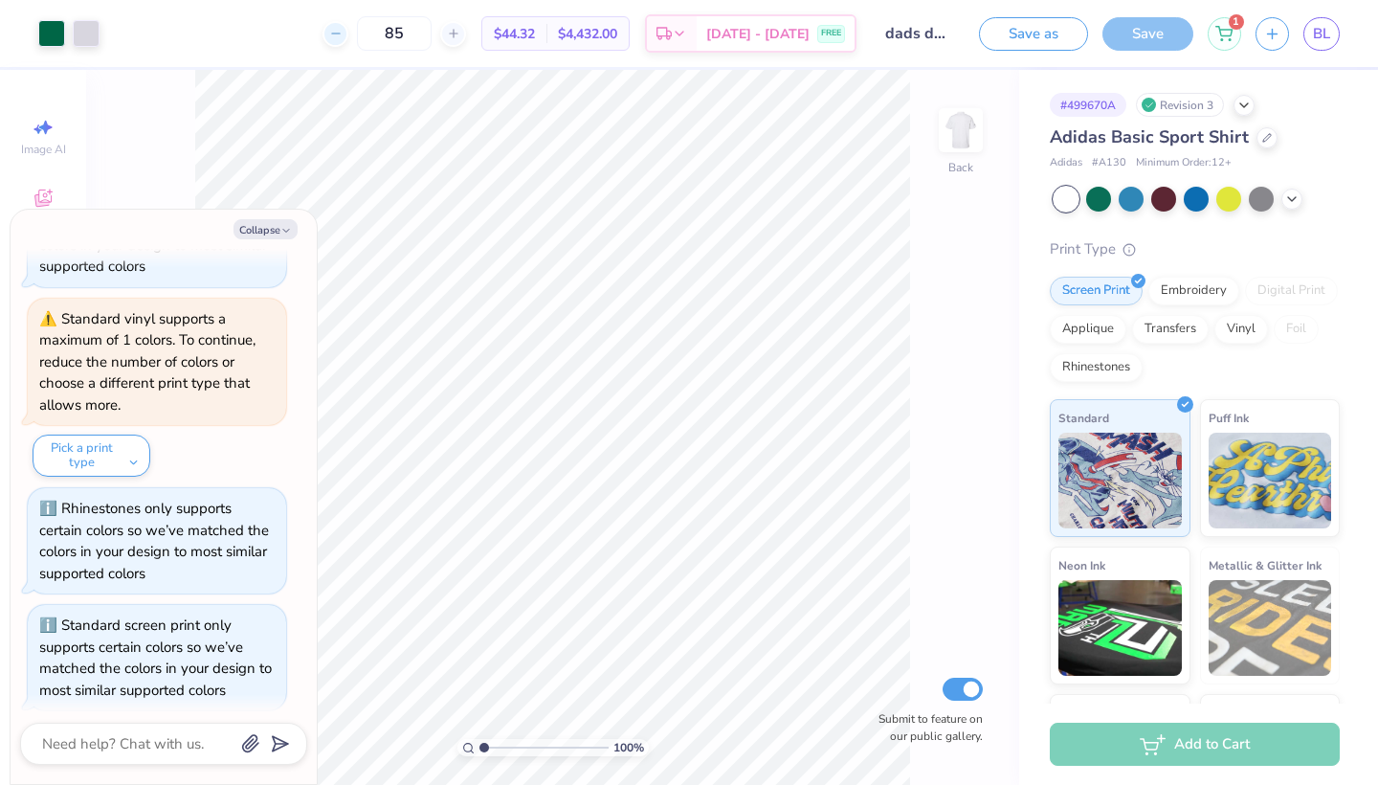
click at [343, 35] on icon at bounding box center [335, 33] width 13 height 13
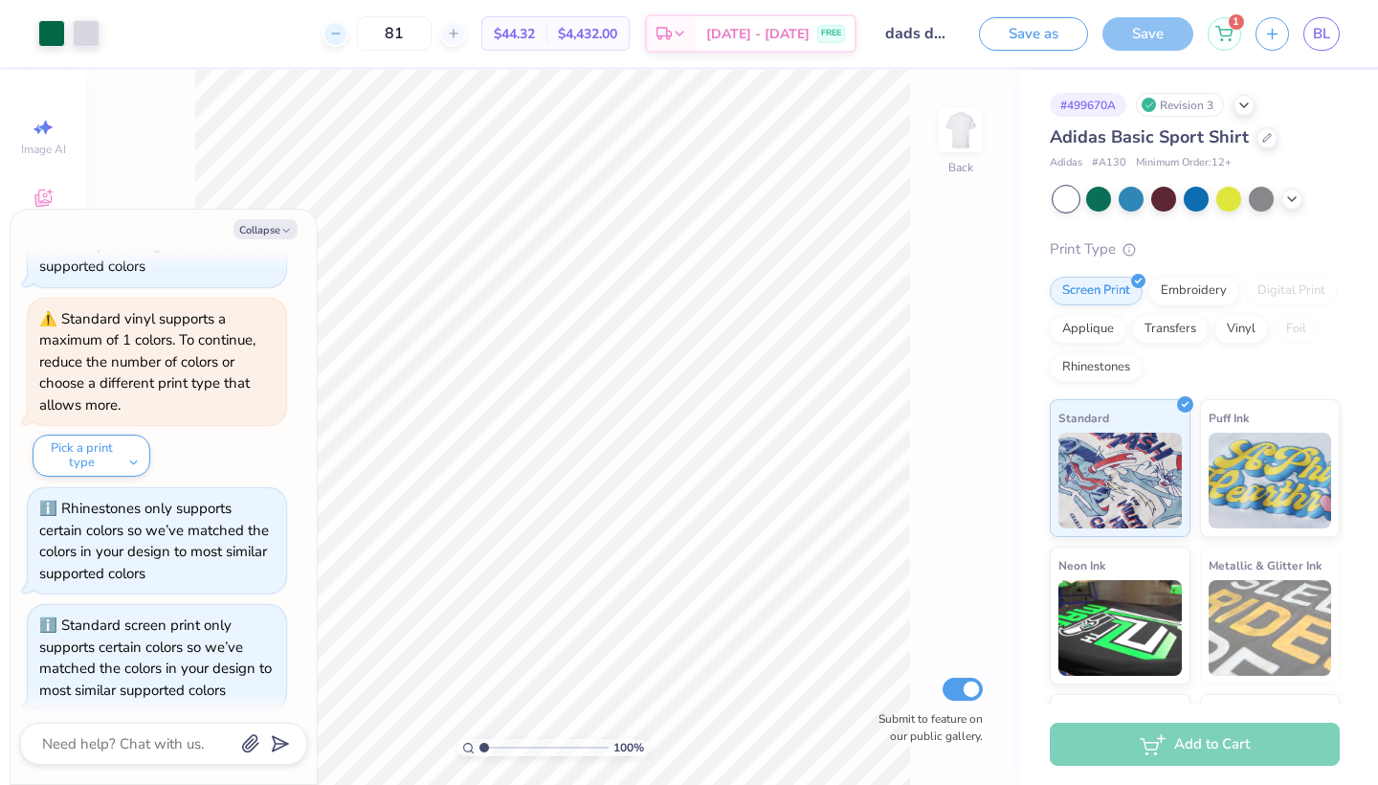
type input "80"
click at [1189, 280] on div "Embroidery" at bounding box center [1193, 288] width 91 height 29
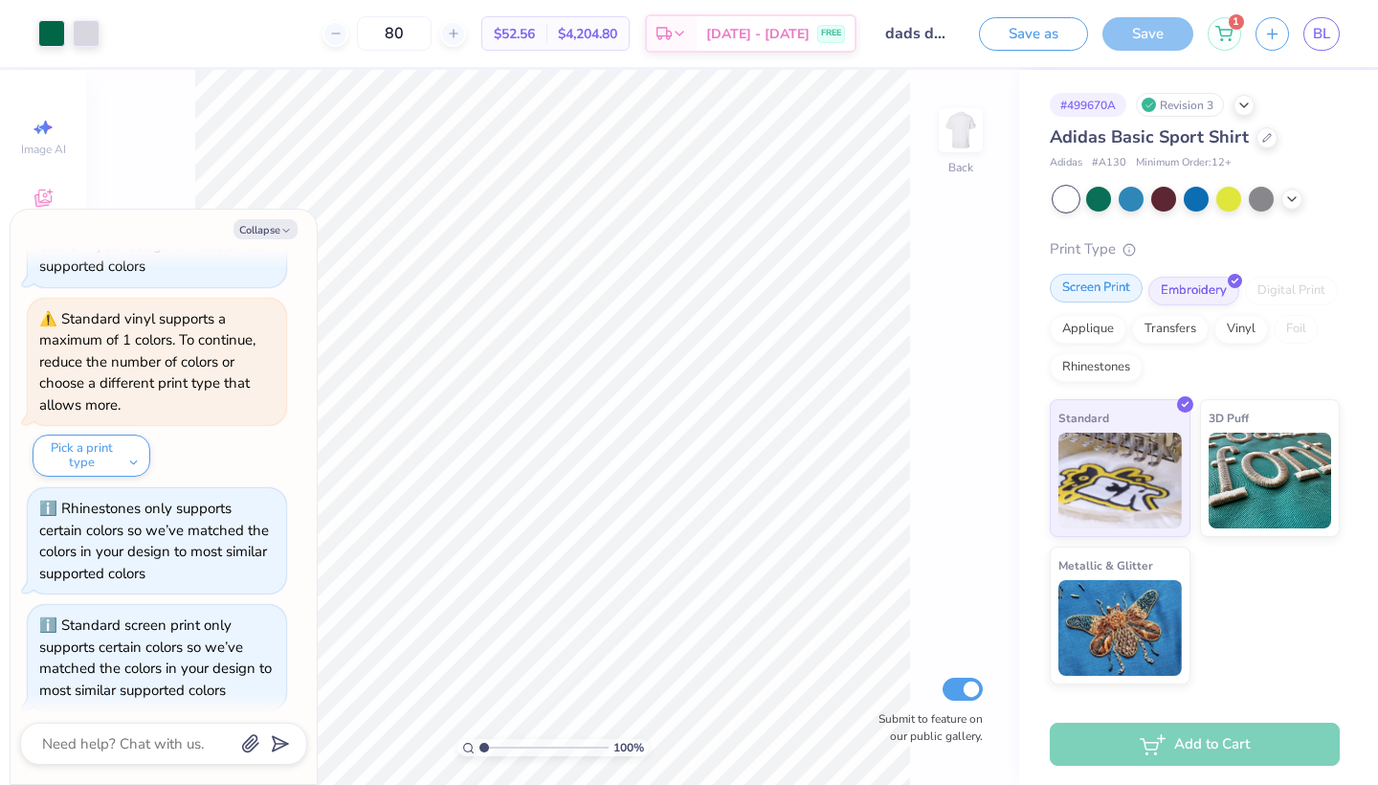
click at [1086, 291] on div "Screen Print" at bounding box center [1096, 288] width 93 height 29
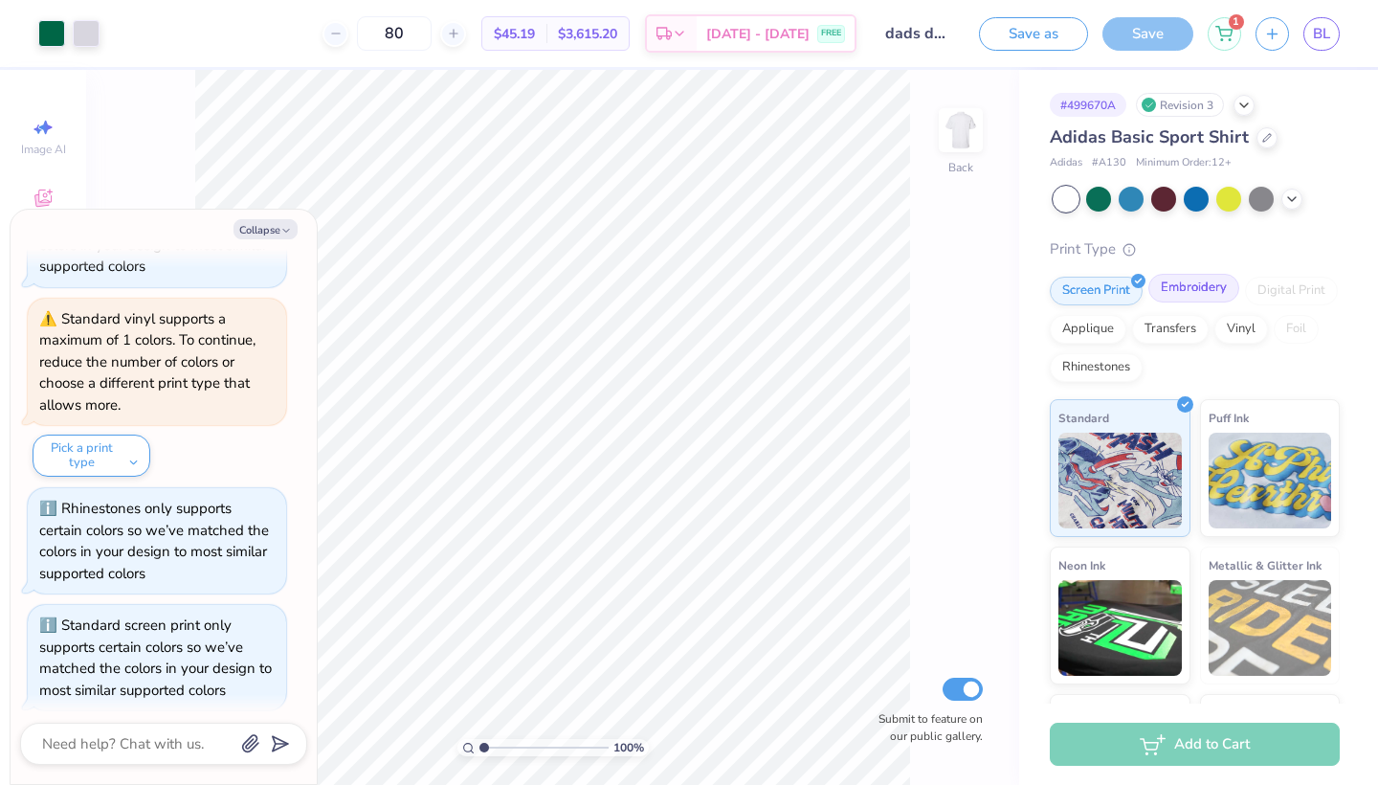
click at [1220, 293] on div "Embroidery" at bounding box center [1193, 288] width 91 height 29
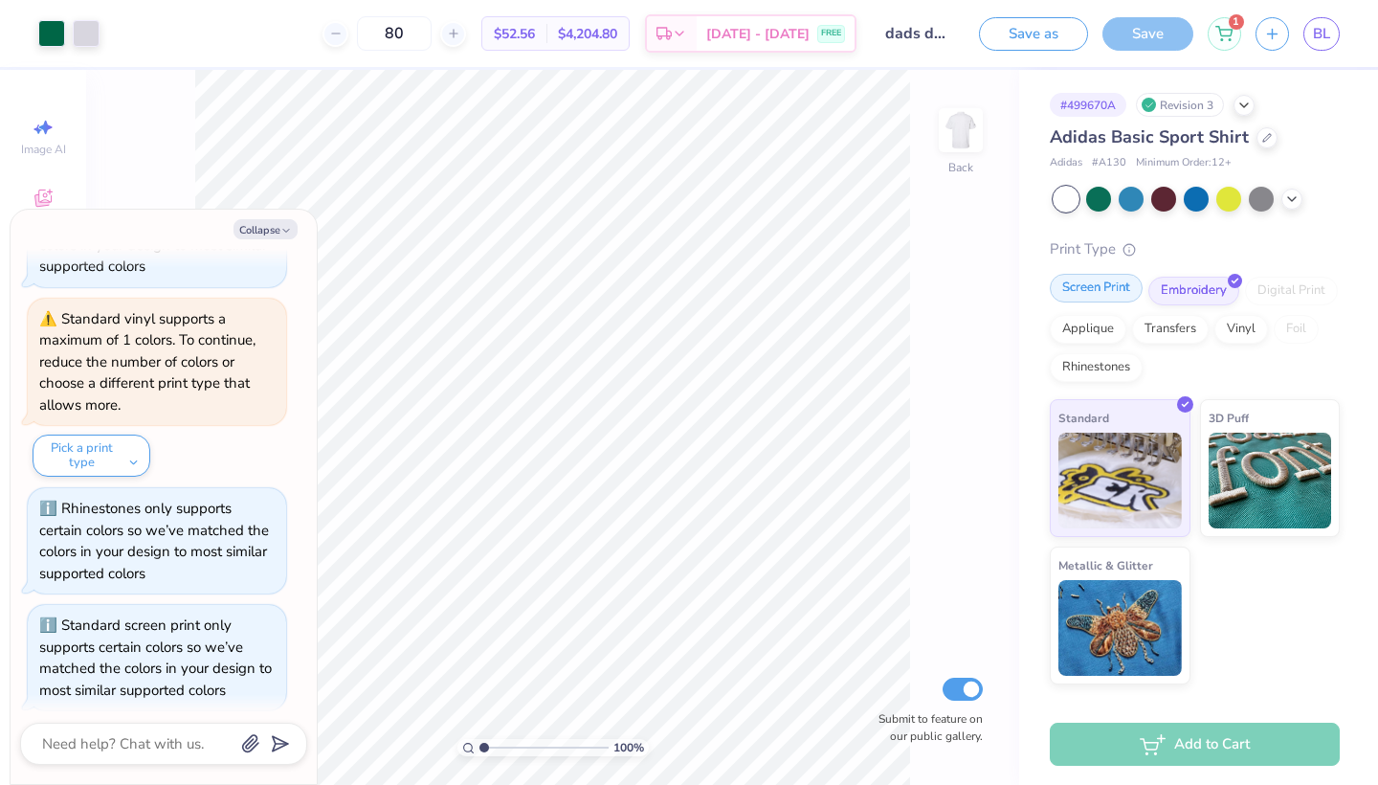
click at [1077, 291] on div "Screen Print" at bounding box center [1096, 288] width 93 height 29
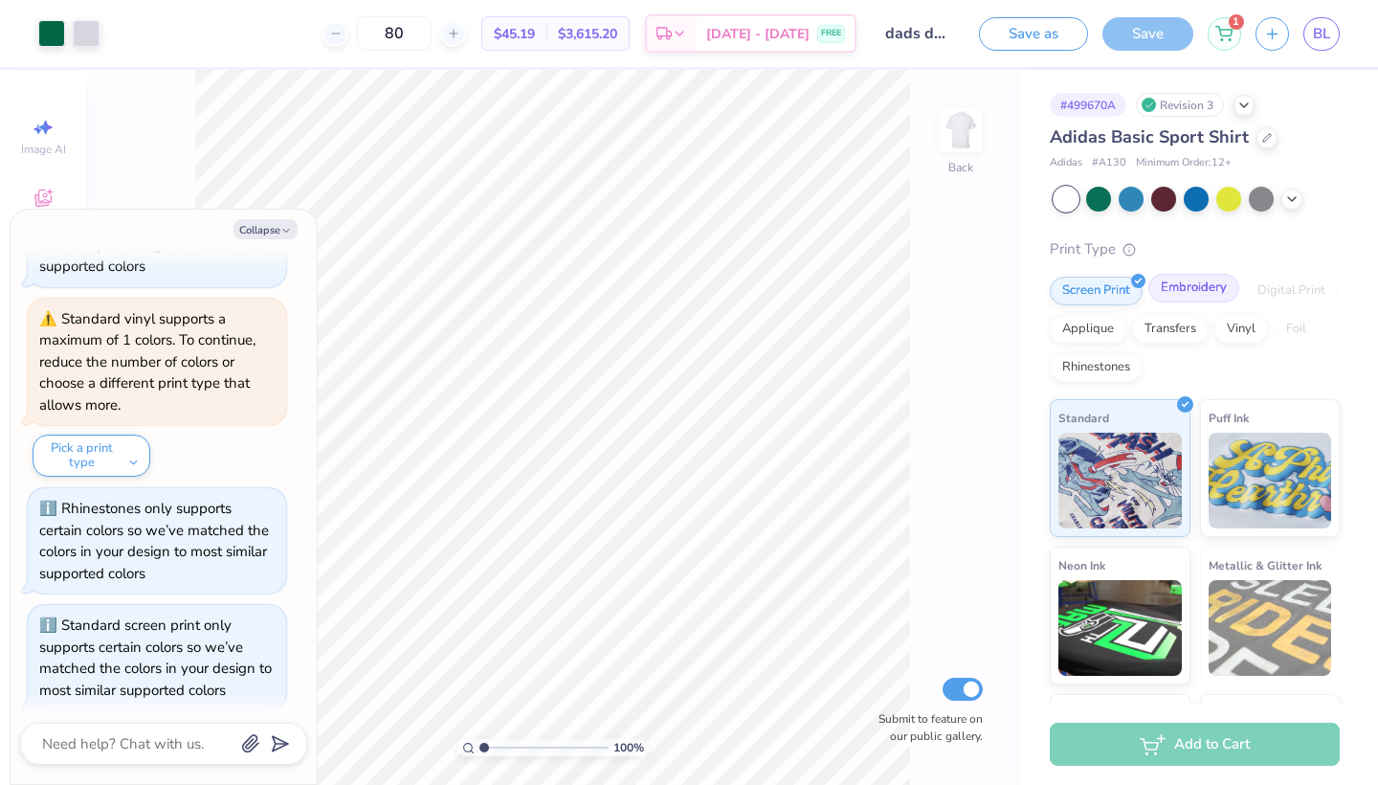
click at [1190, 299] on div "Embroidery" at bounding box center [1193, 288] width 91 height 29
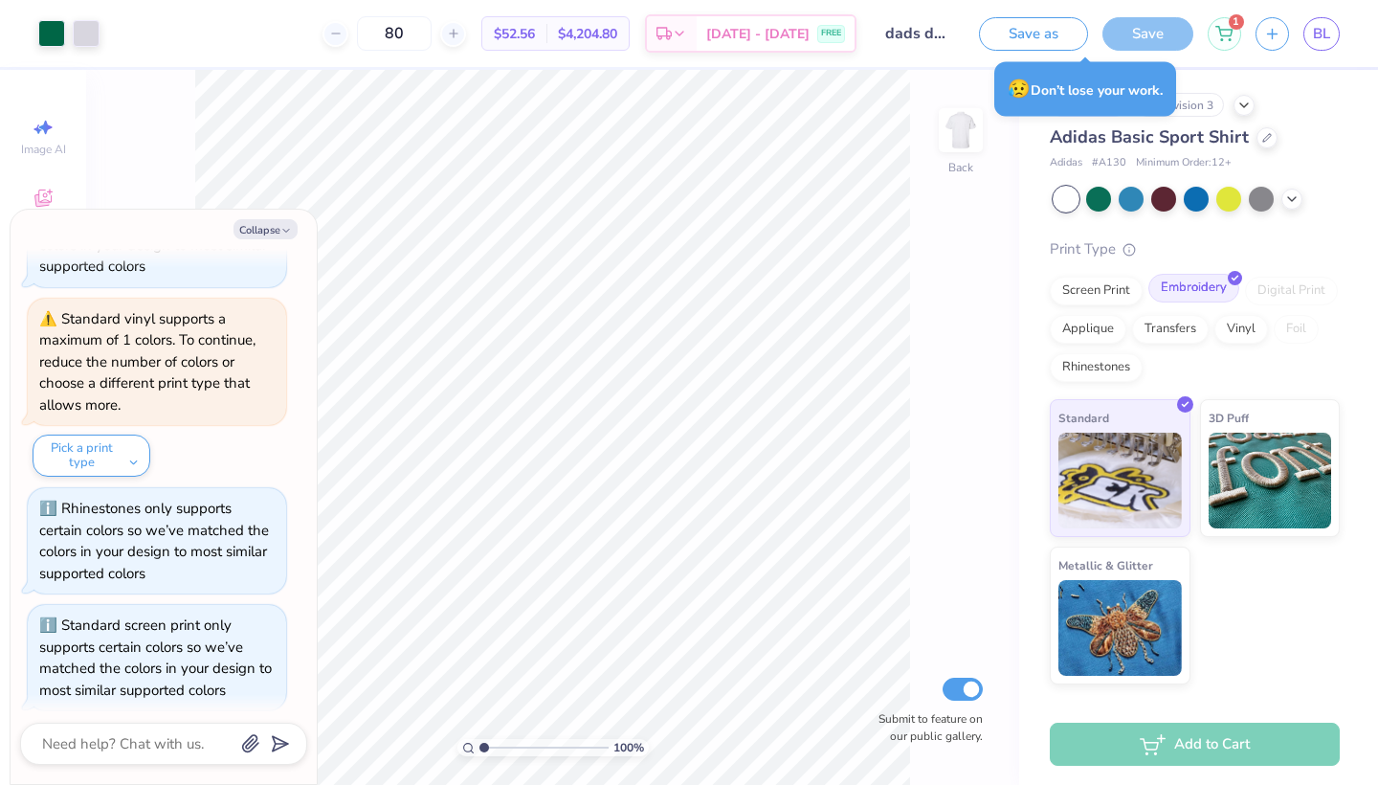
type textarea "x"
